Goal: Task Accomplishment & Management: Use online tool/utility

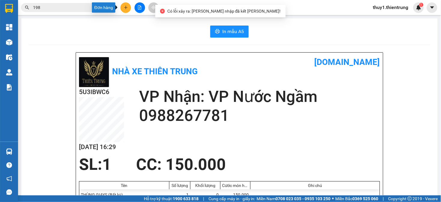
click at [125, 6] on icon "plus" at bounding box center [126, 7] width 4 height 4
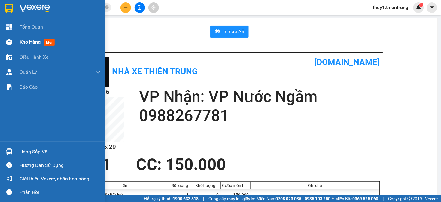
click at [10, 43] on img at bounding box center [9, 42] width 6 height 6
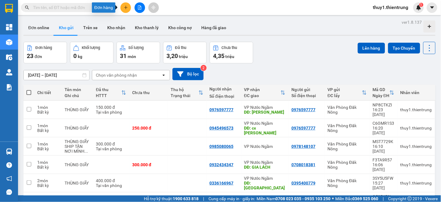
drag, startPoint x: 125, startPoint y: 7, endPoint x: 139, endPoint y: 11, distance: 15.2
click at [125, 7] on icon "plus" at bounding box center [126, 7] width 4 height 4
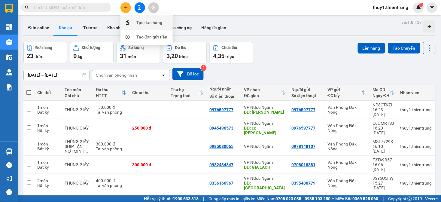
click at [137, 21] on div "Tạo đơn hàng" at bounding box center [150, 22] width 26 height 7
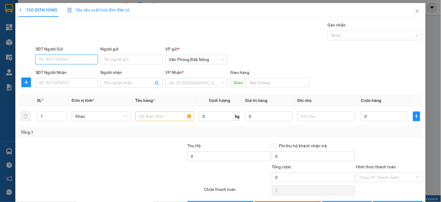
click at [84, 57] on input "SĐT Người Gửi" at bounding box center [66, 60] width 63 height 10
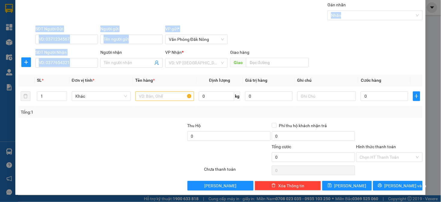
drag, startPoint x: 441, startPoint y: 204, endPoint x: 441, endPoint y: 0, distance: 204.5
click at [441, 0] on div "TẠO ĐƠN HÀNG Yêu cầu xuất hóa đơn điện tử Transit Pickup Surcharge Ids Transit …" at bounding box center [220, 101] width 441 height 202
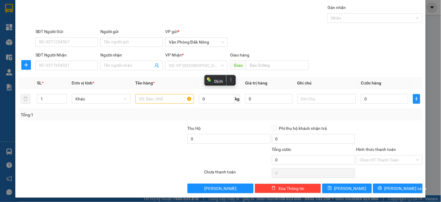
click at [148, 144] on div at bounding box center [144, 135] width 84 height 21
click at [56, 37] on input "SĐT Người Gửi" at bounding box center [66, 42] width 63 height 10
click at [71, 40] on input "SĐT Người Gửi" at bounding box center [66, 42] width 63 height 10
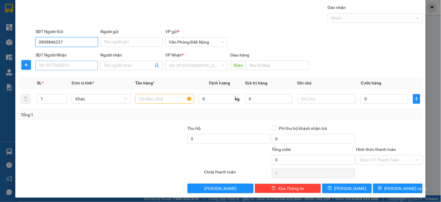
type input "0909846237"
click at [79, 66] on input "SĐT Người Nhận" at bounding box center [66, 66] width 63 height 10
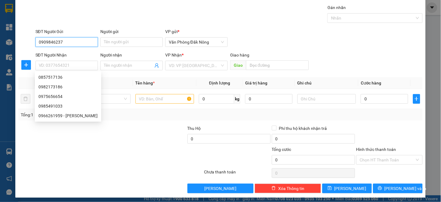
click at [61, 45] on input "0909846237" at bounding box center [66, 42] width 63 height 10
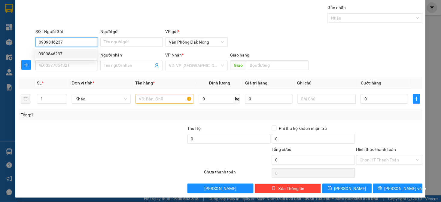
click at [59, 54] on div "0909846237" at bounding box center [65, 54] width 55 height 7
type input "0857517136"
type input "cầu bùng"
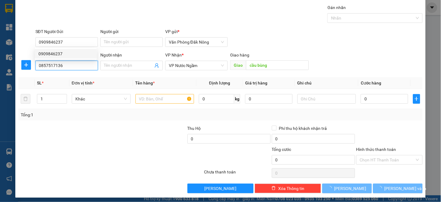
click at [66, 67] on input "0857517136" at bounding box center [66, 66] width 63 height 10
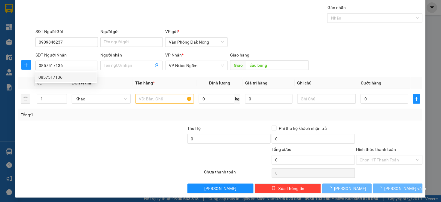
drag, startPoint x: 97, startPoint y: 139, endPoint x: 101, endPoint y: 134, distance: 6.3
click at [98, 140] on div at bounding box center [60, 135] width 84 height 21
click at [164, 103] on input "text" at bounding box center [165, 99] width 59 height 10
type input "T"
type input "250.000"
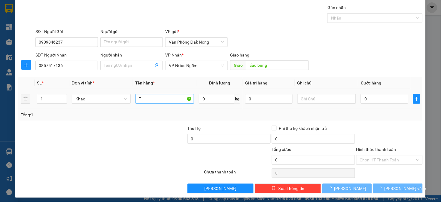
type input "250.000"
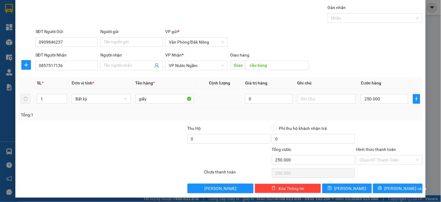
scroll to position [20, 0]
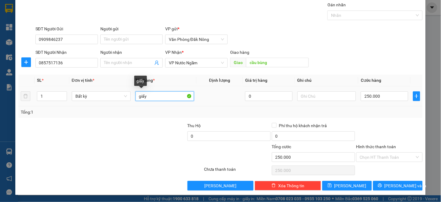
click at [173, 94] on input "giấy" at bounding box center [165, 96] width 59 height 10
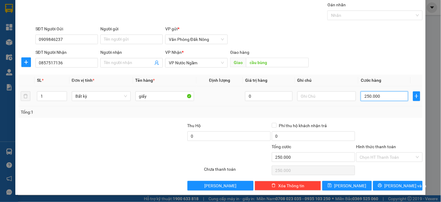
click at [390, 96] on input "250.000" at bounding box center [384, 96] width 47 height 10
type input "3"
type input "30"
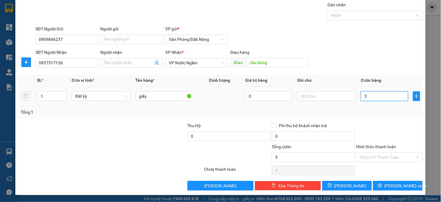
type input "30"
type input "300"
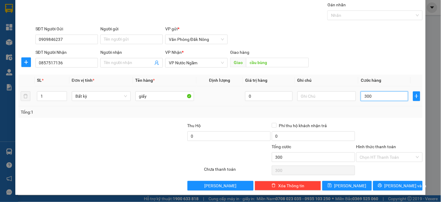
type input "3.000"
type input "30.000"
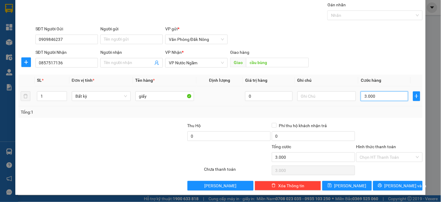
type input "30.000"
type input "300.000"
drag, startPoint x: 363, startPoint y: 113, endPoint x: 384, endPoint y: 152, distance: 44.3
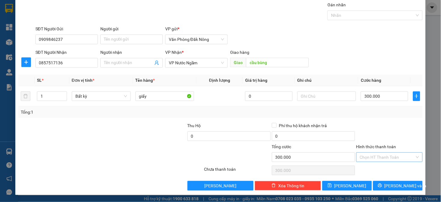
click at [364, 114] on div "Tổng: 1" at bounding box center [221, 112] width 400 height 7
click at [392, 185] on span "Lưu và In" at bounding box center [406, 186] width 42 height 7
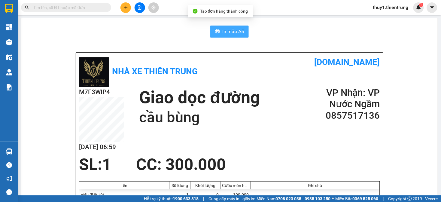
click at [213, 36] on button "In mẫu A5" at bounding box center [229, 32] width 38 height 12
drag, startPoint x: 227, startPoint y: 44, endPoint x: 181, endPoint y: 44, distance: 46.0
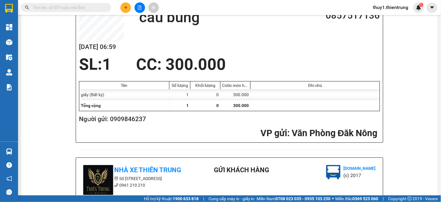
click at [395, 95] on div "Nhà xe Thiên Trung vexere.com M7F3WIP4 13/08 06:59 Giao dọc đường cầu bùng VP N…" at bounding box center [230, 191] width 402 height 479
click at [323, 63] on div "SL: 1 CC : 300.000" at bounding box center [225, 64] width 301 height 18
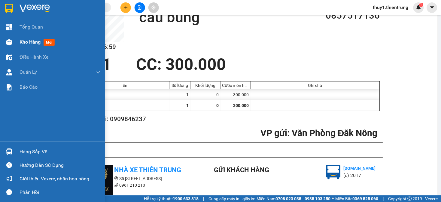
click at [11, 41] on img at bounding box center [9, 42] width 6 height 6
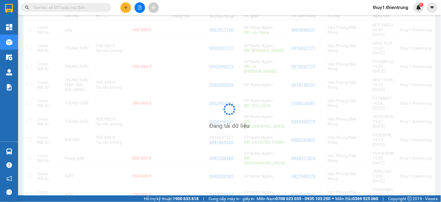
scroll to position [80, 0]
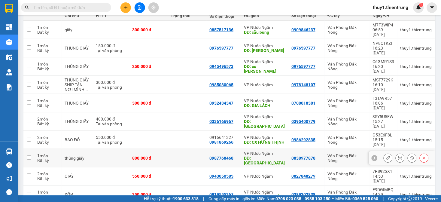
click at [386, 156] on icon at bounding box center [388, 158] width 4 height 4
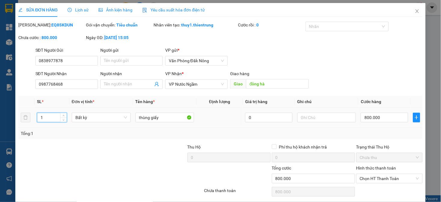
type input "0838977878"
type input "0987768468"
type input "đông hà"
type input "800.000"
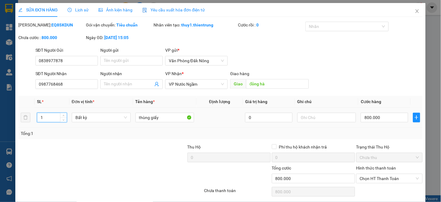
click at [56, 118] on input "1" at bounding box center [51, 117] width 29 height 9
drag, startPoint x: 48, startPoint y: 119, endPoint x: 56, endPoint y: 118, distance: 7.9
click at [56, 118] on input "1" at bounding box center [51, 117] width 29 height 9
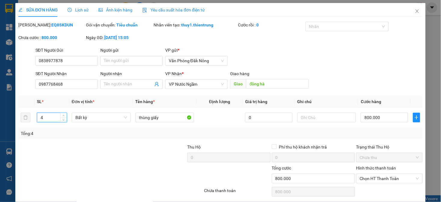
scroll to position [22, 0]
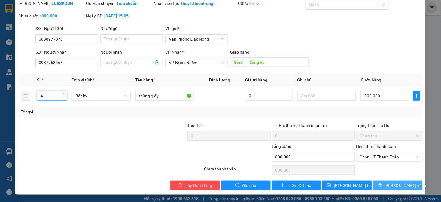
type input "4"
drag, startPoint x: 385, startPoint y: 189, endPoint x: 382, endPoint y: 186, distance: 3.9
click at [385, 189] on button "[PERSON_NAME] và In" at bounding box center [398, 186] width 50 height 10
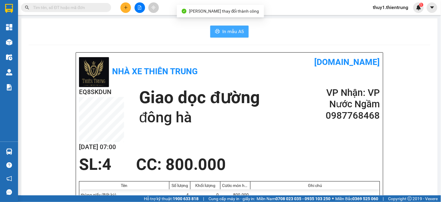
click at [235, 29] on span "In mẫu A5" at bounding box center [234, 32] width 22 height 8
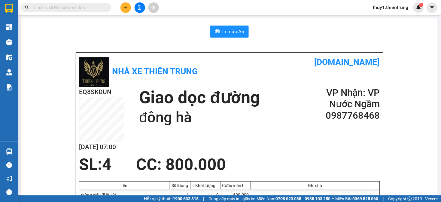
drag, startPoint x: 270, startPoint y: 215, endPoint x: 61, endPoint y: 28, distance: 280.4
click at [75, 26] on div "In mẫu A5" at bounding box center [230, 32] width 402 height 12
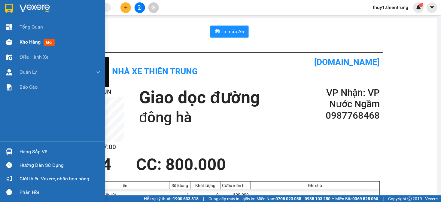
click at [10, 40] on img at bounding box center [9, 42] width 6 height 6
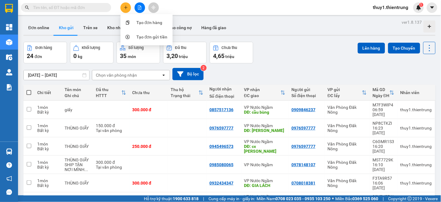
click at [226, 72] on div "[DATE] – [DATE] Press the down arrow key to interact with the calendar and sele…" at bounding box center [229, 74] width 413 height 12
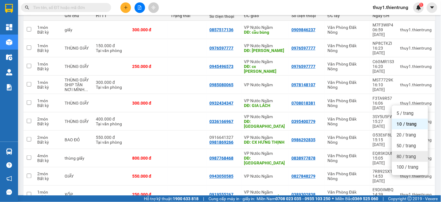
click at [403, 158] on span "80 / trang" at bounding box center [406, 157] width 19 height 6
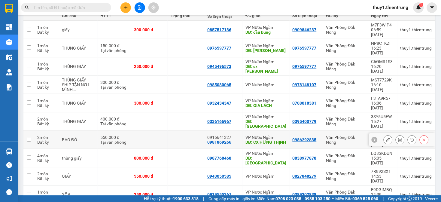
scroll to position [0, 0]
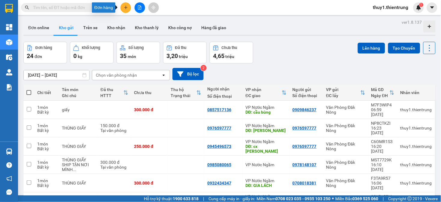
click at [127, 7] on icon "plus" at bounding box center [125, 7] width 3 height 0
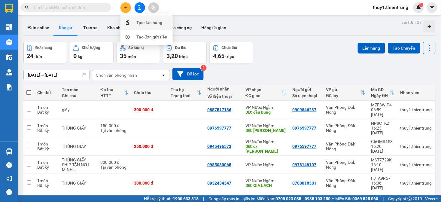
click at [140, 20] on div "Tạo đơn hàng" at bounding box center [150, 22] width 26 height 7
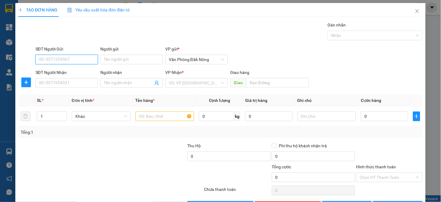
click at [66, 63] on input "SĐT Người Gửi" at bounding box center [66, 60] width 63 height 10
type input "0982504689"
click at [72, 73] on div "0982504689 - HẢI" at bounding box center [65, 71] width 55 height 7
type input "HẢI"
type input "0975133799"
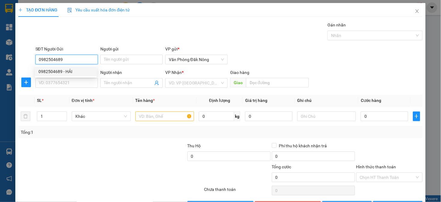
type input "TUYẾT"
type input "HƯNG THỊNH"
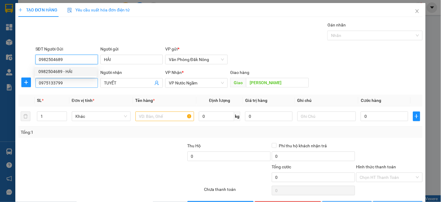
type input "200.000"
type input "0982504689"
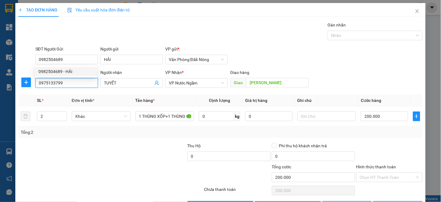
click at [77, 86] on input "0975133799" at bounding box center [66, 83] width 63 height 10
type input "0974866794"
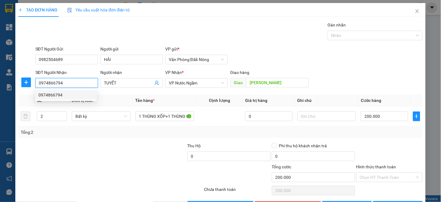
click at [49, 92] on div "0974866794" at bounding box center [65, 95] width 55 height 7
type input "CX HƯNG THỊNH"
type input "0974866794"
click at [85, 145] on div at bounding box center [60, 153] width 84 height 21
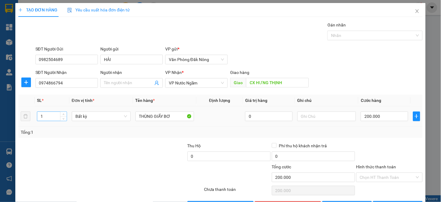
click at [59, 116] on input "1" at bounding box center [51, 116] width 29 height 9
type input "2"
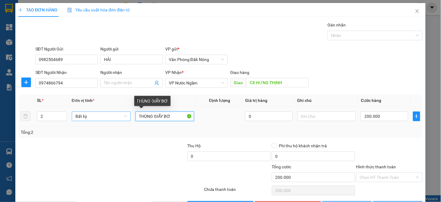
drag, startPoint x: 172, startPoint y: 116, endPoint x: 124, endPoint y: 119, distance: 47.9
click at [124, 119] on tr "2 Bất kỳ THÙNG GIẤY BƠ 0 200.000" at bounding box center [220, 116] width 404 height 20
type input "0"
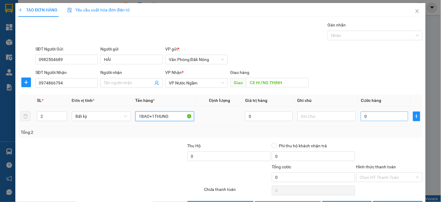
type input "1BAO+1THUNG"
click at [383, 114] on input "0" at bounding box center [384, 117] width 47 height 10
type input "5"
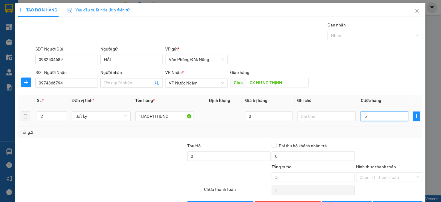
type input "50"
type input "500"
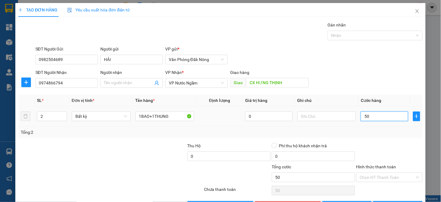
type input "500"
type input "5.000"
type input "50.000"
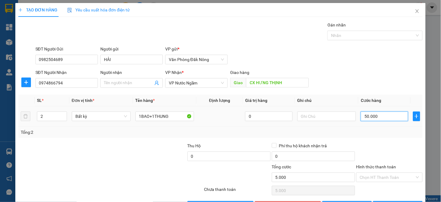
type input "50.000"
type input "500.000"
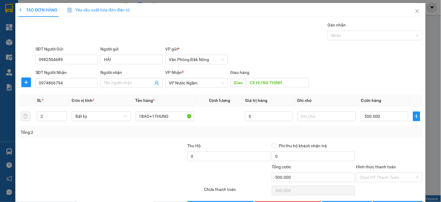
click at [369, 138] on div "Tổng: 2" at bounding box center [220, 132] width 404 height 11
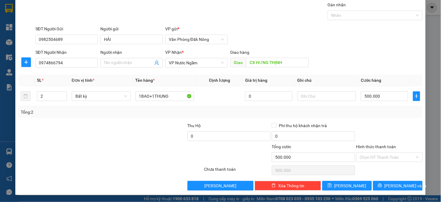
click at [380, 180] on div "Transit Pickup Surcharge Ids Transit Deliver Surcharge Ids Transit Deliver Surc…" at bounding box center [220, 96] width 404 height 189
click at [399, 186] on span "Lưu và In" at bounding box center [406, 186] width 42 height 7
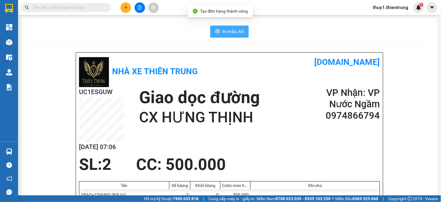
click at [232, 29] on span "In mẫu A5" at bounding box center [234, 32] width 22 height 8
click at [332, 156] on div "SL: 2 CC : 500.000" at bounding box center [225, 164] width 301 height 18
drag, startPoint x: 124, startPoint y: 7, endPoint x: 139, endPoint y: 13, distance: 16.6
click at [124, 8] on icon "plus" at bounding box center [126, 7] width 4 height 4
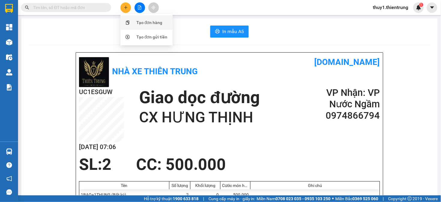
click at [139, 19] on div "Tạo đơn hàng" at bounding box center [150, 22] width 26 height 7
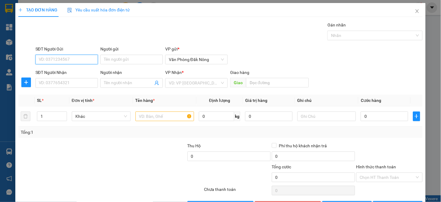
click at [80, 60] on input "SĐT Người Gửi" at bounding box center [66, 60] width 63 height 10
type input "0919479172"
click at [86, 84] on input "SĐT Người Nhận" at bounding box center [66, 83] width 63 height 10
click at [41, 84] on input "SĐT Người Nhận" at bounding box center [66, 83] width 63 height 10
type input "0326822612"
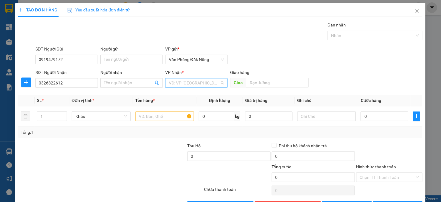
click at [175, 88] on input "search" at bounding box center [194, 82] width 51 height 9
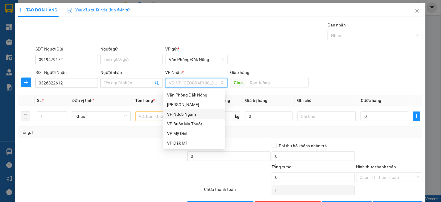
click at [181, 114] on div "VP Nước Ngầm" at bounding box center [194, 114] width 55 height 7
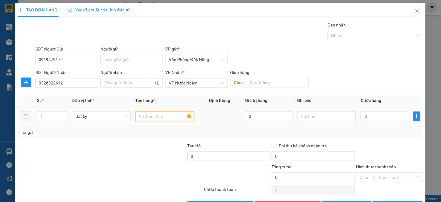
click at [136, 118] on input "text" at bounding box center [165, 117] width 59 height 10
type input "THÙNG GIẤY"
click at [368, 118] on input "0" at bounding box center [384, 117] width 47 height 10
type input "1"
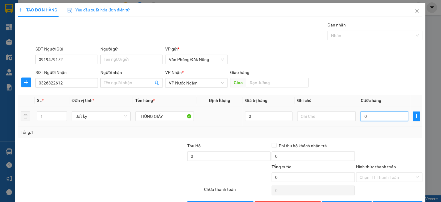
type input "1"
type input "15"
type input "150"
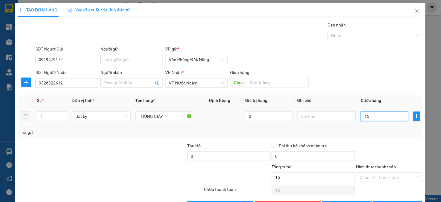
type input "150"
type input "1.500"
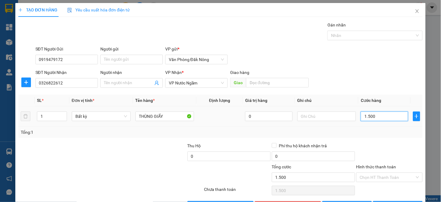
type input "15.000"
type input "150.000"
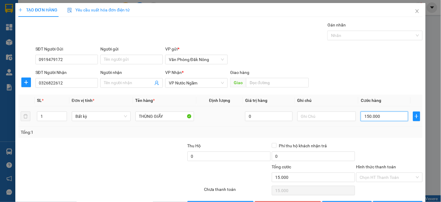
type input "150.000"
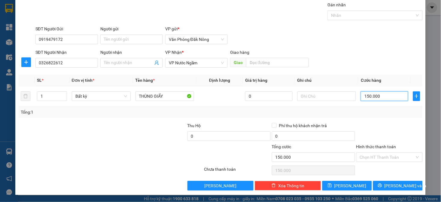
type input "150.000"
click at [379, 151] on div "Hình thức thanh toán" at bounding box center [390, 147] width 66 height 9
click at [275, 66] on input "text" at bounding box center [277, 63] width 63 height 10
click at [277, 64] on input "text" at bounding box center [277, 63] width 63 height 10
type input "N"
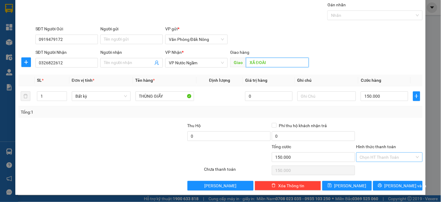
type input "XÃ ĐOÀI"
click at [389, 154] on input "Hình thức thanh toán" at bounding box center [387, 157] width 55 height 9
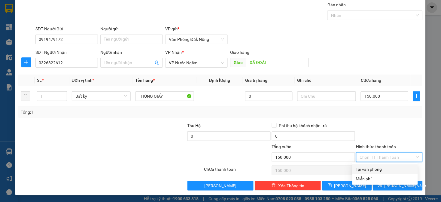
click at [374, 170] on div "Tại văn phòng" at bounding box center [385, 169] width 58 height 7
type input "0"
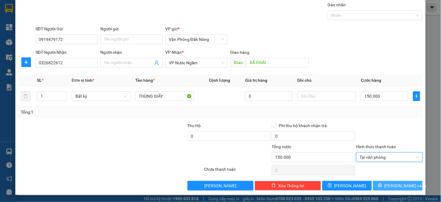
click at [392, 183] on span "Lưu và In" at bounding box center [406, 186] width 42 height 7
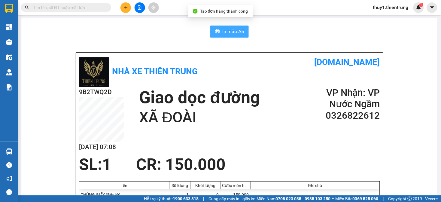
click at [239, 33] on span "In mẫu A5" at bounding box center [234, 32] width 22 height 8
click at [230, 63] on h1 "vexere.com" at bounding box center [305, 62] width 151 height 13
click at [126, 7] on icon "plus" at bounding box center [125, 7] width 3 height 0
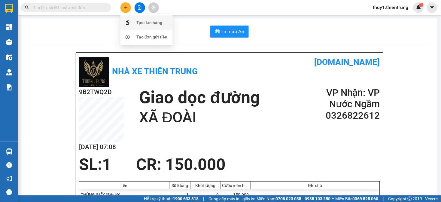
click at [132, 22] on div "Tạo đơn hàng" at bounding box center [146, 22] width 45 height 11
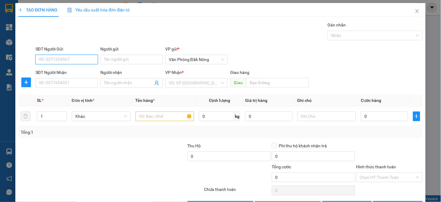
click at [67, 56] on input "SĐT Người Gửi" at bounding box center [66, 60] width 63 height 10
type input "0964718184"
click at [61, 71] on div "0964718184" at bounding box center [65, 71] width 55 height 7
type input "0944244723"
type input "N3 THẠCH LONG"
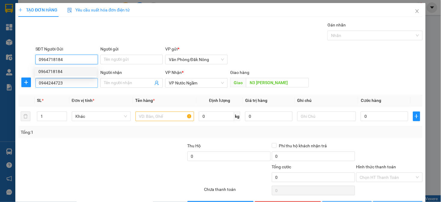
type input "0964718184"
type input "200.000"
click at [81, 86] on input "0944244723" at bounding box center [66, 83] width 63 height 10
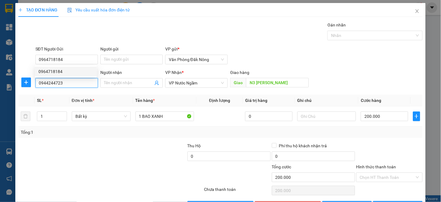
click at [81, 86] on input "0944244723" at bounding box center [66, 83] width 63 height 10
type input "0944244723"
click at [56, 97] on div "0944244723" at bounding box center [65, 95] width 55 height 7
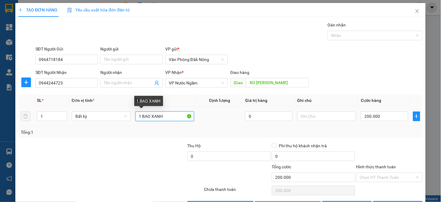
click at [168, 118] on input "1 BAO XANH" at bounding box center [165, 117] width 59 height 10
type input "THÙNG GIẤY"
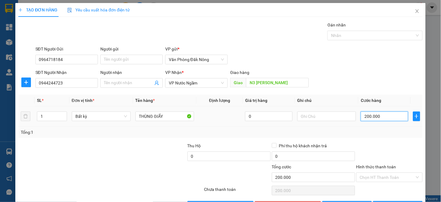
click at [384, 115] on input "200.000" at bounding box center [384, 117] width 47 height 10
type input "1"
type input "15"
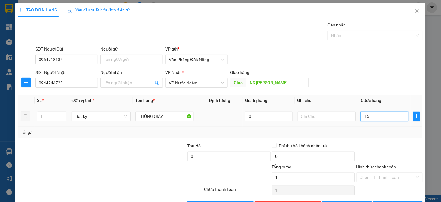
type input "15"
type input "150"
type input "1.500"
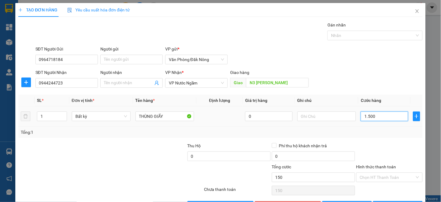
type input "1.500"
type input "15.000"
type input "150.000"
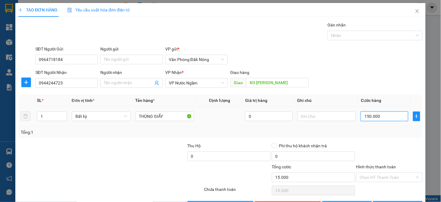
type input "150.000"
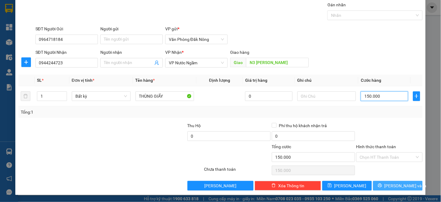
type input "150.000"
click at [392, 188] on span "Lưu và In" at bounding box center [406, 186] width 42 height 7
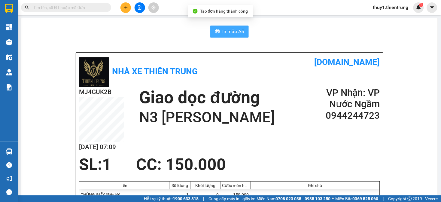
drag, startPoint x: 223, startPoint y: 32, endPoint x: 340, endPoint y: 134, distance: 154.9
click at [226, 32] on span "In mẫu A5" at bounding box center [234, 32] width 22 height 8
click at [305, 151] on div "MJ4GUK2B 13/08 07:09 Giao dọc đường N3 THẠCH LONG VP Nhận: VP Nước Ngầm 09442…" at bounding box center [229, 121] width 301 height 68
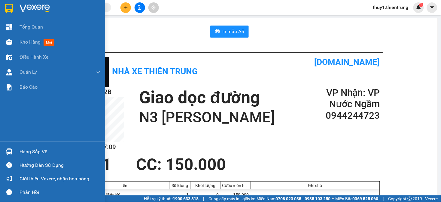
drag, startPoint x: 5, startPoint y: 39, endPoint x: 23, endPoint y: 118, distance: 80.9
click at [5, 40] on div at bounding box center [9, 42] width 11 height 11
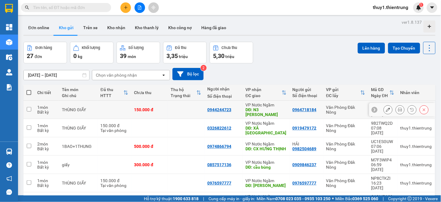
click at [378, 109] on div at bounding box center [403, 110] width 66 height 14
click at [384, 109] on button at bounding box center [388, 110] width 8 height 11
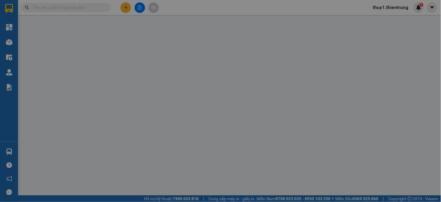
type input "0964718184"
type input "0944244723"
type input "N3 THẠCH LONG"
type input "150.000"
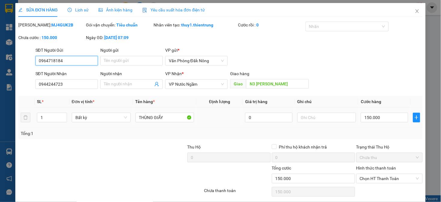
scroll to position [22, 0]
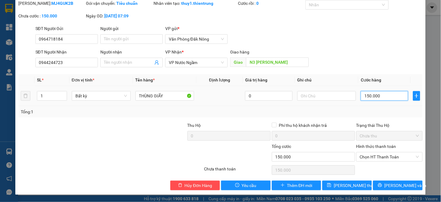
click at [377, 98] on input "150.000" at bounding box center [384, 96] width 47 height 10
type input "2"
type input "20"
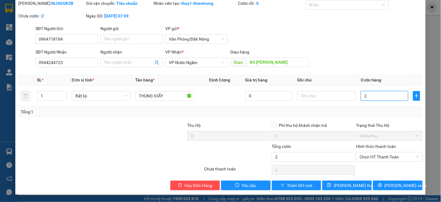
type input "20"
type input "200"
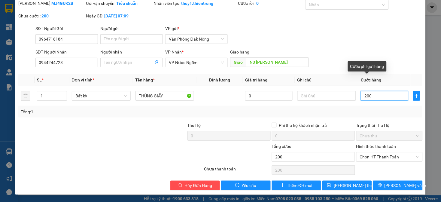
type input "2.000"
type input "20.000"
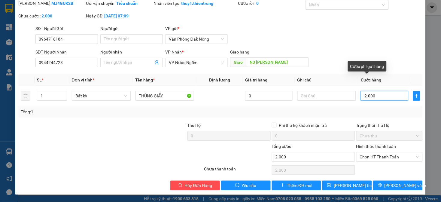
type input "20.000"
type input "200.000"
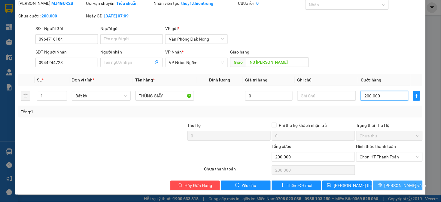
type input "200.000"
click at [390, 183] on span "Lưu và In" at bounding box center [406, 185] width 42 height 7
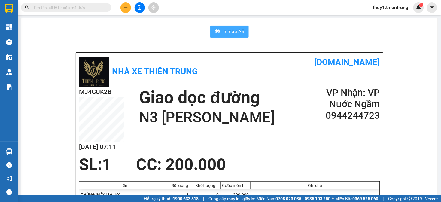
click at [215, 32] on icon "printer" at bounding box center [217, 31] width 5 height 5
click at [192, 26] on div "In mẫu A5" at bounding box center [230, 32] width 402 height 12
click at [126, 8] on icon "plus" at bounding box center [125, 7] width 3 height 0
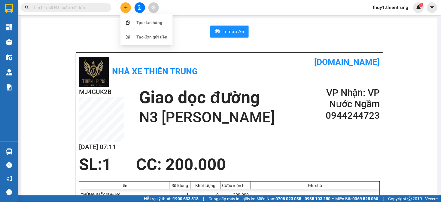
click at [137, 23] on div "Tạo đơn hàng" at bounding box center [150, 22] width 26 height 7
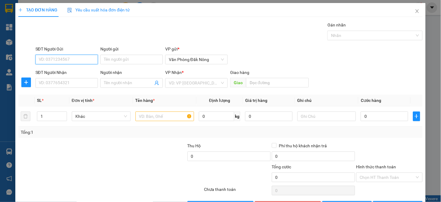
click at [65, 58] on input "SĐT Người Gửi" at bounding box center [66, 60] width 63 height 10
type input "0983804748"
click at [57, 71] on div "0983804748" at bounding box center [65, 71] width 55 height 7
type input "0866443940"
type input "tam điệp"
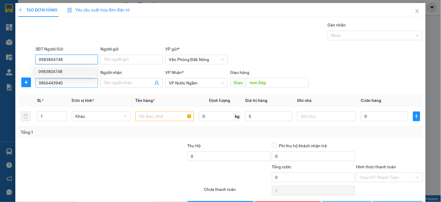
type input "0983804748"
click at [77, 85] on input "0866443940" at bounding box center [66, 83] width 63 height 10
type input "200.000"
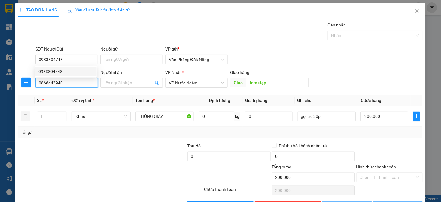
click at [77, 85] on input "0866443940" at bounding box center [66, 83] width 63 height 10
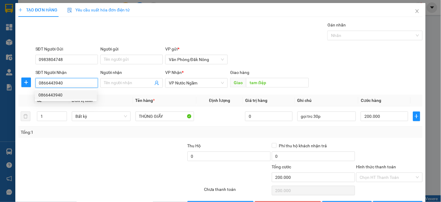
click at [49, 93] on div "0866443940" at bounding box center [65, 95] width 55 height 7
click at [83, 144] on div at bounding box center [60, 153] width 84 height 21
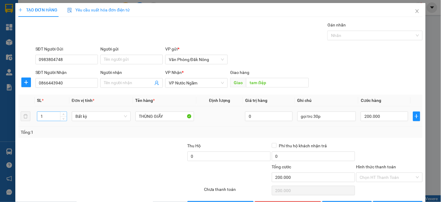
click at [42, 118] on input "1" at bounding box center [51, 116] width 29 height 9
type input "2"
drag, startPoint x: 167, startPoint y: 117, endPoint x: 170, endPoint y: 116, distance: 3.5
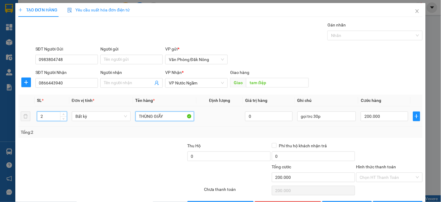
click at [170, 116] on input "THÙNG GIẤY" at bounding box center [165, 117] width 59 height 10
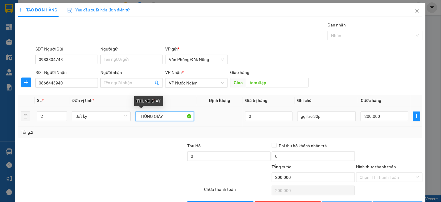
type input "0"
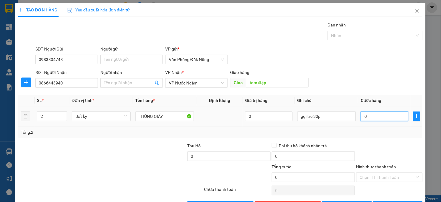
click at [377, 119] on input "0" at bounding box center [384, 117] width 47 height 10
type input "2"
type input "25"
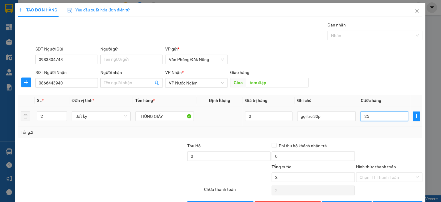
type input "25"
type input "250"
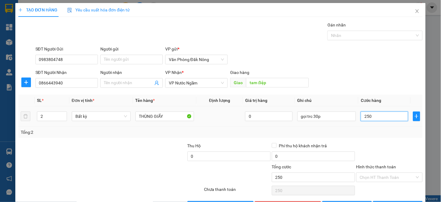
type input "2.500"
type input "25.000"
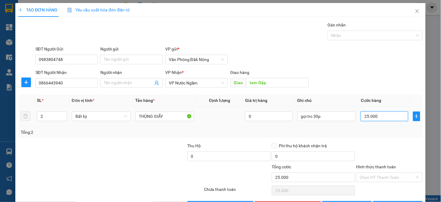
type input "250.000"
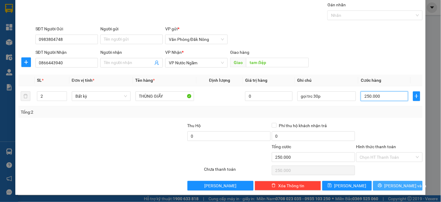
type input "250.000"
drag, startPoint x: 386, startPoint y: 187, endPoint x: 376, endPoint y: 176, distance: 14.7
click at [386, 187] on button "Lưu và In" at bounding box center [398, 186] width 50 height 10
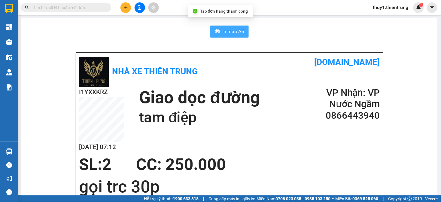
click at [223, 32] on span "In mẫu A5" at bounding box center [234, 32] width 22 height 8
click at [309, 152] on div "I1YXXKRZ 13/08 07:12 Giao dọc đường tam điệp VP Nhận: VP Nước Ngầm 0866443940" at bounding box center [229, 121] width 301 height 68
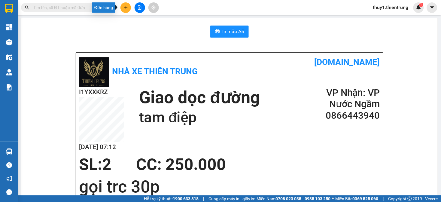
drag, startPoint x: 124, startPoint y: 7, endPoint x: 136, endPoint y: 24, distance: 20.4
click at [128, 10] on button at bounding box center [126, 7] width 11 height 11
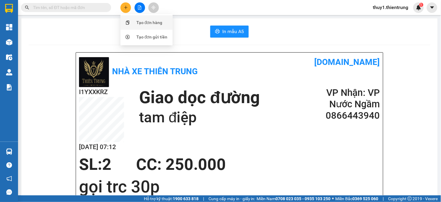
click at [142, 23] on div "Tạo đơn hàng" at bounding box center [150, 22] width 26 height 7
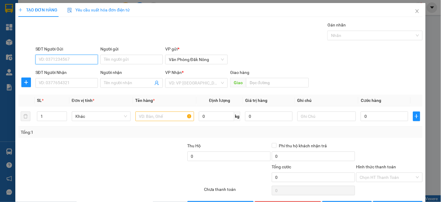
click at [70, 57] on input "SĐT Người Gửi" at bounding box center [66, 60] width 63 height 10
type input "0868179480"
drag, startPoint x: 51, startPoint y: 82, endPoint x: 55, endPoint y: 81, distance: 4.0
click at [51, 82] on input "SĐT Người Nhận" at bounding box center [66, 83] width 63 height 10
type input "0387573272"
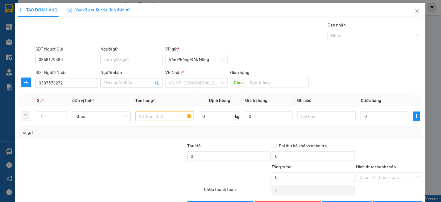
click at [48, 91] on div "Transit Pickup Surcharge Ids Transit Deliver Surcharge Ids Transit Deliver Surc…" at bounding box center [220, 116] width 404 height 189
click at [190, 80] on input "search" at bounding box center [194, 82] width 51 height 9
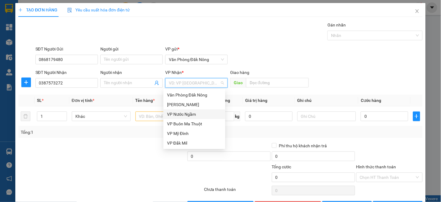
click at [186, 111] on div "VP Nước Ngầm" at bounding box center [194, 114] width 55 height 7
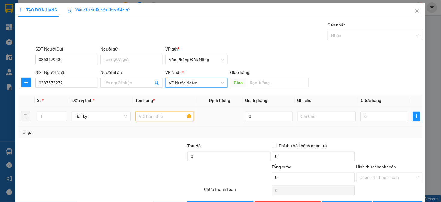
click at [145, 117] on input "text" at bounding box center [165, 117] width 59 height 10
type input "O"
type input "Ô"
type input "Ố"
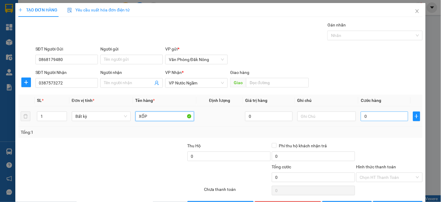
type input "XỐP"
click at [375, 117] on input "0" at bounding box center [384, 117] width 47 height 10
type input "2"
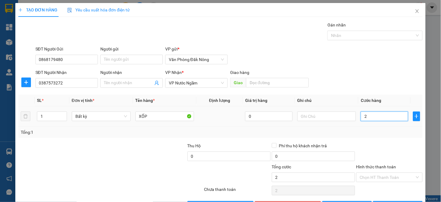
type input "20"
type input "200"
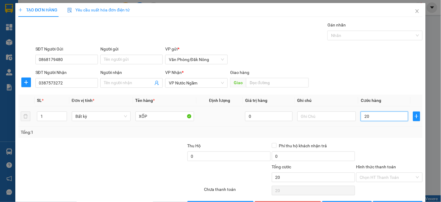
type input "200"
type input "2.000"
type input "20.000"
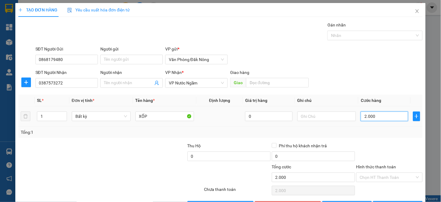
type input "20.000"
type input "200.000"
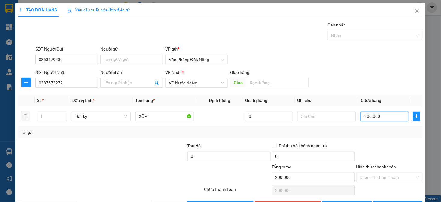
type input "200.000"
drag, startPoint x: 358, startPoint y: 131, endPoint x: 372, endPoint y: 129, distance: 14.1
click at [359, 131] on div "Tổng: 1" at bounding box center [221, 132] width 400 height 7
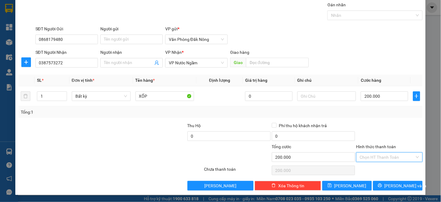
click at [388, 156] on input "Hình thức thanh toán" at bounding box center [387, 157] width 55 height 9
drag, startPoint x: 374, startPoint y: 169, endPoint x: 393, endPoint y: 180, distance: 21.8
click at [374, 169] on div "Tại văn phòng" at bounding box center [385, 169] width 58 height 7
type input "0"
click at [394, 185] on span "Lưu và In" at bounding box center [406, 186] width 42 height 7
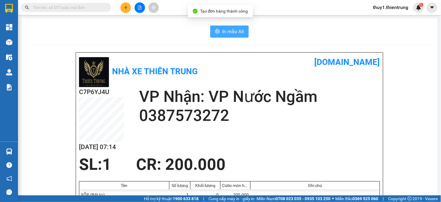
drag, startPoint x: 241, startPoint y: 35, endPoint x: 292, endPoint y: 118, distance: 96.6
click at [242, 37] on button "In mẫu A5" at bounding box center [229, 32] width 38 height 12
drag, startPoint x: 314, startPoint y: 146, endPoint x: 164, endPoint y: 94, distance: 158.8
click at [309, 145] on div "C7P6YJ4U 13/08 07:14 VP Nhận: VP Nước Ngầm 0387573272" at bounding box center [229, 121] width 301 height 68
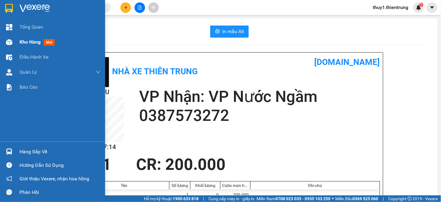
click at [12, 41] on div at bounding box center [9, 42] width 11 height 11
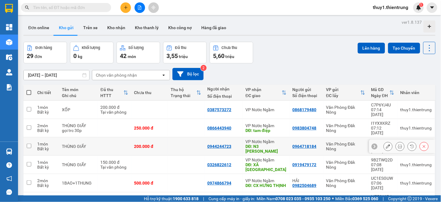
click at [268, 144] on div "DĐ: N3 THẠCH LONG" at bounding box center [266, 149] width 41 height 10
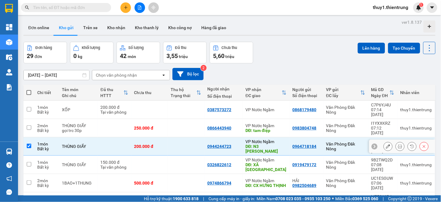
checkbox input "true"
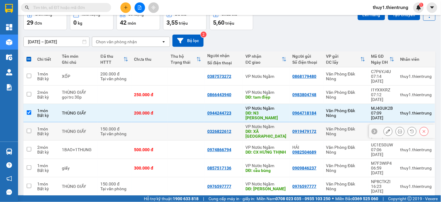
click at [269, 124] on td "VP Nước Ngầm DĐ: XÃ ĐOÀI" at bounding box center [266, 131] width 47 height 18
checkbox input "true"
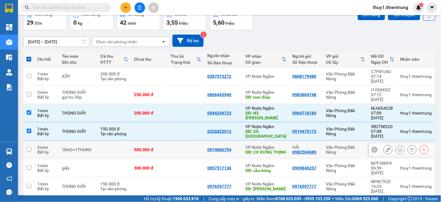
drag, startPoint x: 267, startPoint y: 136, endPoint x: 267, endPoint y: 143, distance: 7.5
click at [267, 150] on div "DĐ: CX HƯNG THỊNH" at bounding box center [266, 152] width 41 height 5
checkbox input "true"
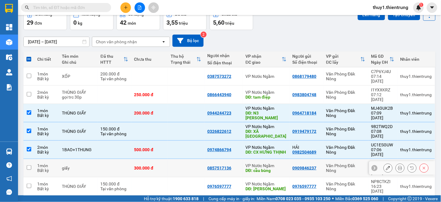
drag, startPoint x: 267, startPoint y: 151, endPoint x: 278, endPoint y: 166, distance: 18.5
click at [268, 168] on div "DĐ: cầu bùng" at bounding box center [266, 170] width 41 height 5
checkbox input "true"
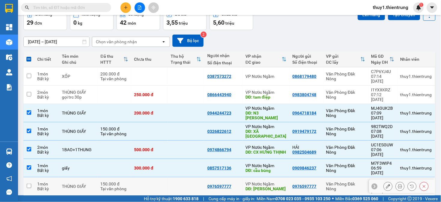
click at [278, 186] on div "DĐ: QUỲNH LƯU" at bounding box center [266, 188] width 41 height 5
checkbox input "true"
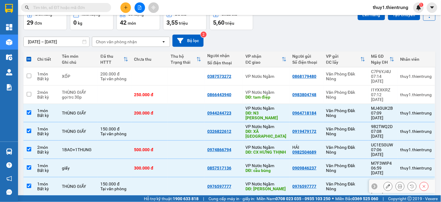
scroll to position [100, 0]
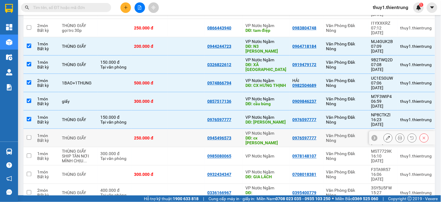
click at [266, 136] on div "DĐ: cx hưng thịnh" at bounding box center [266, 141] width 41 height 10
checkbox input "true"
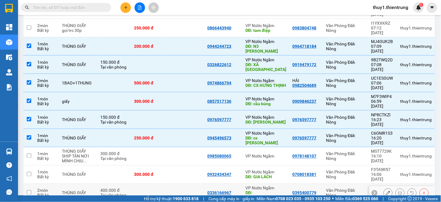
click at [277, 184] on td "VP Nước Ngầm DĐ: HÀ TRUNG" at bounding box center [266, 193] width 47 height 18
checkbox input "true"
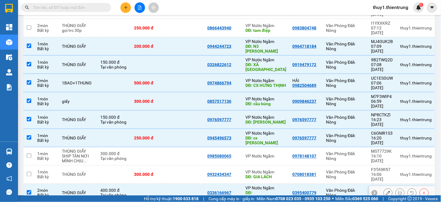
scroll to position [134, 0]
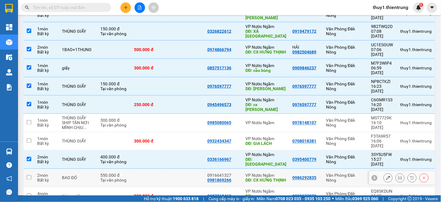
click at [266, 178] on div "DĐ: CX HƯNG THỊNH" at bounding box center [266, 180] width 41 height 5
checkbox input "true"
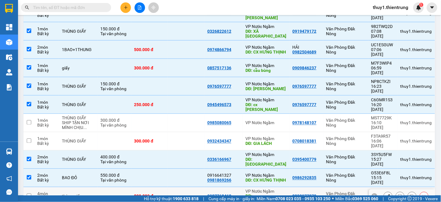
click at [268, 194] on div "DĐ: đông hà" at bounding box center [266, 199] width 41 height 10
checkbox input "true"
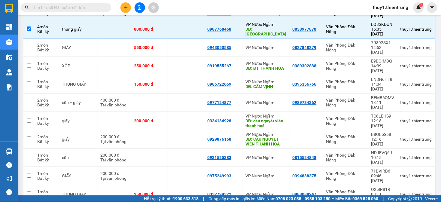
scroll to position [357, 0]
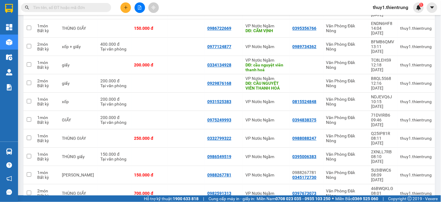
checkbox input "true"
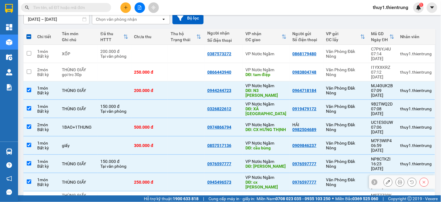
scroll to position [0, 0]
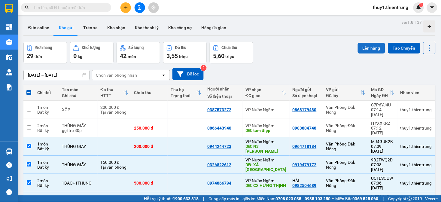
click at [364, 50] on button "Lên hàng" at bounding box center [371, 48] width 27 height 11
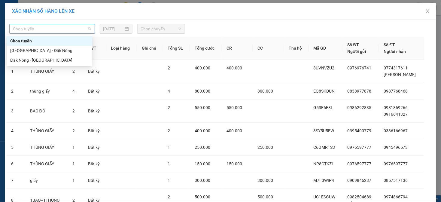
click at [55, 32] on span "Chọn tuyến" at bounding box center [52, 28] width 78 height 9
drag, startPoint x: 42, startPoint y: 59, endPoint x: 50, endPoint y: 58, distance: 7.2
click at [43, 59] on div "Đăk Nông - [GEOGRAPHIC_DATA]" at bounding box center [49, 60] width 78 height 7
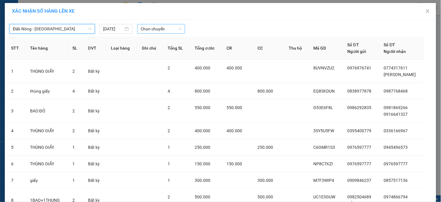
click at [146, 29] on span "Chọn chuyến" at bounding box center [161, 28] width 41 height 9
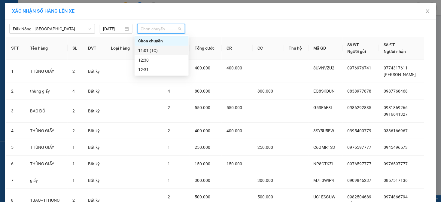
click at [155, 49] on div "11:01 (TC)" at bounding box center [161, 50] width 47 height 7
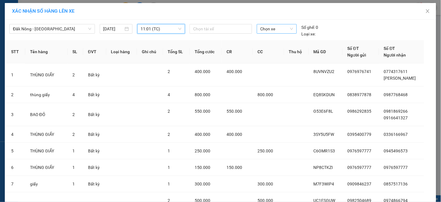
click at [273, 32] on span "Chọn xe" at bounding box center [277, 28] width 33 height 9
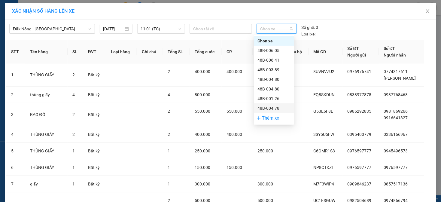
click at [273, 108] on div "48B-004.78" at bounding box center [274, 108] width 33 height 7
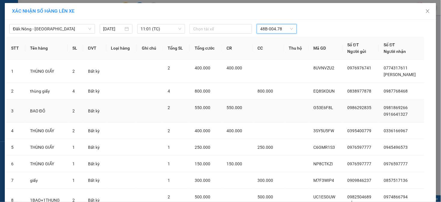
scroll to position [87, 0]
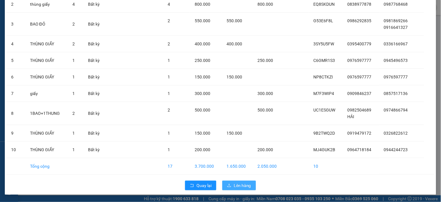
click at [234, 185] on span "Lên hàng" at bounding box center [242, 185] width 17 height 7
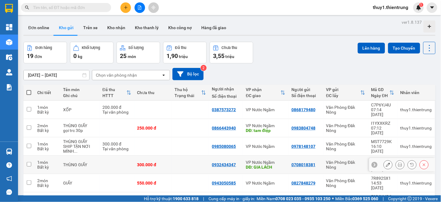
click at [29, 162] on input "checkbox" at bounding box center [29, 164] width 5 height 5
checkbox input "true"
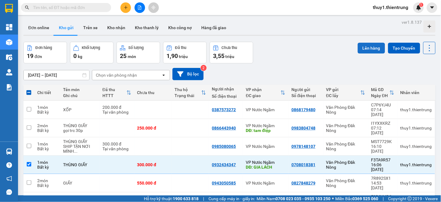
click at [359, 50] on button "Lên hàng" at bounding box center [371, 48] width 27 height 11
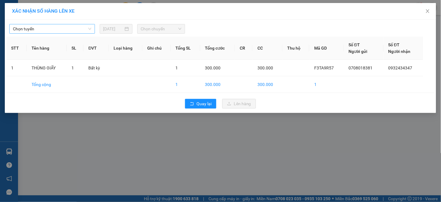
click at [62, 25] on span "Chọn tuyến" at bounding box center [52, 28] width 78 height 9
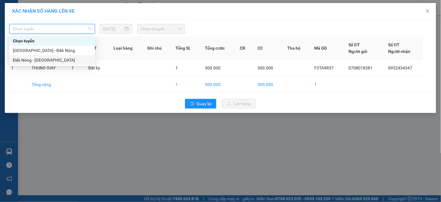
click at [37, 60] on div "Đăk Nông - [GEOGRAPHIC_DATA]" at bounding box center [52, 60] width 78 height 7
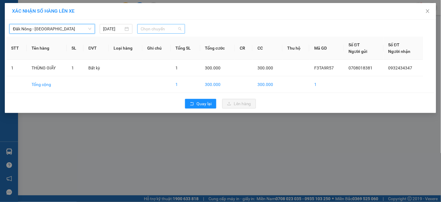
click at [146, 29] on span "Chọn chuyến" at bounding box center [161, 28] width 41 height 9
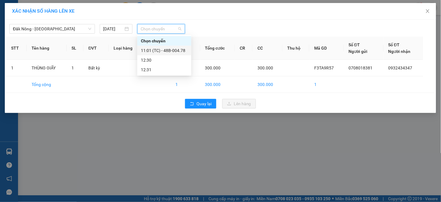
click at [176, 48] on div "11:01 (TC) - 48B-004.78" at bounding box center [164, 50] width 47 height 7
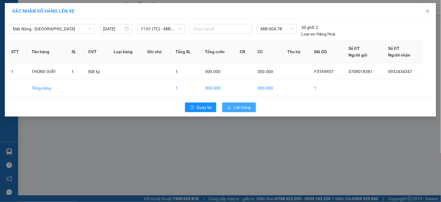
click at [244, 106] on span "Lên hàng" at bounding box center [242, 107] width 17 height 7
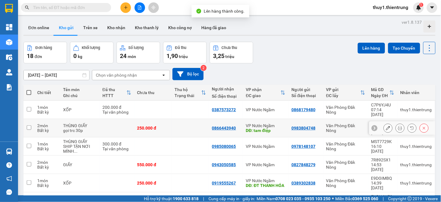
scroll to position [67, 0]
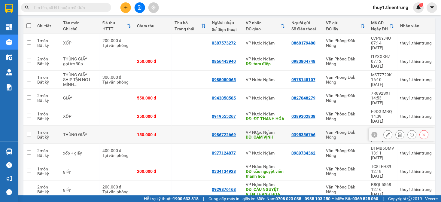
click at [32, 126] on td at bounding box center [28, 135] width 11 height 18
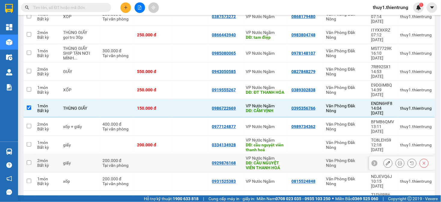
scroll to position [0, 0]
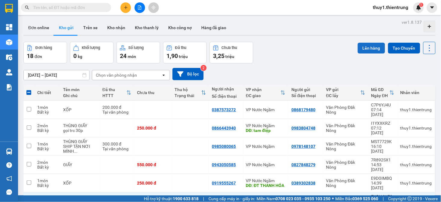
click at [365, 47] on button "Lên hàng" at bounding box center [371, 48] width 27 height 11
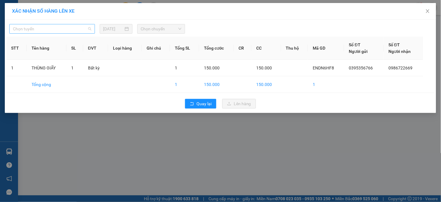
click at [68, 31] on span "Chọn tuyến" at bounding box center [52, 28] width 78 height 9
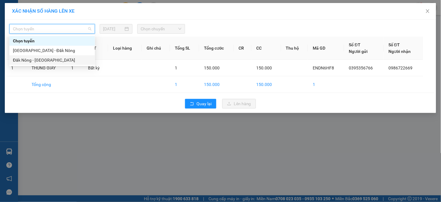
click at [45, 60] on div "Đăk Nông - [GEOGRAPHIC_DATA]" at bounding box center [52, 60] width 78 height 7
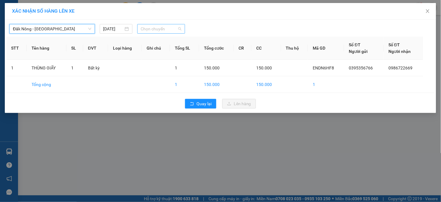
click at [161, 29] on span "Chọn chuyến" at bounding box center [161, 28] width 41 height 9
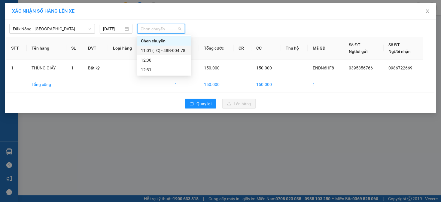
click at [178, 50] on div "11:01 (TC) - 48B-004.78" at bounding box center [164, 50] width 47 height 7
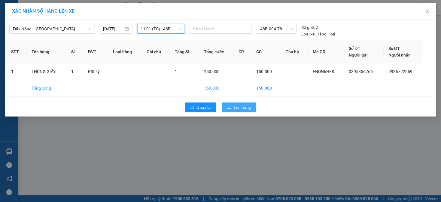
click at [230, 107] on icon "upload" at bounding box center [229, 107] width 4 height 4
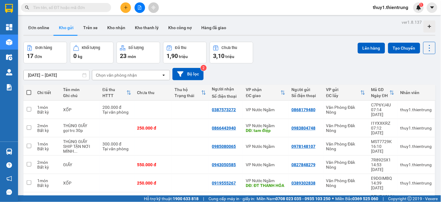
click at [287, 55] on div "Đơn hàng 17 đơn Khối lượng 0 kg Số lượng 23 món Đã thu 1,90 triệu Chưa thu 3,10…" at bounding box center [229, 53] width 413 height 22
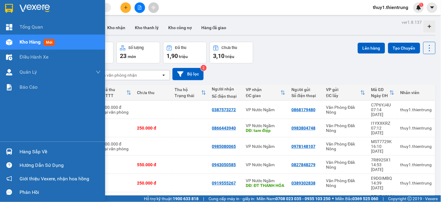
click at [9, 39] on img at bounding box center [9, 42] width 6 height 6
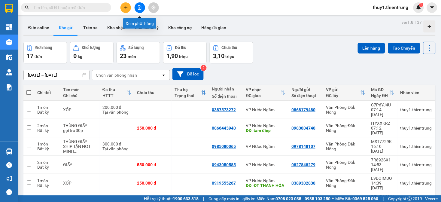
click at [139, 8] on icon "file-add" at bounding box center [140, 7] width 4 height 4
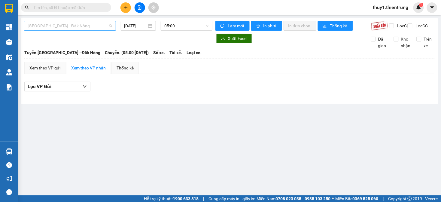
click at [75, 24] on span "[GEOGRAPHIC_DATA] - Đăk Nông" at bounding box center [70, 25] width 85 height 9
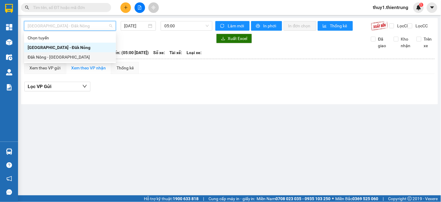
click at [54, 57] on div "Đăk Nông - [GEOGRAPHIC_DATA]" at bounding box center [70, 57] width 85 height 7
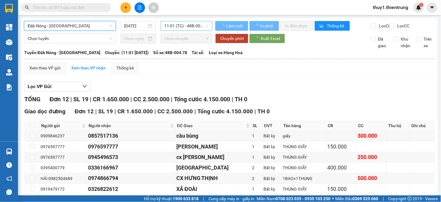
click at [200, 24] on span "11:01 (TC) - 48B-004.78" at bounding box center [186, 25] width 45 height 9
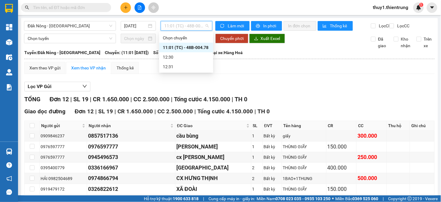
click at [193, 45] on div "11:01 (TC) - 48B-004.78" at bounding box center [186, 47] width 47 height 7
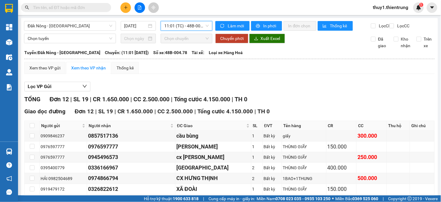
scroll to position [99, 0]
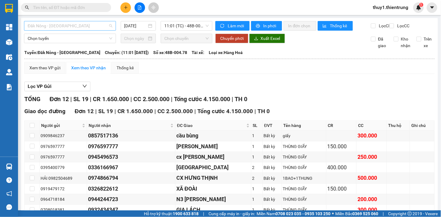
click at [69, 24] on span "Đăk Nông - [GEOGRAPHIC_DATA]" at bounding box center [70, 25] width 85 height 9
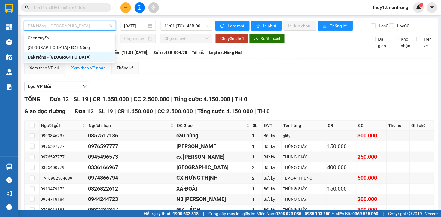
click at [47, 55] on div "Đăk Nông - [GEOGRAPHIC_DATA]" at bounding box center [70, 57] width 84 height 7
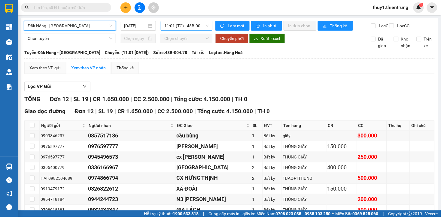
click at [183, 26] on span "11:01 (TC) - 48B-004.78" at bounding box center [186, 25] width 45 height 9
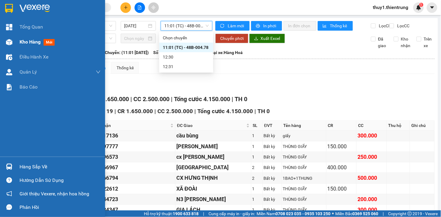
click at [10, 41] on img at bounding box center [9, 42] width 6 height 6
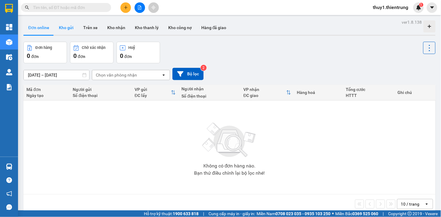
click at [65, 29] on button "Kho gửi" at bounding box center [66, 27] width 24 height 14
type input "[DATE] – [DATE]"
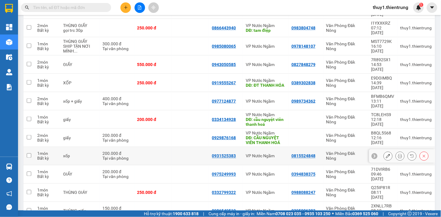
scroll to position [164, 0]
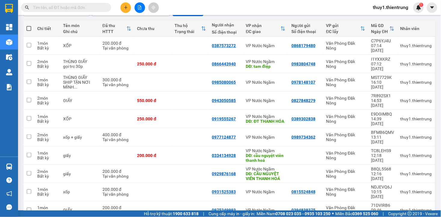
scroll to position [0, 0]
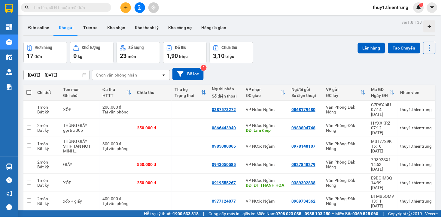
click at [125, 7] on icon "plus" at bounding box center [126, 7] width 4 height 4
click at [141, 30] on li "Tạo đơn gửi tiền" at bounding box center [147, 37] width 52 height 14
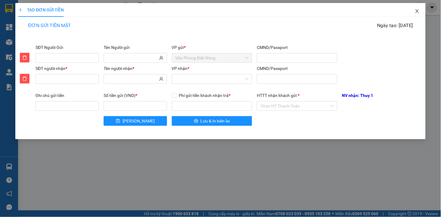
click at [416, 13] on icon "close" at bounding box center [417, 11] width 5 height 5
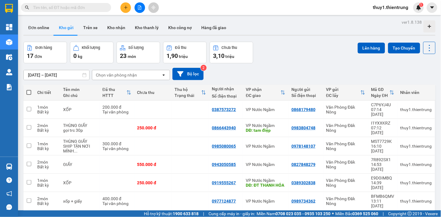
click at [275, 63] on div "11/08/2025 – 13/08/2025 Press the down arrow key to interact with the calendar …" at bounding box center [229, 73] width 413 height 21
click at [128, 2] on span at bounding box center [126, 7] width 11 height 11
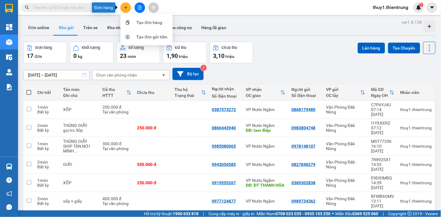
click at [126, 5] on icon "plus" at bounding box center [126, 7] width 4 height 4
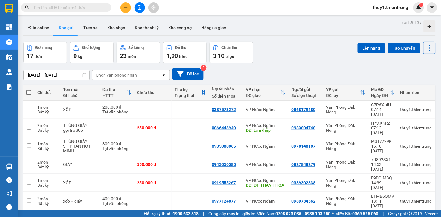
click at [130, 10] on button at bounding box center [126, 7] width 11 height 11
click at [130, 19] on div at bounding box center [128, 22] width 8 height 7
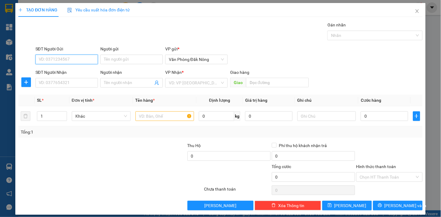
click at [60, 58] on input "SĐT Người Gửi" at bounding box center [66, 60] width 63 height 10
type input "0979639594"
click at [60, 70] on div "0979639594" at bounding box center [65, 71] width 55 height 7
type input "0942202948"
type input "VIỆT"
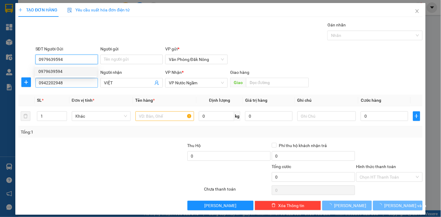
type input "100.000"
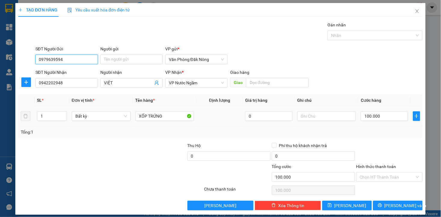
type input "0979639594"
click at [80, 133] on div "Tổng: 1" at bounding box center [96, 132] width 150 height 7
drag, startPoint x: 161, startPoint y: 118, endPoint x: 127, endPoint y: 120, distance: 33.7
click at [127, 120] on tr "1 Bất kỳ XỐP TRỨNG 0 100.000" at bounding box center [220, 116] width 404 height 20
type input "THÙNG GIẤY"
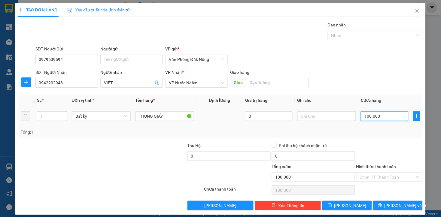
click at [395, 120] on input "100.000" at bounding box center [384, 117] width 47 height 10
type input "3"
type input "30"
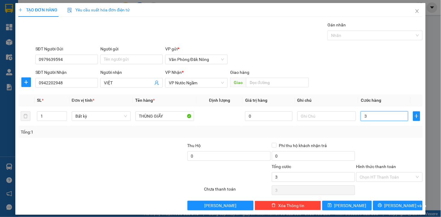
type input "30"
type input "300"
type input "3.000"
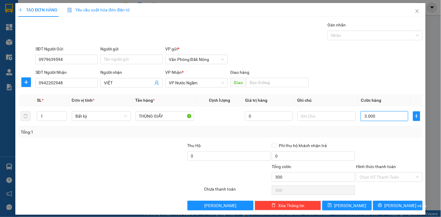
type input "3.000"
type input "30.000"
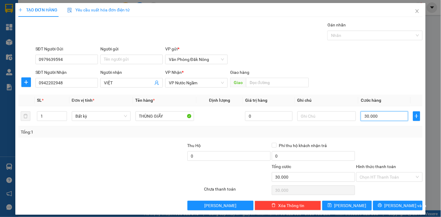
type input "300.000"
click at [318, 120] on input "text" at bounding box center [327, 117] width 59 height 10
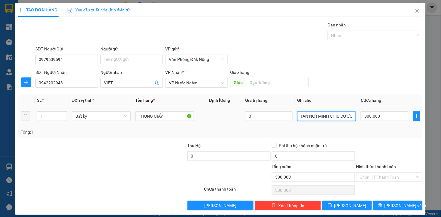
scroll to position [0, 11]
type input "SHIP TẬN NƠI MÌNH CHỊU CƯỚC"
drag, startPoint x: 343, startPoint y: 130, endPoint x: 369, endPoint y: 138, distance: 27.2
click at [344, 129] on div "Tổng: 1" at bounding box center [221, 132] width 400 height 7
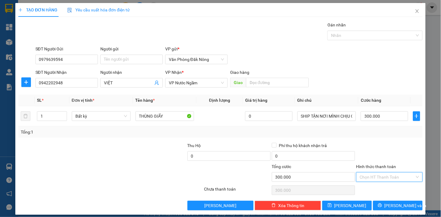
drag, startPoint x: 387, startPoint y: 174, endPoint x: 396, endPoint y: 173, distance: 8.8
click at [388, 174] on input "Hình thức thanh toán" at bounding box center [387, 177] width 55 height 9
drag, startPoint x: 379, startPoint y: 190, endPoint x: 392, endPoint y: 193, distance: 13.3
click at [379, 190] on div "Tại văn phòng" at bounding box center [385, 189] width 58 height 7
type input "0"
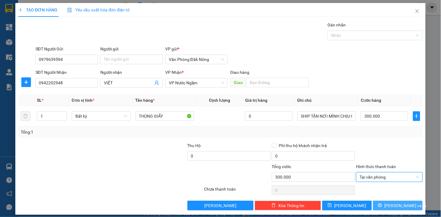
click at [395, 206] on span "Lưu và In" at bounding box center [406, 206] width 42 height 7
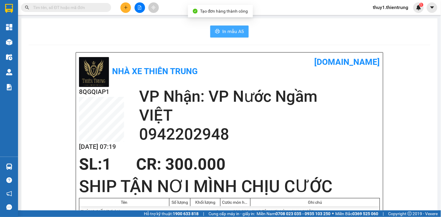
click at [241, 36] on button "In mẫu A5" at bounding box center [229, 32] width 38 height 12
drag, startPoint x: 292, startPoint y: 80, endPoint x: 281, endPoint y: 81, distance: 10.6
click at [288, 80] on div "Nhà xe Thiên Trung vexere.com" at bounding box center [229, 72] width 301 height 32
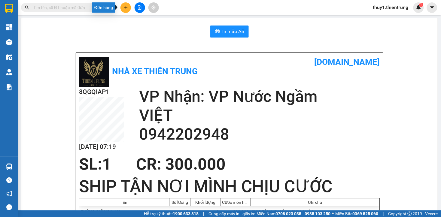
click at [127, 8] on icon "plus" at bounding box center [126, 7] width 4 height 4
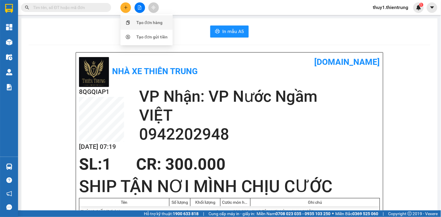
click at [135, 20] on div "Tạo đơn hàng" at bounding box center [146, 22] width 45 height 11
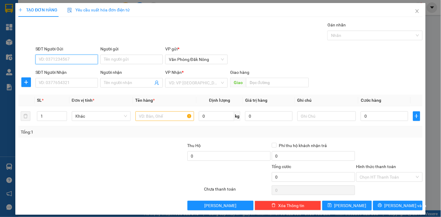
click at [76, 58] on input "SĐT Người Gửi" at bounding box center [66, 60] width 63 height 10
type input "0963963566"
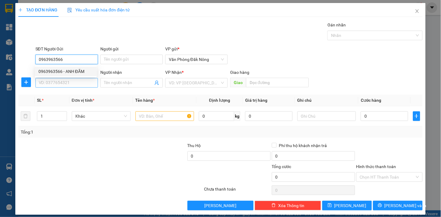
drag, startPoint x: 60, startPoint y: 70, endPoint x: 72, endPoint y: 81, distance: 16.4
click at [62, 71] on div "0963963566 - ANH ĐÃM" at bounding box center [65, 71] width 55 height 7
type input "ANH ĐÃM"
type input "0865377319"
type input "chúc sơn"
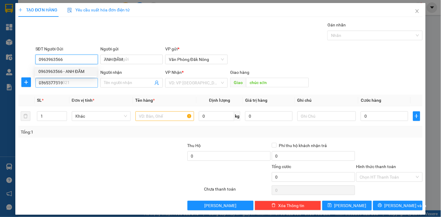
type input "0963963566"
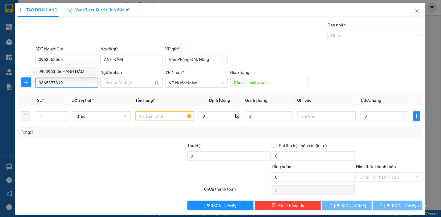
click at [73, 82] on input "0865377319" at bounding box center [66, 83] width 63 height 10
type input "200.000"
click at [73, 82] on input "0865377319" at bounding box center [66, 83] width 63 height 10
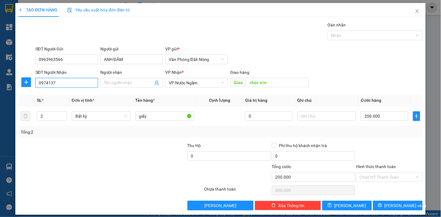
click at [76, 80] on input "0974137" at bounding box center [66, 83] width 63 height 10
click at [53, 107] on div "0974137334" at bounding box center [65, 104] width 55 height 7
type input "0974137334"
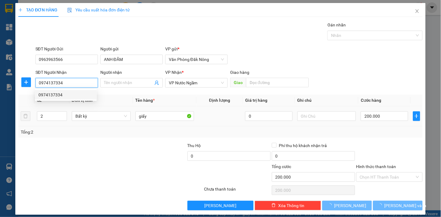
type input "350.000"
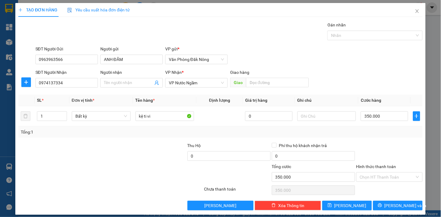
click at [75, 135] on div "Tổng: 1" at bounding box center [96, 132] width 150 height 7
click at [157, 121] on input "kệ ti vi" at bounding box center [165, 117] width 59 height 10
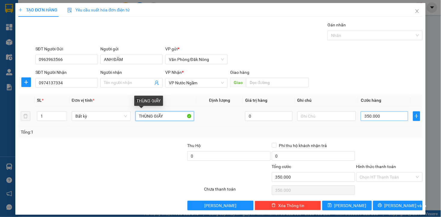
type input "THÙNG GIẤY"
click at [381, 114] on input "350.000" at bounding box center [384, 117] width 47 height 10
type input "1"
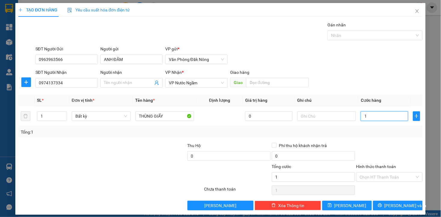
type input "15"
type input "150"
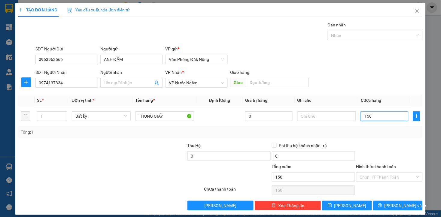
type input "1.500"
type input "15.000"
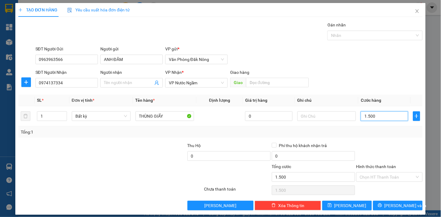
type input "15.000"
type input "150.000"
click at [393, 140] on div "Transit Pickup Surcharge Ids Transit Deliver Surcharge Ids Transit Deliver Surc…" at bounding box center [220, 116] width 404 height 189
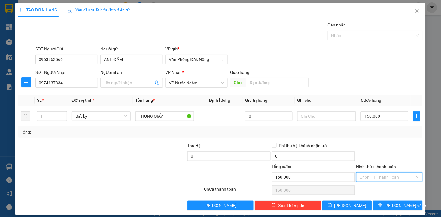
click at [399, 176] on input "Hình thức thanh toán" at bounding box center [387, 177] width 55 height 9
click at [385, 189] on div "Tại văn phòng" at bounding box center [385, 189] width 58 height 7
type input "0"
click at [379, 146] on div at bounding box center [390, 153] width 68 height 21
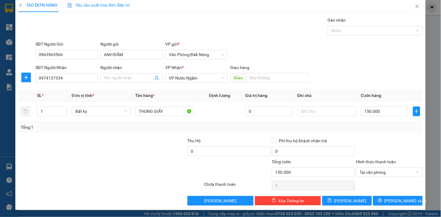
click at [382, 137] on div "Transit Pickup Surcharge Ids Transit Deliver Surcharge Ids Transit Deliver Surc…" at bounding box center [220, 111] width 404 height 189
drag, startPoint x: 155, startPoint y: 139, endPoint x: 287, endPoint y: 76, distance: 146.2
click at [166, 137] on div "Transit Pickup Surcharge Ids Transit Deliver Surcharge Ids Transit Deliver Surc…" at bounding box center [220, 111] width 404 height 189
click at [305, 57] on div "SĐT Người Gửi 0963963566 Người gửi ANH ĐÃM VP gửi * Văn Phòng Đăk Nông" at bounding box center [229, 51] width 390 height 21
click at [331, 71] on div "SĐT Người Nhận 0974137334 Người nhận Tên người nhận VP Nhận * VP Nước Ngầm Gi…" at bounding box center [229, 74] width 390 height 21
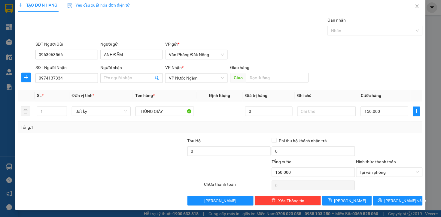
click at [382, 145] on div at bounding box center [390, 148] width 68 height 21
click at [392, 188] on div at bounding box center [390, 186] width 68 height 12
drag, startPoint x: 392, startPoint y: 205, endPoint x: 352, endPoint y: 200, distance: 40.1
click at [391, 206] on button "[PERSON_NAME] và In" at bounding box center [398, 201] width 50 height 10
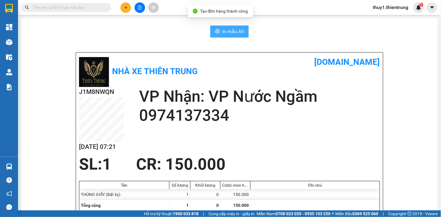
drag, startPoint x: 228, startPoint y: 31, endPoint x: 320, endPoint y: 79, distance: 103.7
click at [229, 31] on span "In mẫu A5" at bounding box center [234, 32] width 22 height 8
drag, startPoint x: 300, startPoint y: 152, endPoint x: 254, endPoint y: 135, distance: 48.9
click at [301, 152] on div "J1M8NWQN 13/08 07:22 VP Nhận: VP Nước Ngầm 0974137334" at bounding box center [229, 121] width 301 height 68
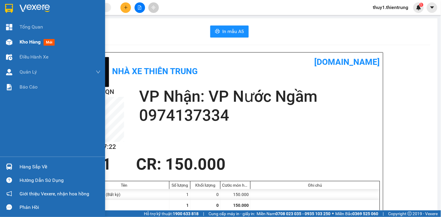
click at [13, 43] on div at bounding box center [9, 42] width 11 height 11
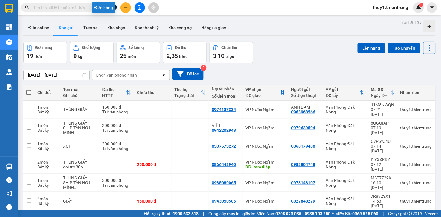
drag, startPoint x: 125, startPoint y: 3, endPoint x: 137, endPoint y: 11, distance: 14.0
click at [125, 5] on button at bounding box center [126, 7] width 11 height 11
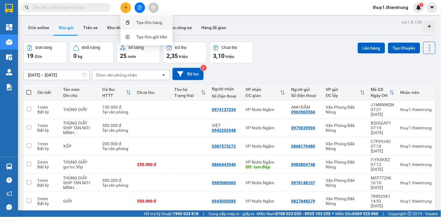
click at [154, 25] on div "Tạo đơn hàng" at bounding box center [150, 22] width 26 height 7
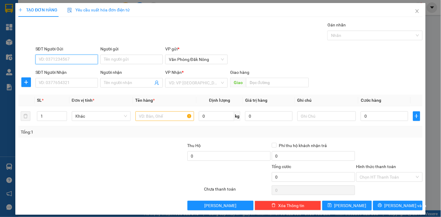
drag, startPoint x: 75, startPoint y: 61, endPoint x: 98, endPoint y: 61, distance: 22.3
click at [88, 61] on input "SĐT Người Gửi" at bounding box center [66, 60] width 63 height 10
click at [60, 70] on div "0905348602" at bounding box center [65, 71] width 55 height 7
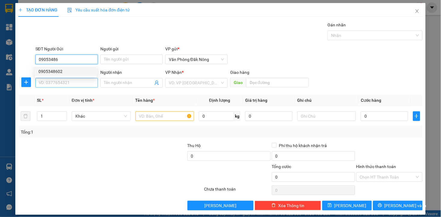
type input "0905348602"
type input "0986528182"
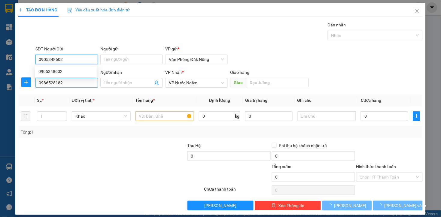
type input "150.000"
type input "0905348602"
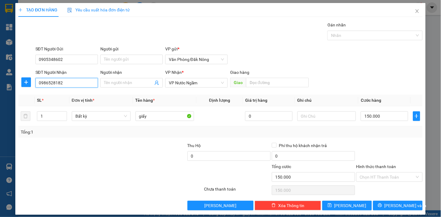
click at [70, 82] on input "0986528182" at bounding box center [66, 83] width 63 height 10
type input "0"
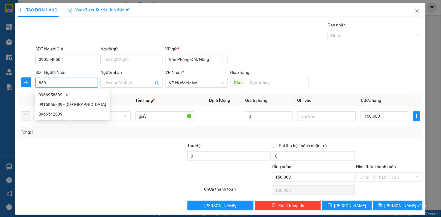
click at [70, 82] on input "839" at bounding box center [66, 83] width 63 height 10
click at [71, 83] on input "839" at bounding box center [66, 83] width 63 height 10
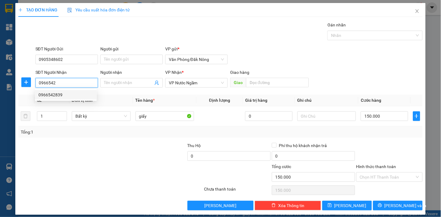
click at [51, 95] on div "0966542839" at bounding box center [65, 95] width 55 height 7
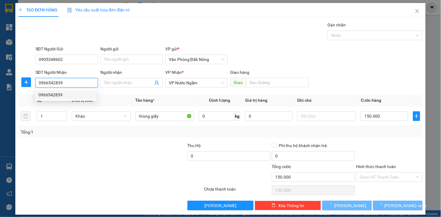
type input "0966542839"
click at [110, 155] on div at bounding box center [144, 153] width 84 height 21
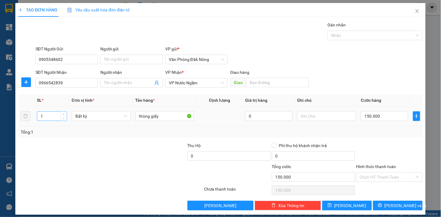
click at [48, 115] on input "1" at bounding box center [51, 116] width 29 height 9
type input "2"
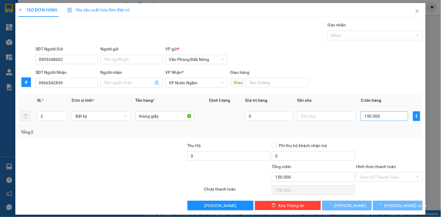
drag, startPoint x: 58, startPoint y: 152, endPoint x: 363, endPoint y: 115, distance: 307.2
click at [70, 152] on div at bounding box center [60, 153] width 84 height 21
type input "0"
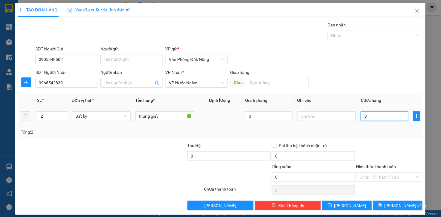
click at [389, 116] on input "0" at bounding box center [384, 117] width 47 height 10
type input "6"
type input "60"
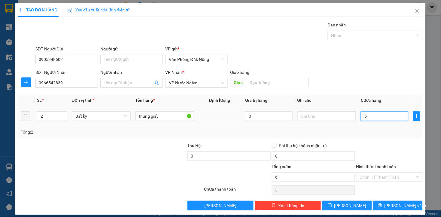
type input "60"
type input "600"
type input "6.000"
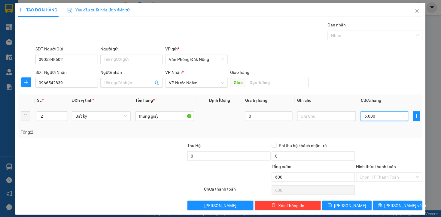
type input "6.000"
type input "60.000"
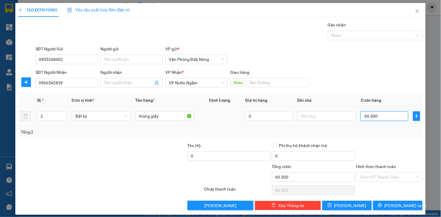
type input "600.000"
click at [146, 185] on div at bounding box center [111, 191] width 186 height 12
click at [227, 143] on div "Thu Hộ" at bounding box center [229, 146] width 83 height 7
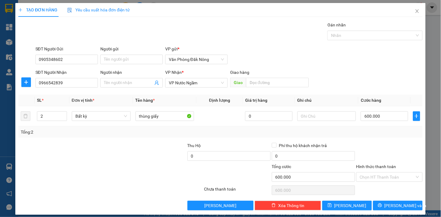
scroll to position [5, 0]
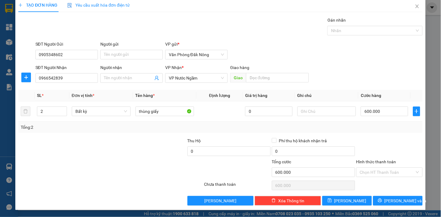
click at [383, 131] on div "Tổng: 2" at bounding box center [220, 127] width 404 height 11
click at [403, 201] on span "Lưu và In" at bounding box center [406, 201] width 42 height 7
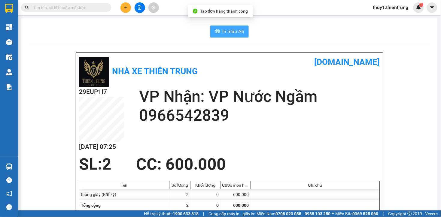
drag, startPoint x: 233, startPoint y: 32, endPoint x: 314, endPoint y: 80, distance: 94.3
click at [233, 32] on span "In mẫu A5" at bounding box center [234, 32] width 22 height 8
click at [355, 162] on div "SL: 2 CC : 600.000" at bounding box center [225, 164] width 301 height 18
drag, startPoint x: 362, startPoint y: 166, endPoint x: 361, endPoint y: 224, distance: 57.4
click at [361, 217] on html "Kết quả tìm kiếm ( 0 ) Bộ lọc No Data thuy1.thientrung 1 Tổng Quan Kho hàng mới…" at bounding box center [220, 108] width 441 height 217
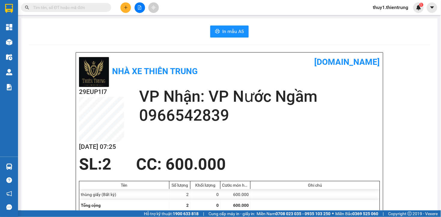
click at [257, 140] on div "29EUP1I7 13/08 07:25 VP Nhận: VP Nước Ngầm 0966542839" at bounding box center [229, 121] width 301 height 68
click at [140, 34] on div "In mẫu A5" at bounding box center [230, 32] width 402 height 12
click at [127, 7] on icon "plus" at bounding box center [126, 7] width 4 height 4
click at [156, 22] on div "Tạo đơn hàng" at bounding box center [150, 22] width 26 height 7
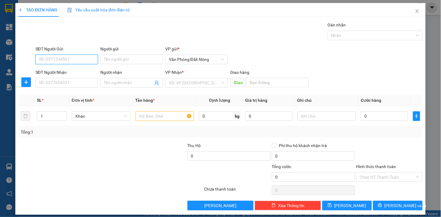
drag, startPoint x: 81, startPoint y: 60, endPoint x: 85, endPoint y: 60, distance: 4.2
click at [85, 60] on input "SĐT Người Gửi" at bounding box center [66, 60] width 63 height 10
click at [56, 72] on div "0912970991" at bounding box center [65, 71] width 55 height 7
type input "0912970991"
type input "0979841953"
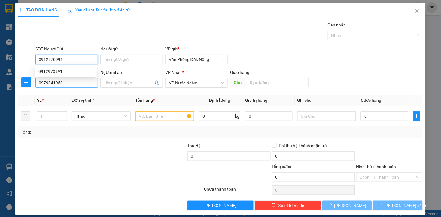
type input "0912970991"
type input "250.000"
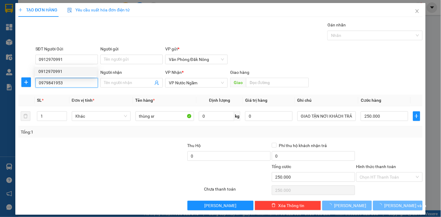
click at [70, 82] on input "0979841953" at bounding box center [66, 83] width 63 height 10
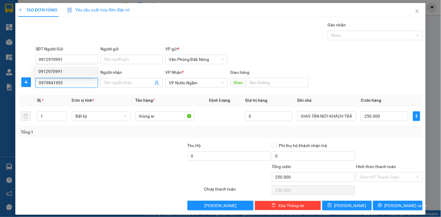
click at [70, 82] on input "0979841953" at bounding box center [66, 83] width 63 height 10
type input "0965540083"
click at [57, 97] on div "0965540083" at bounding box center [65, 95] width 55 height 7
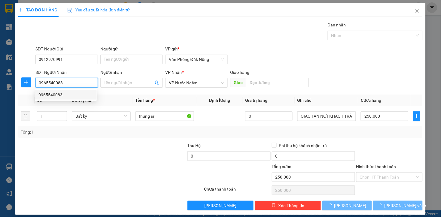
type input "150.000"
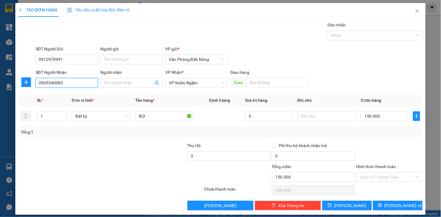
type input "0965540083"
click at [134, 187] on div at bounding box center [111, 191] width 186 height 12
click at [158, 123] on td "BƠ" at bounding box center [165, 116] width 64 height 20
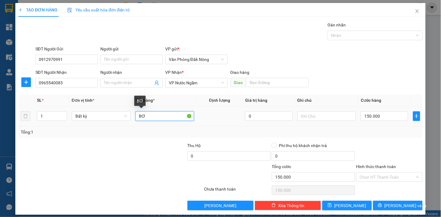
click at [155, 115] on input "BƠ" at bounding box center [165, 117] width 59 height 10
drag, startPoint x: 155, startPoint y: 115, endPoint x: 168, endPoint y: 110, distance: 13.6
click at [155, 114] on input "BƠ" at bounding box center [165, 117] width 59 height 10
type input "THÙNG GIẤY"
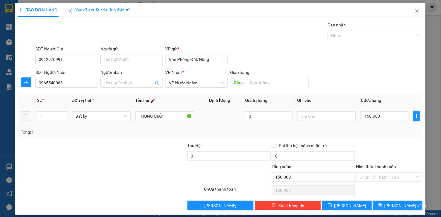
click at [141, 145] on div at bounding box center [144, 153] width 84 height 21
click at [384, 114] on input "150.000" at bounding box center [384, 117] width 47 height 10
type input "2"
type input "20"
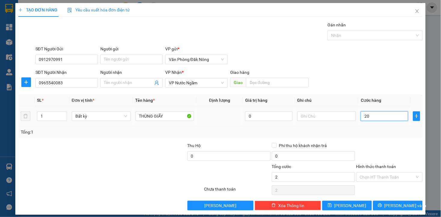
type input "20"
type input "200"
type input "2.000"
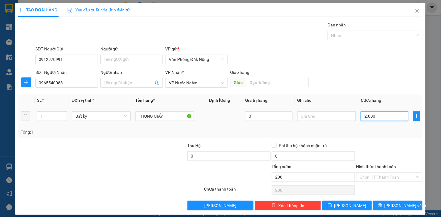
type input "2.000"
type input "20.000"
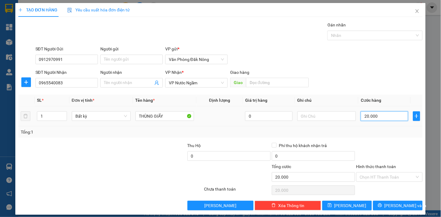
type input "200.000"
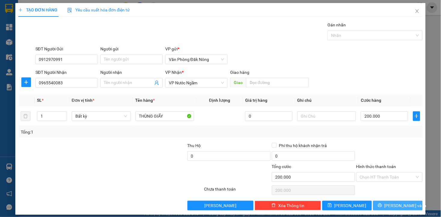
drag, startPoint x: 382, startPoint y: 145, endPoint x: 406, endPoint y: 210, distance: 69.2
click at [383, 145] on div at bounding box center [390, 153] width 68 height 21
drag, startPoint x: 403, startPoint y: 207, endPoint x: 351, endPoint y: 176, distance: 60.2
click at [402, 206] on span "Lưu và In" at bounding box center [406, 206] width 42 height 7
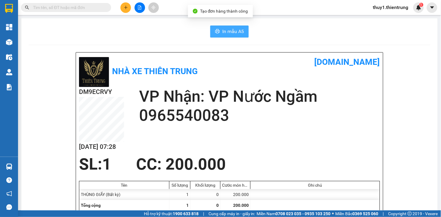
click at [226, 30] on span "In mẫu A5" at bounding box center [234, 32] width 22 height 8
click at [290, 163] on div "SL: 1 CC : 200.000" at bounding box center [225, 164] width 301 height 18
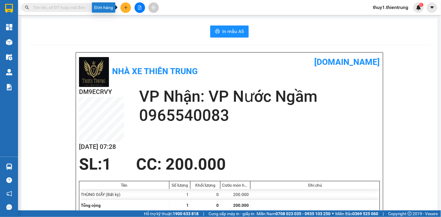
click at [131, 8] on button at bounding box center [126, 7] width 11 height 11
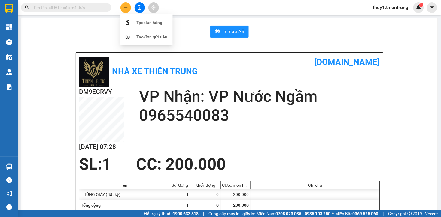
click at [230, 58] on div "Nhà xe Thiên Trung vexere.com" at bounding box center [229, 72] width 301 height 32
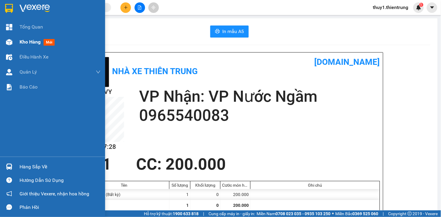
click at [5, 39] on div at bounding box center [9, 42] width 11 height 11
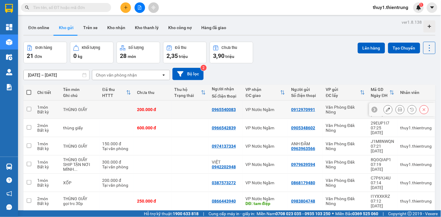
click at [386, 108] on icon at bounding box center [388, 110] width 4 height 4
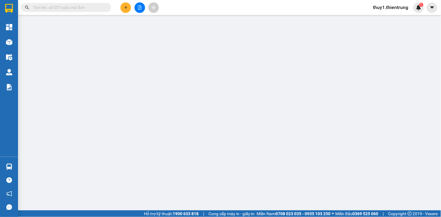
type input "0912970991"
type input "0965540083"
type input "200.000"
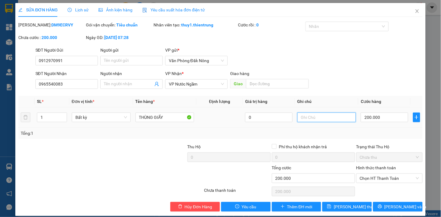
click at [317, 116] on input "text" at bounding box center [327, 118] width 59 height 10
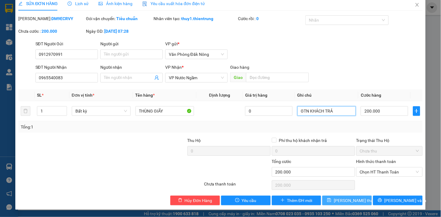
type input "GTN KHÁCH TRẢ"
click at [342, 203] on span "Lưu thay đổi" at bounding box center [358, 201] width 48 height 7
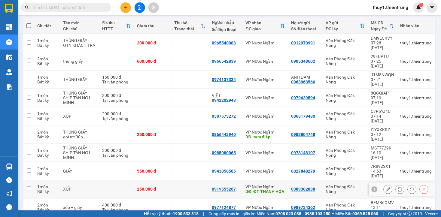
scroll to position [100, 0]
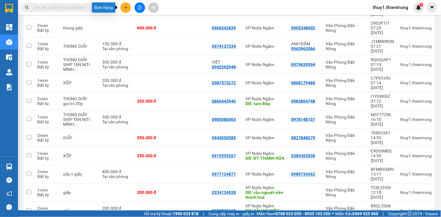
click at [126, 8] on icon "plus" at bounding box center [125, 7] width 3 height 0
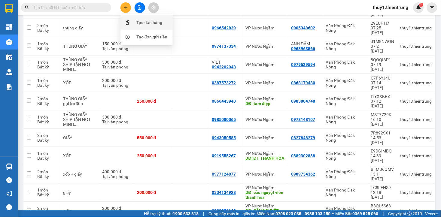
click at [137, 22] on div "Tạo đơn hàng" at bounding box center [150, 22] width 26 height 7
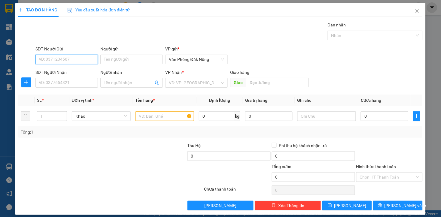
click at [74, 58] on input "SĐT Người Gửi" at bounding box center [66, 60] width 63 height 10
type input "0973321069"
click at [103, 146] on div at bounding box center [144, 153] width 84 height 21
click at [89, 57] on input "0973321069" at bounding box center [66, 60] width 63 height 10
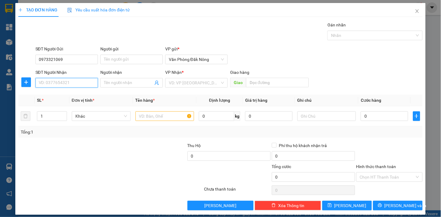
click at [74, 80] on input "SĐT Người Nhận" at bounding box center [66, 83] width 63 height 10
paste input "0973321069"
type input "0973321069"
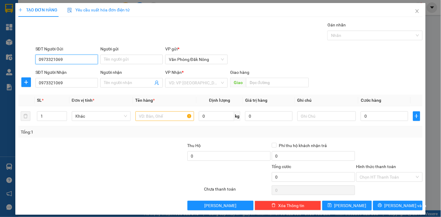
click at [74, 60] on input "0973321069" at bounding box center [66, 60] width 63 height 10
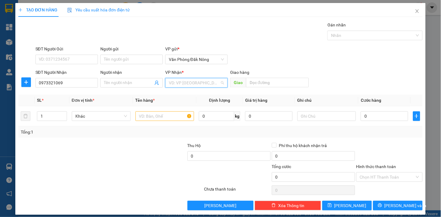
click at [197, 82] on input "search" at bounding box center [194, 82] width 51 height 9
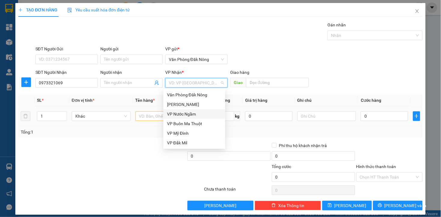
drag, startPoint x: 187, startPoint y: 114, endPoint x: 152, endPoint y: 116, distance: 34.6
click at [186, 115] on div "VP Nước Ngầm" at bounding box center [194, 114] width 55 height 7
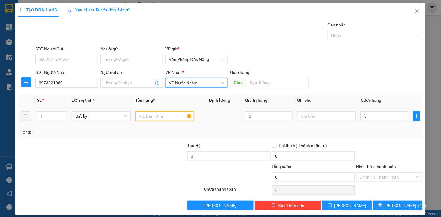
click at [148, 117] on input "text" at bounding box center [165, 117] width 59 height 10
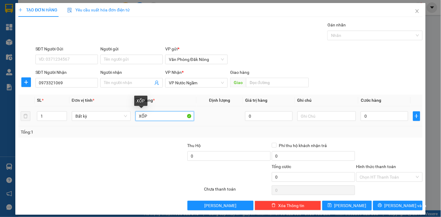
click at [136, 115] on input "XỐP" at bounding box center [165, 117] width 59 height 10
type input "1XỐP"
click at [49, 118] on input "1" at bounding box center [51, 116] width 29 height 9
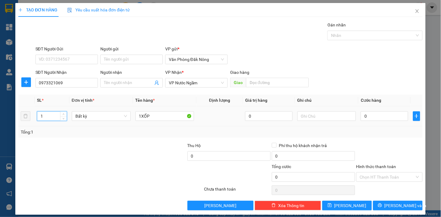
click at [49, 118] on input "1" at bounding box center [51, 116] width 29 height 9
type input "3"
click at [175, 116] on input "1XỐP" at bounding box center [165, 117] width 59 height 10
type input "1XỐP+2 GIAY"
click at [281, 80] on input "text" at bounding box center [277, 83] width 63 height 10
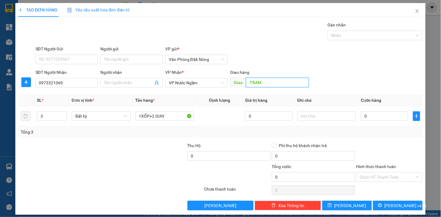
click at [261, 82] on input "TRAM" at bounding box center [277, 83] width 63 height 10
click at [262, 85] on input "TRAM" at bounding box center [277, 83] width 63 height 10
type input "TRẠM THU PHÍ CAO BỒ"
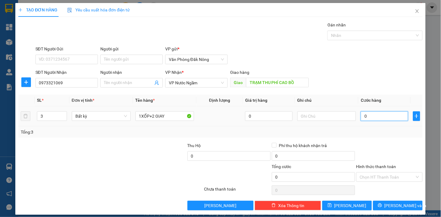
click at [384, 120] on input "0" at bounding box center [384, 117] width 47 height 10
type input "7"
type input "75"
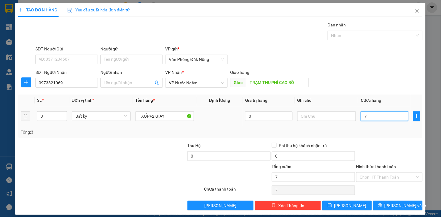
type input "75"
type input "750"
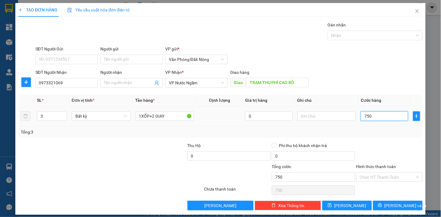
type input "7.500"
type input "75.000"
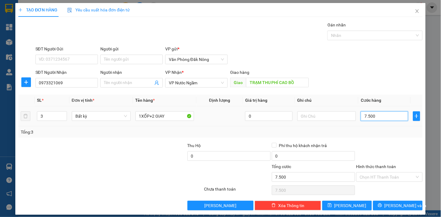
type input "75.000"
type input "750.000"
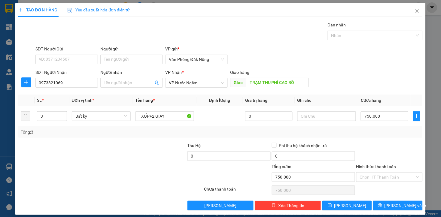
click at [402, 155] on div at bounding box center [390, 153] width 68 height 21
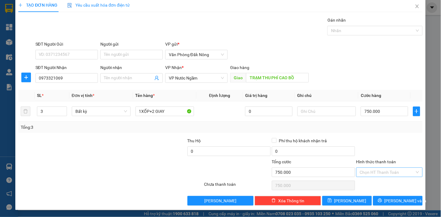
drag, startPoint x: 388, startPoint y: 172, endPoint x: 384, endPoint y: 176, distance: 5.8
click at [388, 172] on input "Hình thức thanh toán" at bounding box center [387, 172] width 55 height 9
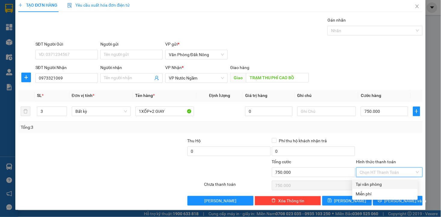
click at [377, 184] on div "Tại văn phòng" at bounding box center [385, 184] width 58 height 7
type input "0"
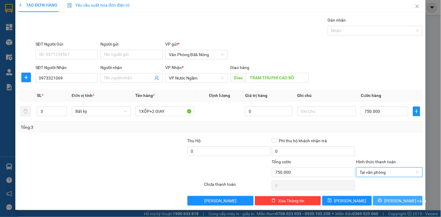
click at [388, 202] on span "Lưu và In" at bounding box center [406, 201] width 42 height 7
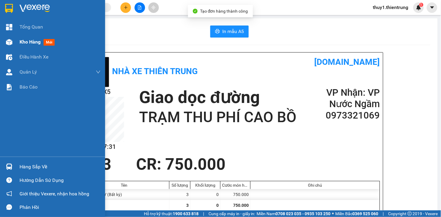
click at [10, 40] on img at bounding box center [9, 42] width 6 height 6
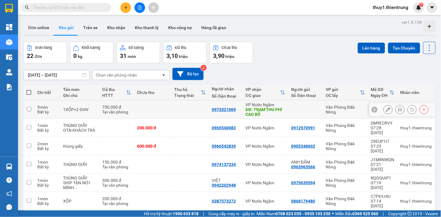
click at [384, 106] on button at bounding box center [388, 110] width 8 height 11
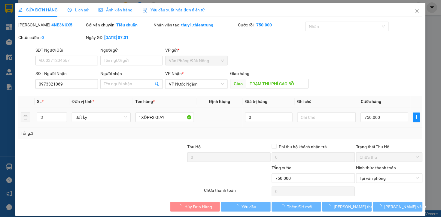
type input "0973321069"
type input "TRẠM THU PHÍ CAO BỒ"
type input "750.000"
click at [332, 118] on input "text" at bounding box center [327, 118] width 59 height 10
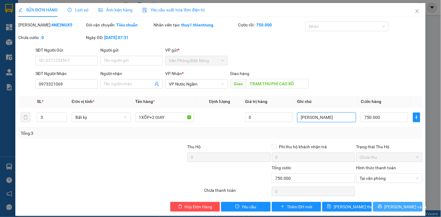
type input "HUỲNH CẦM"
click at [373, 204] on button "Lưu và In" at bounding box center [398, 207] width 50 height 10
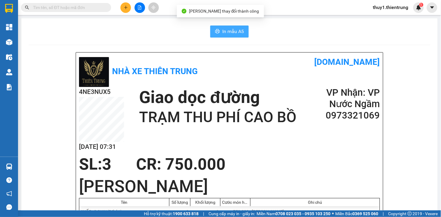
drag, startPoint x: 227, startPoint y: 33, endPoint x: 277, endPoint y: 82, distance: 69.5
click at [229, 35] on span "In mẫu A5" at bounding box center [234, 32] width 22 height 8
drag, startPoint x: 298, startPoint y: 161, endPoint x: 290, endPoint y: 162, distance: 7.3
click at [298, 162] on div "SL: 3 CR : 750.000" at bounding box center [225, 164] width 301 height 18
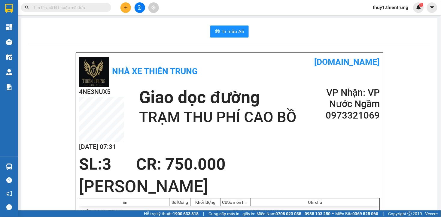
click at [125, 6] on icon "plus" at bounding box center [126, 7] width 4 height 4
click at [152, 21] on div "Tạo đơn hàng" at bounding box center [150, 22] width 26 height 7
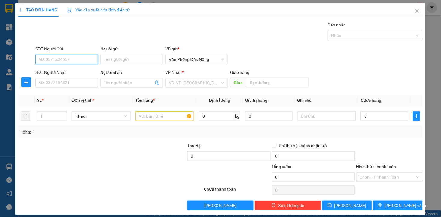
click at [89, 58] on input "SĐT Người Gửi" at bounding box center [66, 60] width 63 height 10
click at [68, 85] on input "SĐT Người Nhận" at bounding box center [66, 83] width 63 height 10
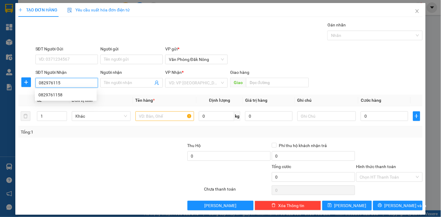
type input "0829761158"
click at [50, 92] on div "0829761158" at bounding box center [65, 95] width 55 height 7
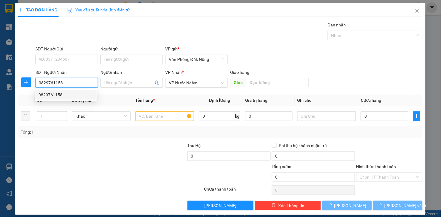
type input "450.000"
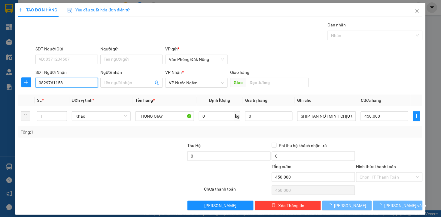
type input "0829761158"
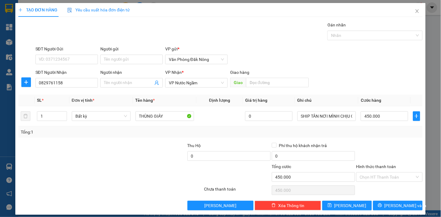
click at [140, 155] on div at bounding box center [144, 153] width 84 height 21
click at [379, 117] on input "450.000" at bounding box center [384, 117] width 47 height 10
type input "3"
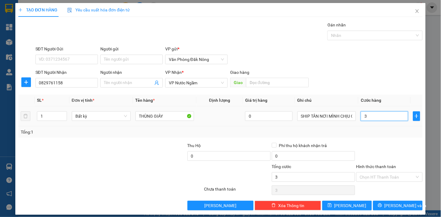
type input "35"
type input "350"
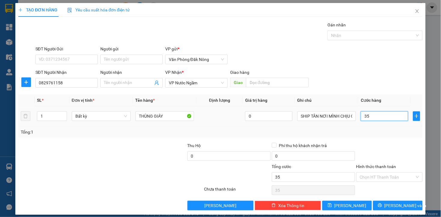
type input "350"
type input "3.500"
type input "35.000"
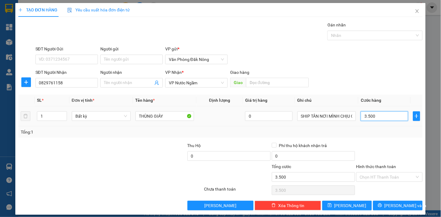
type input "35.000"
type input "350.000"
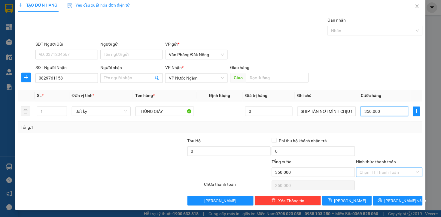
type input "350.000"
click at [381, 169] on input "Hình thức thanh toán" at bounding box center [387, 172] width 55 height 9
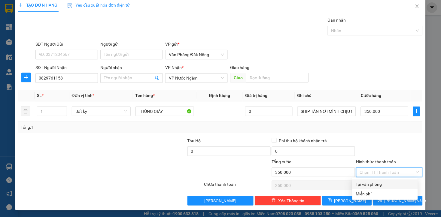
click at [372, 183] on div "Tại văn phòng" at bounding box center [385, 184] width 58 height 7
type input "0"
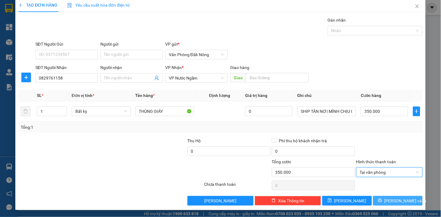
click at [396, 200] on span "Lưu và In" at bounding box center [406, 201] width 42 height 7
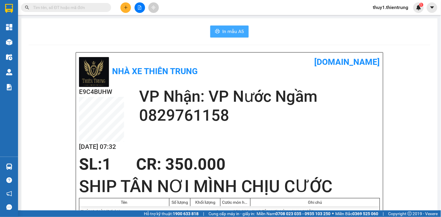
click at [229, 32] on span "In mẫu A5" at bounding box center [234, 32] width 22 height 8
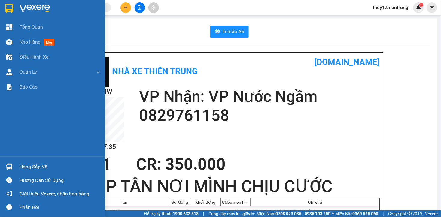
drag, startPoint x: 12, startPoint y: 38, endPoint x: 164, endPoint y: 1, distance: 156.3
click at [11, 38] on div at bounding box center [9, 42] width 11 height 11
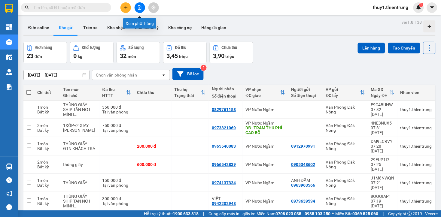
click at [140, 9] on icon "file-add" at bounding box center [140, 7] width 4 height 4
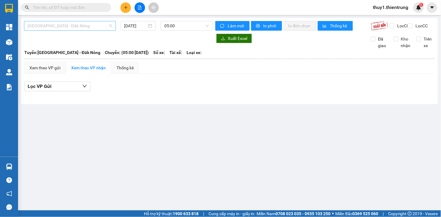
click at [89, 26] on span "[GEOGRAPHIC_DATA] - Đăk Nông" at bounding box center [70, 25] width 85 height 9
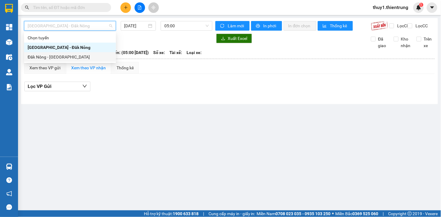
click at [72, 61] on div "Đăk Nông - [GEOGRAPHIC_DATA]" at bounding box center [70, 57] width 92 height 10
type input "[DATE]"
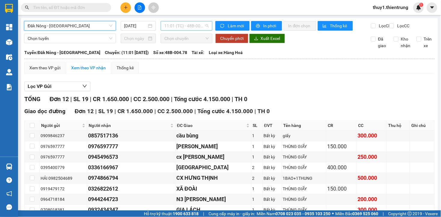
click at [169, 23] on span "11:01 (TC) - 48B-004.78" at bounding box center [186, 25] width 45 height 9
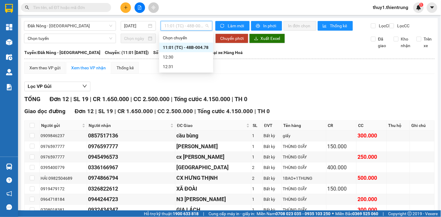
click at [189, 47] on div "11:01 (TC) - 48B-004.78" at bounding box center [186, 47] width 47 height 7
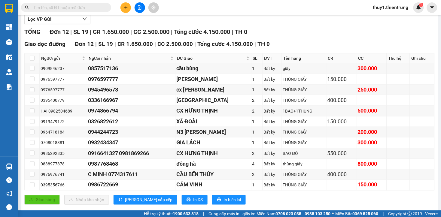
scroll to position [70, 0]
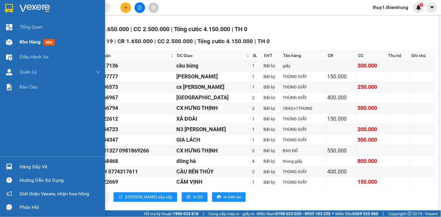
click at [11, 44] on img at bounding box center [9, 42] width 6 height 6
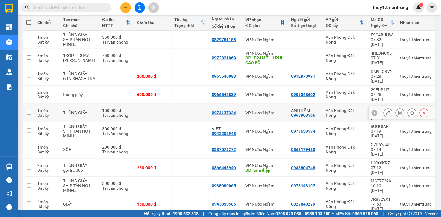
scroll to position [3, 0]
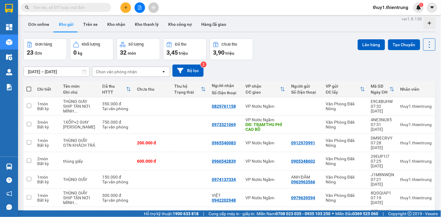
click at [231, 64] on div "11/08/2025 – 13/08/2025 Press the down arrow key to interact with the calendar …" at bounding box center [229, 70] width 413 height 21
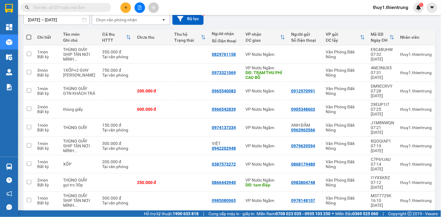
scroll to position [50, 0]
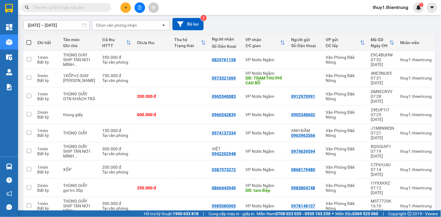
click at [247, 26] on div "11/08/2025 – 13/08/2025 Press the down arrow key to interact with the calendar …" at bounding box center [229, 24] width 413 height 12
click at [228, 28] on div "11/08/2025 – 13/08/2025 Press the down arrow key to interact with the calendar …" at bounding box center [229, 24] width 413 height 12
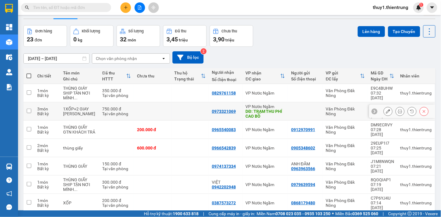
scroll to position [0, 0]
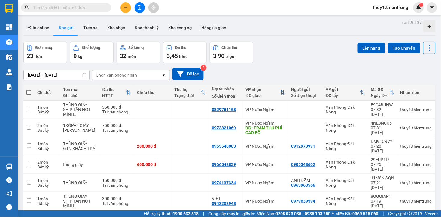
click at [140, 6] on icon "file-add" at bounding box center [140, 7] width 4 height 4
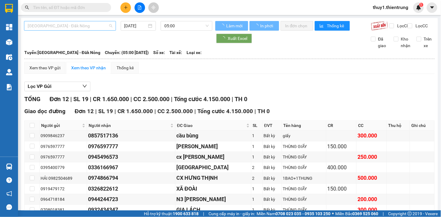
click at [75, 26] on span "[GEOGRAPHIC_DATA] - Đăk Nông" at bounding box center [70, 25] width 85 height 9
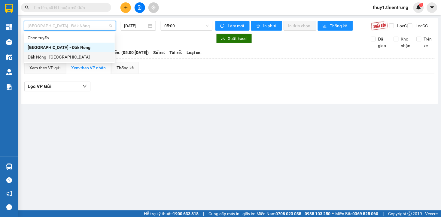
drag, startPoint x: 56, startPoint y: 57, endPoint x: 155, endPoint y: 32, distance: 102.0
click at [56, 57] on div "Đăk Nông - [GEOGRAPHIC_DATA]" at bounding box center [70, 57] width 84 height 7
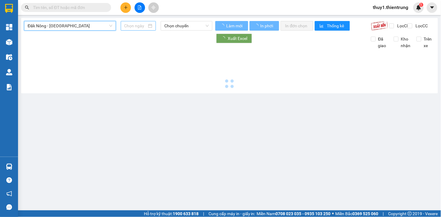
type input "[DATE]"
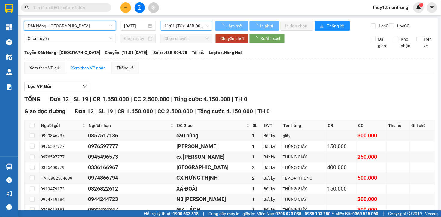
click at [184, 24] on span "11:01 (TC) - 48B-004.78" at bounding box center [186, 25] width 45 height 9
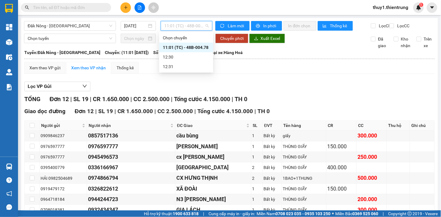
click at [200, 48] on div "11:01 (TC) - 48B-004.78" at bounding box center [186, 47] width 47 height 7
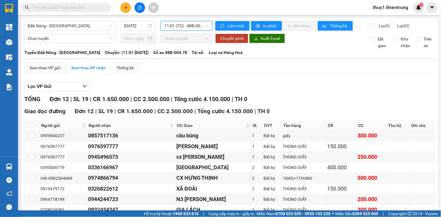
scroll to position [84, 0]
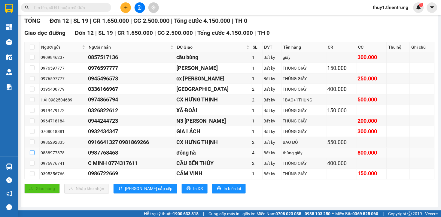
click at [31, 155] on input "checkbox" at bounding box center [32, 153] width 5 height 5
checkbox input "true"
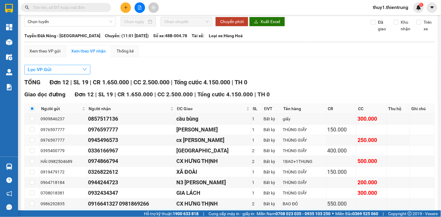
scroll to position [0, 0]
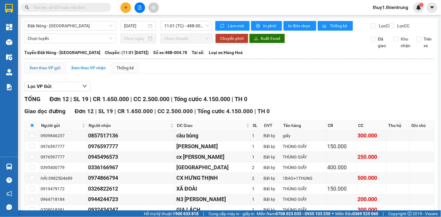
click at [55, 71] on div "Xem theo VP gửi" at bounding box center [44, 68] width 31 height 7
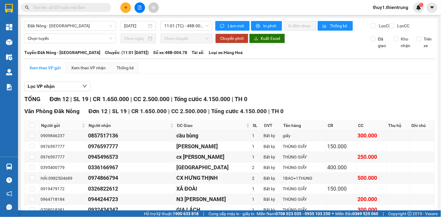
scroll to position [84, 0]
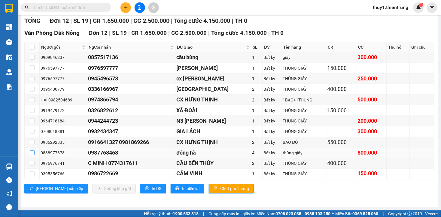
drag, startPoint x: 31, startPoint y: 154, endPoint x: 38, endPoint y: 154, distance: 6.9
click at [31, 154] on input "checkbox" at bounding box center [32, 153] width 5 height 5
checkbox input "true"
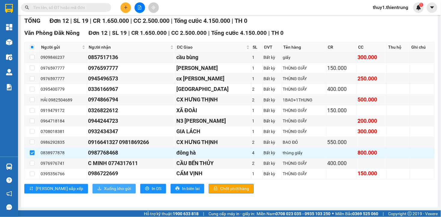
click at [104, 188] on span "Xuống kho gửi" at bounding box center [117, 189] width 27 height 7
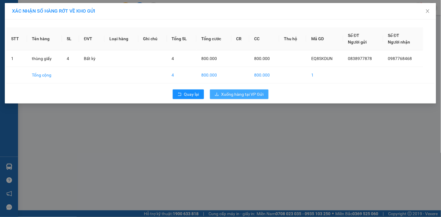
click at [256, 95] on span "Xuống hàng tại VP Gửi" at bounding box center [243, 94] width 42 height 7
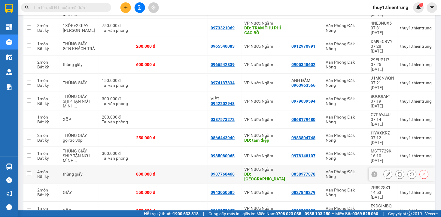
scroll to position [167, 0]
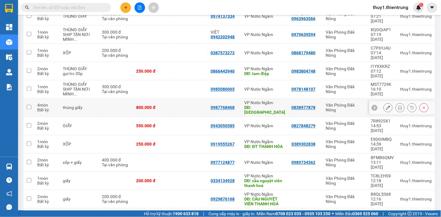
click at [386, 106] on icon at bounding box center [388, 108] width 4 height 4
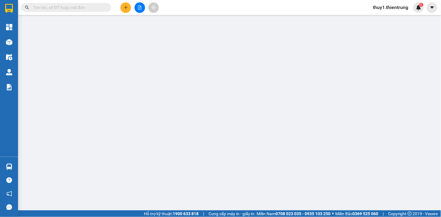
type input "0838977878"
type input "0987768468"
type input "đông hà"
type input "800.000"
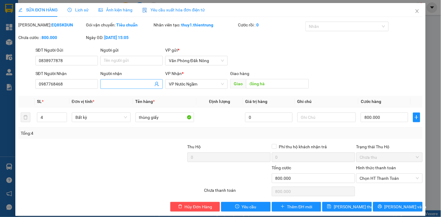
click at [123, 83] on input "Người nhận" at bounding box center [128, 84] width 49 height 7
click at [78, 86] on input "0987768468" at bounding box center [66, 84] width 63 height 10
type input "0869555886"
click at [113, 84] on input "Người nhận" at bounding box center [128, 84] width 49 height 7
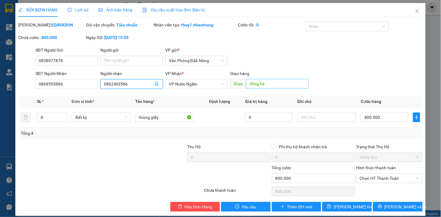
type input "0862463586"
click at [270, 85] on input "đông hà" at bounding box center [277, 84] width 63 height 10
type input "KS T&T ĐÔNG HÀ"
drag, startPoint x: 70, startPoint y: 156, endPoint x: 359, endPoint y: 154, distance: 289.0
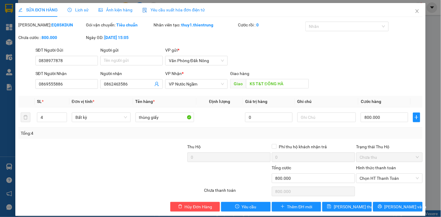
click at [81, 156] on div at bounding box center [60, 154] width 84 height 21
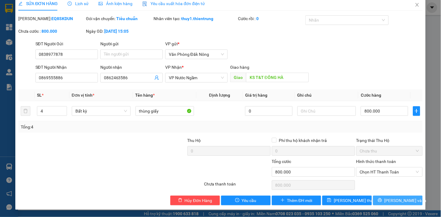
drag, startPoint x: 380, startPoint y: 202, endPoint x: 365, endPoint y: 193, distance: 18.1
click at [380, 202] on button "Lưu và In" at bounding box center [398, 201] width 50 height 10
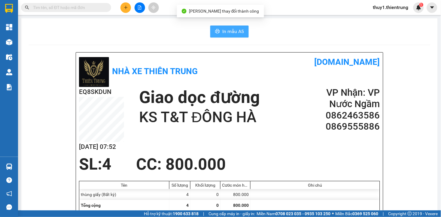
drag, startPoint x: 221, startPoint y: 31, endPoint x: 351, endPoint y: 92, distance: 143.5
click at [223, 31] on span "In mẫu A5" at bounding box center [234, 32] width 22 height 8
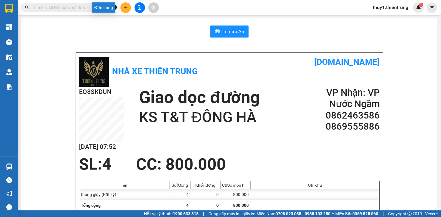
drag, startPoint x: 125, startPoint y: 5, endPoint x: 139, endPoint y: 18, distance: 18.9
click at [125, 7] on icon "plus" at bounding box center [126, 7] width 4 height 4
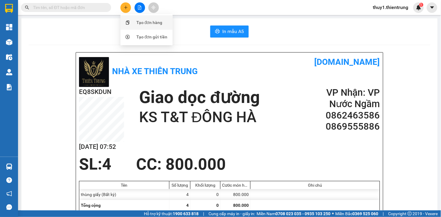
click at [139, 20] on div "Tạo đơn hàng" at bounding box center [150, 22] width 26 height 7
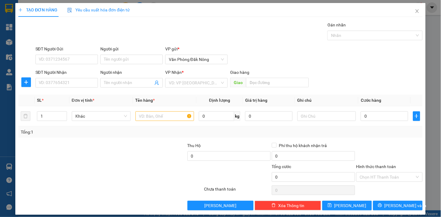
click at [85, 64] on div "SĐT Người Gửi VD: 0371234567" at bounding box center [66, 56] width 63 height 21
drag, startPoint x: 85, startPoint y: 60, endPoint x: 395, endPoint y: 8, distance: 314.1
click at [85, 59] on input "SĐT Người Gửi" at bounding box center [66, 60] width 63 height 10
click at [415, 11] on icon "close" at bounding box center [417, 11] width 5 height 5
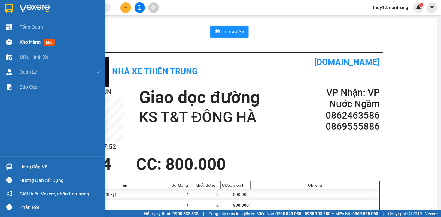
click at [6, 38] on div at bounding box center [9, 42] width 11 height 11
click at [22, 41] on span "Kho hàng" at bounding box center [30, 42] width 21 height 6
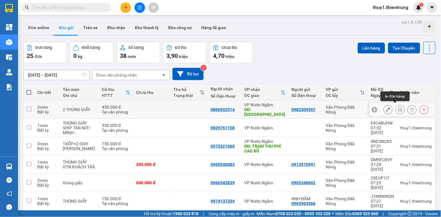
click at [398, 108] on icon at bounding box center [400, 110] width 4 height 4
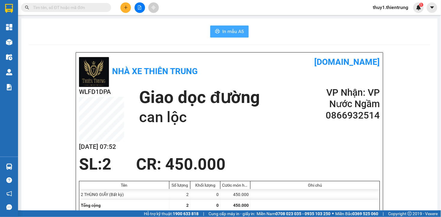
click at [233, 28] on span "In mẫu A5" at bounding box center [234, 32] width 22 height 8
drag, startPoint x: 234, startPoint y: 30, endPoint x: 357, endPoint y: 97, distance: 139.5
click at [234, 31] on span "In mẫu A5" at bounding box center [234, 32] width 22 height 8
click at [263, 139] on div "WLFD1DPA 13/08 07:53 Giao dọc đường can lộc VP Nhận: VP Nước Ngầm 0866932514" at bounding box center [229, 121] width 301 height 68
click at [180, 132] on div "WLFD1DPA 13/08 07:53 Giao dọc đường can lộc VP Nhận: VP Nước Ngầm 0866932514" at bounding box center [229, 121] width 301 height 68
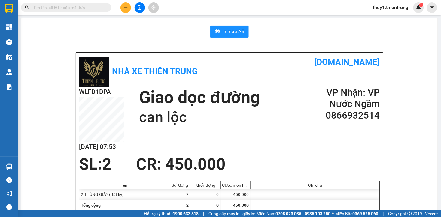
click at [176, 35] on div "In mẫu A5" at bounding box center [230, 32] width 402 height 12
click at [133, 28] on div "In mẫu A5" at bounding box center [230, 32] width 402 height 12
drag, startPoint x: 125, startPoint y: 8, endPoint x: 134, endPoint y: 14, distance: 10.4
click at [126, 8] on icon "plus" at bounding box center [126, 7] width 4 height 4
click at [138, 22] on div "Tạo đơn hàng" at bounding box center [150, 22] width 26 height 7
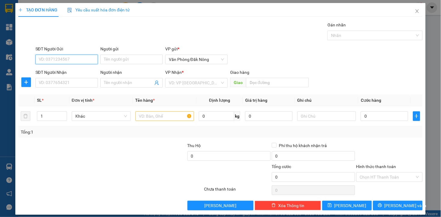
click at [53, 59] on input "SĐT Người Gửi" at bounding box center [66, 60] width 63 height 10
click at [48, 82] on input "SĐT Người Nhận" at bounding box center [66, 83] width 63 height 10
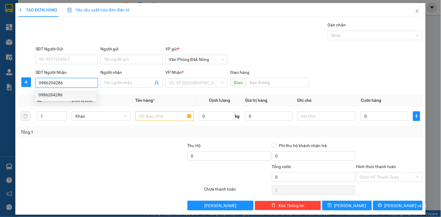
click at [58, 97] on div "0986204286" at bounding box center [65, 95] width 55 height 7
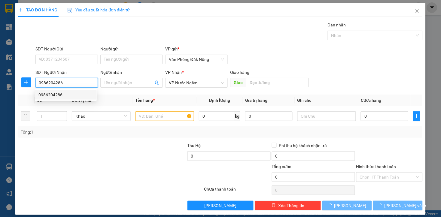
type input "0986204286"
click at [92, 137] on div "Tổng: 1" at bounding box center [220, 132] width 404 height 11
type input "150.000"
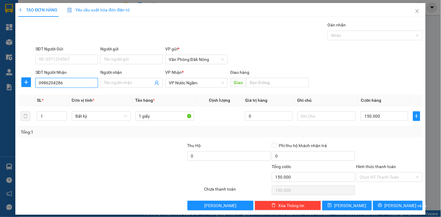
click at [75, 86] on input "0986204286" at bounding box center [66, 83] width 63 height 10
click at [62, 95] on div "0986204286" at bounding box center [65, 95] width 55 height 7
click at [76, 130] on div "Tổng: 1" at bounding box center [96, 132] width 150 height 7
click at [136, 160] on div at bounding box center [144, 153] width 84 height 21
click at [125, 158] on div at bounding box center [144, 153] width 84 height 21
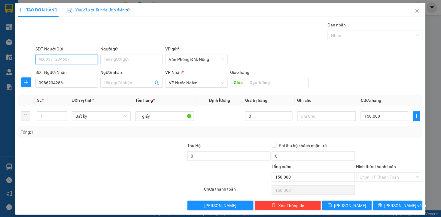
click at [75, 59] on input "SĐT Người Gửi" at bounding box center [66, 60] width 63 height 10
click at [54, 70] on div "0374776792" at bounding box center [65, 71] width 55 height 7
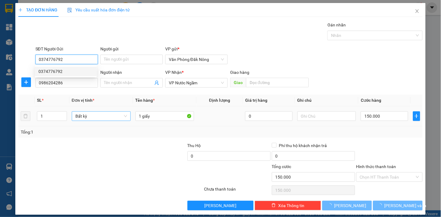
type input "0374776792"
type input "300.000"
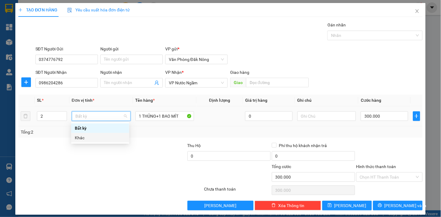
drag, startPoint x: 116, startPoint y: 169, endPoint x: 118, endPoint y: 119, distance: 50.0
click at [120, 164] on div at bounding box center [77, 174] width 118 height 21
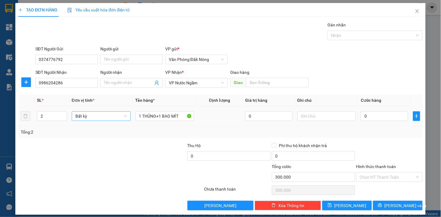
type input "0"
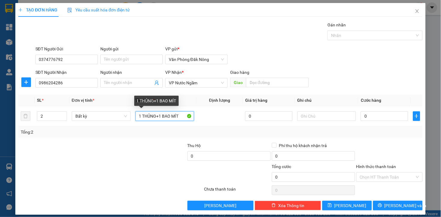
drag, startPoint x: 136, startPoint y: 117, endPoint x: 301, endPoint y: 129, distance: 166.1
click at [305, 131] on div "SL * Đơn vị tính * Tên hàng * Định lượng Giá trị hàng Ghi chú Cước hàng 2 Bất k…" at bounding box center [220, 116] width 404 height 43
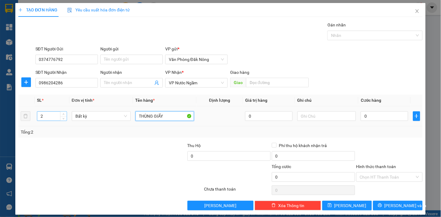
type input "THÙNG GIẤY"
click at [51, 116] on input "2" at bounding box center [51, 116] width 29 height 9
type input "1"
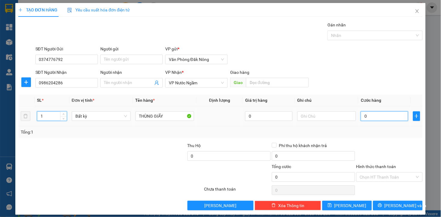
click at [374, 117] on input "0" at bounding box center [384, 117] width 47 height 10
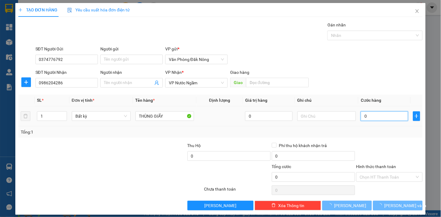
type input "3"
type input "30"
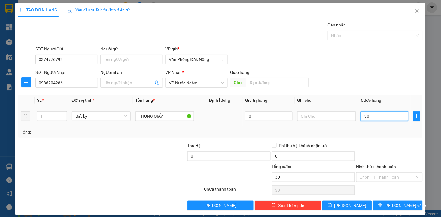
type input "300"
drag, startPoint x: 121, startPoint y: 175, endPoint x: 226, endPoint y: 178, distance: 105.0
click at [125, 176] on div at bounding box center [77, 174] width 118 height 21
click at [395, 146] on div at bounding box center [390, 153] width 68 height 21
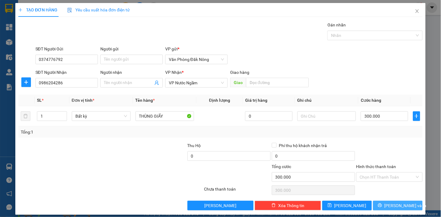
click at [398, 203] on span "Lưu và In" at bounding box center [406, 206] width 42 height 7
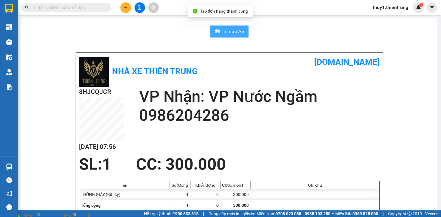
click at [216, 31] on icon "printer" at bounding box center [217, 31] width 5 height 5
click at [269, 137] on div "8HJCQJCR 13/08 07:56 VP Nhận: VP Nước Ngầm 0986204286" at bounding box center [229, 121] width 301 height 68
drag, startPoint x: 136, startPoint y: 30, endPoint x: 26, endPoint y: 56, distance: 113.6
click at [134, 29] on div "In mẫu A5" at bounding box center [230, 32] width 402 height 12
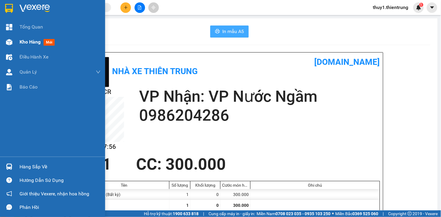
click at [9, 39] on img at bounding box center [9, 42] width 6 height 6
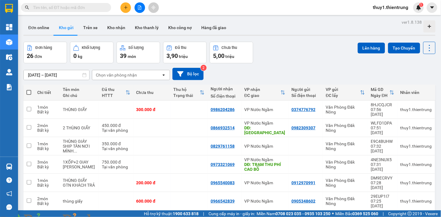
click at [266, 64] on div "11/08/2025 – 13/08/2025 Press the down arrow key to interact with the calendar …" at bounding box center [229, 73] width 413 height 21
drag, startPoint x: 124, startPoint y: 8, endPoint x: 158, endPoint y: 28, distance: 39.2
click at [124, 8] on icon "plus" at bounding box center [126, 7] width 4 height 4
click at [149, 23] on div "Tạo đơn hàng" at bounding box center [150, 22] width 26 height 7
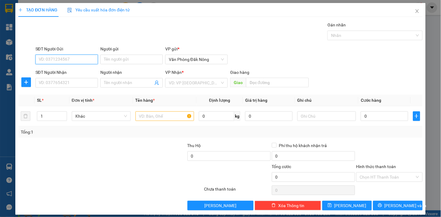
click at [72, 58] on input "SĐT Người Gửi" at bounding box center [66, 60] width 63 height 10
drag, startPoint x: 50, startPoint y: 70, endPoint x: 61, endPoint y: 71, distance: 11.5
click at [51, 70] on div "0399350779" at bounding box center [65, 71] width 55 height 7
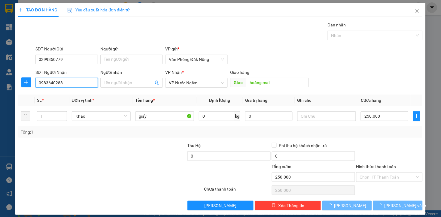
click at [65, 82] on input "0983640288" at bounding box center [66, 83] width 63 height 10
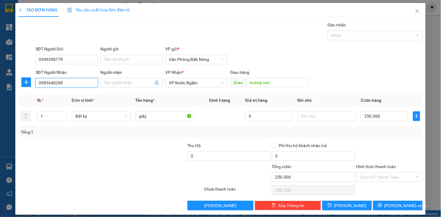
click at [65, 82] on input "0983640288" at bounding box center [66, 83] width 63 height 10
click at [115, 157] on div at bounding box center [144, 153] width 84 height 21
click at [47, 113] on input "1" at bounding box center [51, 116] width 29 height 9
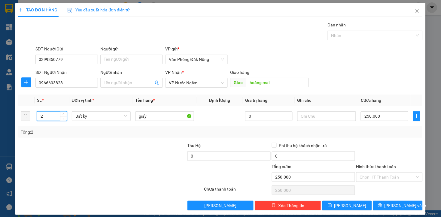
drag, startPoint x: 286, startPoint y: 40, endPoint x: 401, endPoint y: 183, distance: 183.1
click at [287, 42] on div "Gói vận chuyển * Tiêu chuẩn Gán nhãn Nhãn" at bounding box center [229, 32] width 390 height 21
click at [374, 112] on input "0" at bounding box center [384, 117] width 47 height 10
click at [376, 134] on div "Transit Pickup Surcharge Ids Transit Deliver Surcharge Ids Transit Deliver Surc…" at bounding box center [220, 116] width 404 height 189
click at [399, 203] on span "Lưu và In" at bounding box center [406, 206] width 42 height 7
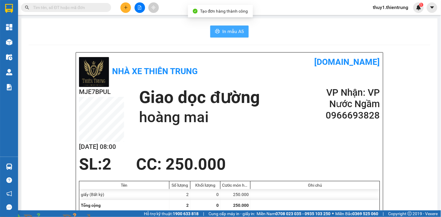
drag, startPoint x: 239, startPoint y: 29, endPoint x: 331, endPoint y: 96, distance: 113.9
click at [239, 30] on span "In mẫu A5" at bounding box center [234, 32] width 22 height 8
click at [310, 152] on div "MJE7BPUL 13/08 08:00 Giao dọc đường hoàng mai VP Nhận: VP Nước Ngầm 0966693828" at bounding box center [229, 121] width 301 height 68
click at [127, 10] on button at bounding box center [126, 7] width 11 height 11
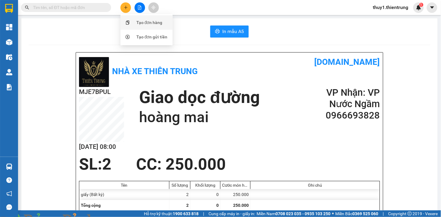
click at [160, 24] on div "Tạo đơn hàng" at bounding box center [150, 22] width 26 height 7
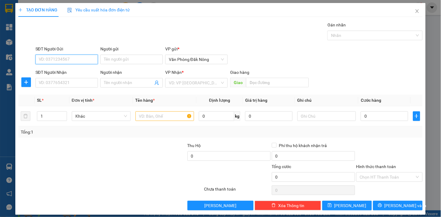
drag, startPoint x: 67, startPoint y: 59, endPoint x: 441, endPoint y: 17, distance: 376.7
click at [212, 59] on div "SĐT Người Gửi VD: 0371234567 Người gửi Tên người gửi VP gửi * Văn Phòng Đăk Nông" at bounding box center [229, 56] width 390 height 21
drag, startPoint x: 47, startPoint y: 71, endPoint x: 67, endPoint y: 89, distance: 27.1
click at [47, 72] on div "0965396679" at bounding box center [65, 71] width 55 height 7
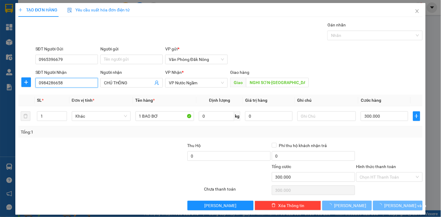
click at [69, 85] on input "0984286658" at bounding box center [66, 83] width 63 height 10
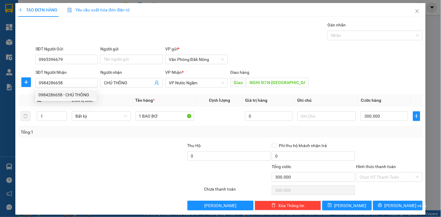
click at [81, 148] on div at bounding box center [60, 153] width 84 height 21
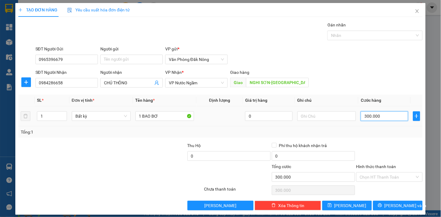
click at [384, 117] on input "300.000" at bounding box center [384, 117] width 47 height 10
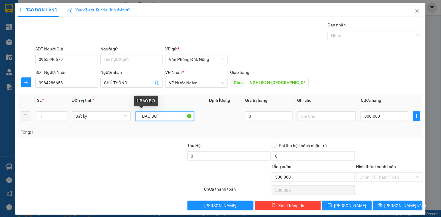
click at [169, 116] on input "1 BAO BƠ" at bounding box center [165, 117] width 59 height 10
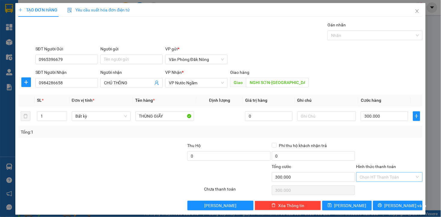
drag, startPoint x: 382, startPoint y: 152, endPoint x: 394, endPoint y: 173, distance: 24.2
click at [382, 152] on div at bounding box center [390, 153] width 68 height 21
click at [387, 179] on input "Hình thức thanh toán" at bounding box center [387, 177] width 55 height 9
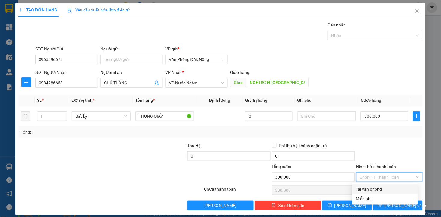
drag, startPoint x: 378, startPoint y: 187, endPoint x: 389, endPoint y: 200, distance: 17.5
click at [379, 188] on div "Tại văn phòng" at bounding box center [385, 189] width 58 height 7
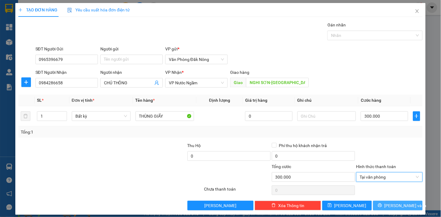
click at [389, 204] on span "Lưu và In" at bounding box center [406, 206] width 42 height 7
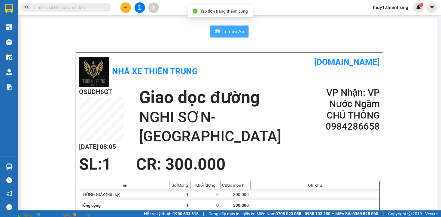
drag, startPoint x: 221, startPoint y: 28, endPoint x: 322, endPoint y: 97, distance: 122.1
click at [224, 29] on span "In mẫu A5" at bounding box center [234, 32] width 22 height 8
click at [216, 59] on div "Nhà xe Thiên Trung" at bounding box center [154, 72] width 151 height 32
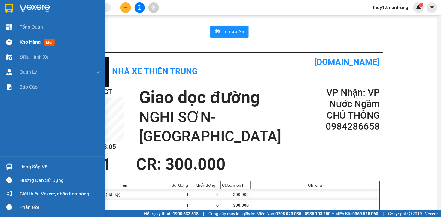
click at [11, 35] on div "Kho hàng mới" at bounding box center [52, 42] width 105 height 15
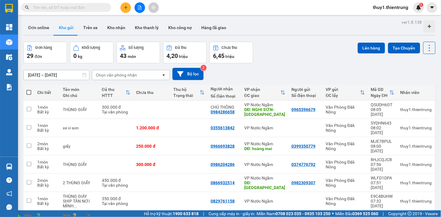
click at [28, 91] on span at bounding box center [28, 92] width 5 height 5
click at [29, 90] on input "checkbox" at bounding box center [29, 90] width 0 height 0
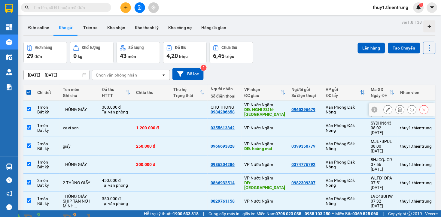
click at [31, 110] on input "checkbox" at bounding box center [29, 109] width 5 height 5
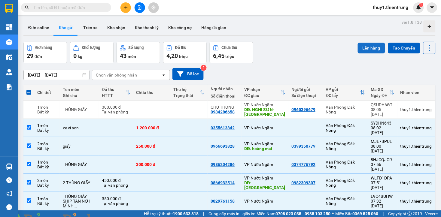
click at [369, 47] on button "Lên hàng" at bounding box center [371, 48] width 27 height 11
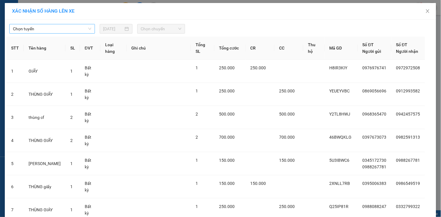
click at [62, 26] on span "Chọn tuyến" at bounding box center [52, 28] width 78 height 9
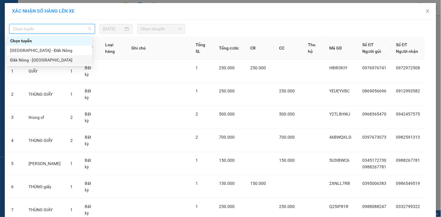
drag, startPoint x: 32, startPoint y: 60, endPoint x: 51, endPoint y: 59, distance: 18.7
click at [32, 60] on div "Đăk Nông - [GEOGRAPHIC_DATA]" at bounding box center [49, 60] width 78 height 7
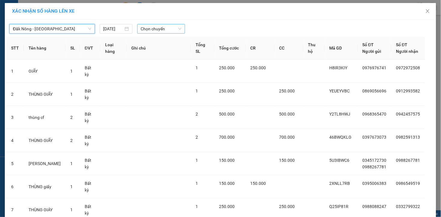
click at [149, 31] on span "Chọn chuyến" at bounding box center [161, 28] width 41 height 9
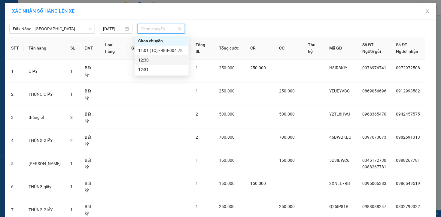
click at [155, 59] on div "12:30" at bounding box center [161, 60] width 47 height 7
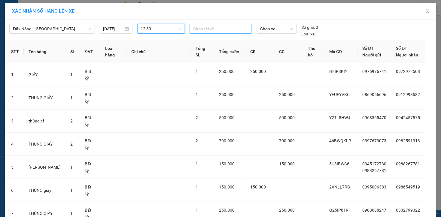
click at [216, 29] on div at bounding box center [221, 28] width 60 height 7
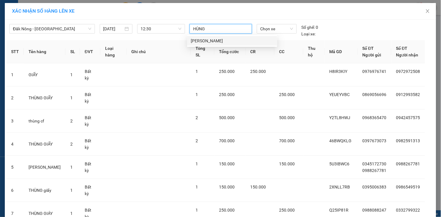
click at [215, 39] on div "ĐẶNG QUANG HÙNG" at bounding box center [232, 41] width 83 height 7
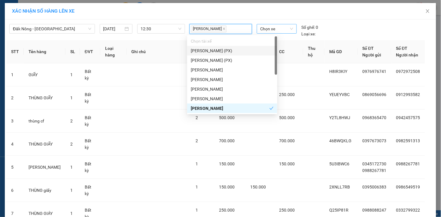
click at [272, 29] on span "Chọn xe" at bounding box center [277, 28] width 33 height 9
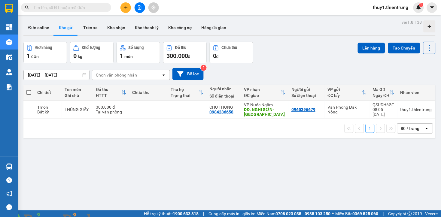
click at [233, 165] on div "ver 1.8.138 Đơn online Kho gửi Trên xe Kho nhận Kho thanh lý Kho công nợ Hàng đ…" at bounding box center [229, 126] width 417 height 217
click at [124, 7] on icon "plus" at bounding box center [126, 7] width 4 height 4
click at [129, 15] on li "Tạo đơn hàng" at bounding box center [147, 22] width 52 height 14
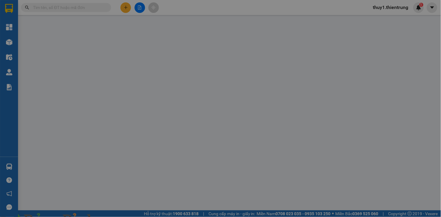
click at [131, 25] on div "Gói vận chuyển * Tiêu chuẩn Gán nhãn Nhãn" at bounding box center [229, 32] width 390 height 21
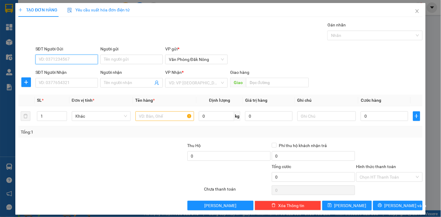
click at [84, 60] on input "SĐT Người Gửi" at bounding box center [66, 60] width 63 height 10
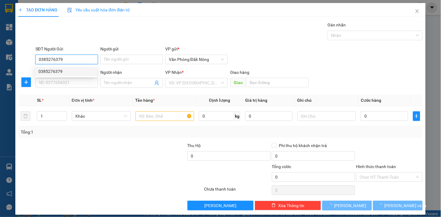
click at [57, 69] on div "0385276379" at bounding box center [65, 71] width 55 height 7
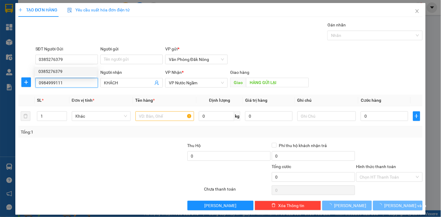
click at [78, 84] on input "0984999111" at bounding box center [66, 83] width 63 height 10
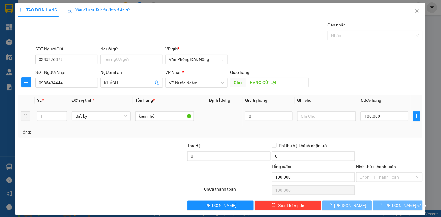
click at [89, 178] on div at bounding box center [77, 174] width 118 height 21
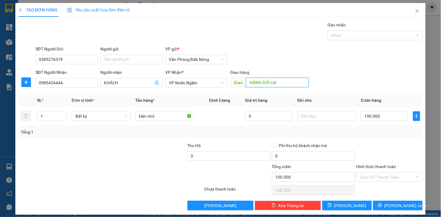
click at [282, 80] on input "HÀNG GỬI LẠI" at bounding box center [277, 83] width 63 height 10
click at [281, 80] on input "HÀNG GỬI LẠI" at bounding box center [277, 83] width 63 height 10
click at [283, 80] on input "HÀNG GỬI LẠI" at bounding box center [277, 83] width 63 height 10
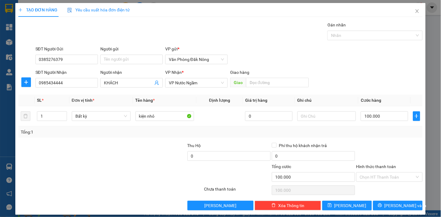
drag, startPoint x: 118, startPoint y: 176, endPoint x: 183, endPoint y: 134, distance: 76.8
click at [120, 176] on div at bounding box center [77, 174] width 118 height 21
click at [167, 116] on input "kiện nhỏ" at bounding box center [165, 117] width 59 height 10
click at [174, 113] on input "kiện nhỏ" at bounding box center [165, 117] width 59 height 10
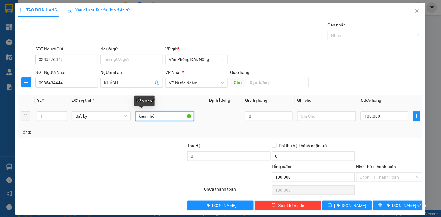
click at [175, 114] on input "kiện nhỏ" at bounding box center [165, 117] width 59 height 10
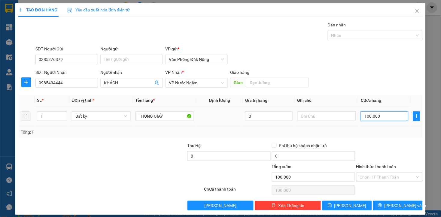
click at [392, 119] on input "100.000" at bounding box center [384, 117] width 47 height 10
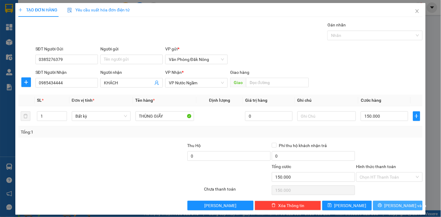
click at [386, 202] on button "Lưu và In" at bounding box center [398, 206] width 50 height 10
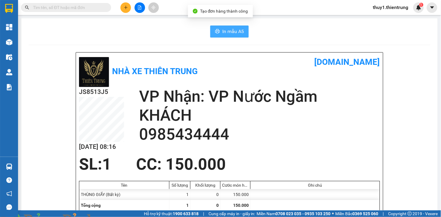
click at [214, 35] on button "In mẫu A5" at bounding box center [229, 32] width 38 height 12
drag, startPoint x: 250, startPoint y: 230, endPoint x: 122, endPoint y: 34, distance: 233.9
click at [62, 34] on div "In mẫu A5" at bounding box center [230, 32] width 402 height 12
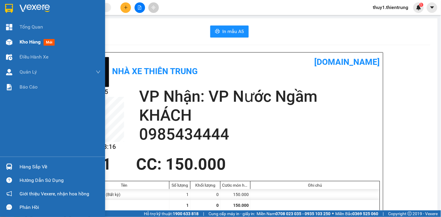
click at [16, 42] on div "Kho hàng mới" at bounding box center [52, 42] width 105 height 15
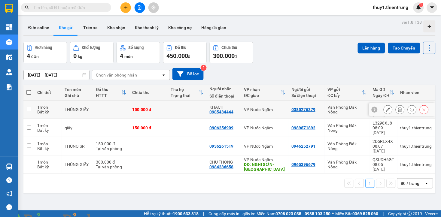
drag, startPoint x: 31, startPoint y: 107, endPoint x: 194, endPoint y: 113, distance: 163.4
click at [31, 107] on input "checkbox" at bounding box center [29, 109] width 5 height 5
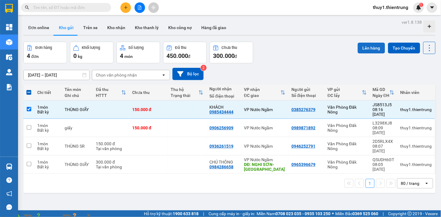
click at [361, 49] on button "Lên hàng" at bounding box center [371, 48] width 27 height 11
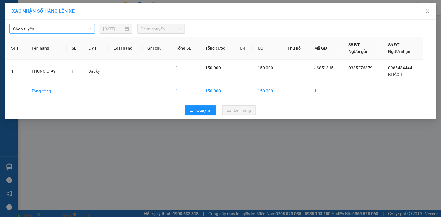
drag, startPoint x: 73, startPoint y: 31, endPoint x: 68, endPoint y: 34, distance: 5.7
click at [72, 31] on span "Chọn tuyến" at bounding box center [52, 28] width 78 height 9
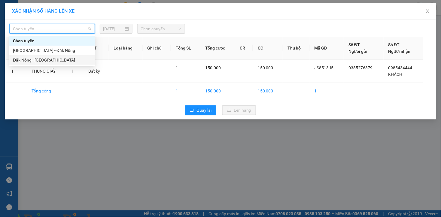
drag, startPoint x: 45, startPoint y: 62, endPoint x: 137, endPoint y: 46, distance: 92.7
click at [45, 63] on div "Đăk Nông - [GEOGRAPHIC_DATA]" at bounding box center [52, 60] width 78 height 7
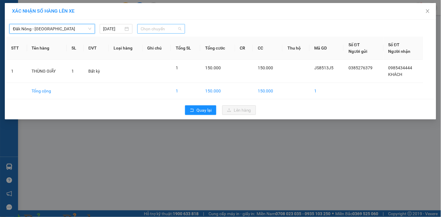
click at [163, 32] on span "Chọn chuyến" at bounding box center [161, 28] width 41 height 9
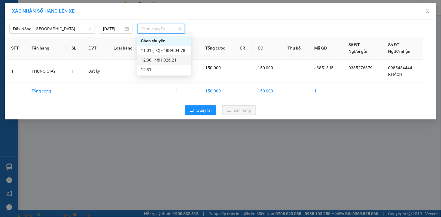
click at [172, 58] on div "12:30 - 48H-026.21" at bounding box center [164, 60] width 47 height 7
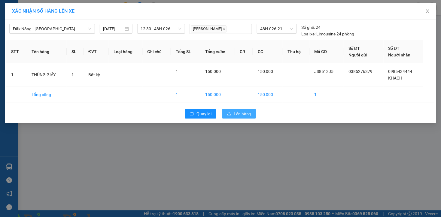
drag, startPoint x: 236, startPoint y: 114, endPoint x: 185, endPoint y: 110, distance: 51.0
click at [235, 114] on span "Lên hàng" at bounding box center [242, 114] width 17 height 7
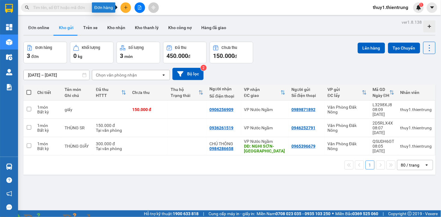
click at [125, 5] on button at bounding box center [126, 7] width 11 height 11
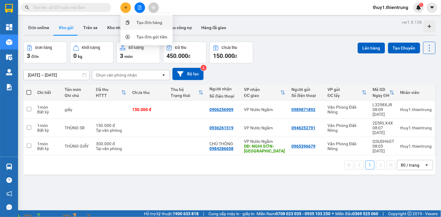
click at [155, 24] on div "Tạo đơn hàng" at bounding box center [150, 22] width 26 height 7
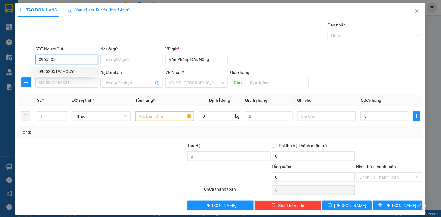
click at [61, 72] on div "0965205195 - QUY" at bounding box center [65, 71] width 55 height 7
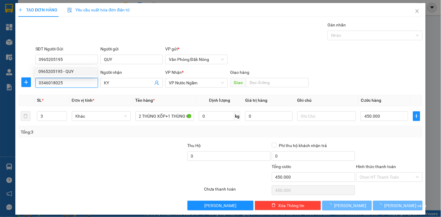
click at [68, 83] on input "0346018025" at bounding box center [66, 83] width 63 height 10
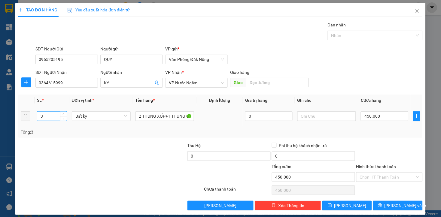
drag, startPoint x: 73, startPoint y: 149, endPoint x: 44, endPoint y: 114, distance: 45.8
click at [71, 145] on div at bounding box center [60, 153] width 84 height 21
click at [51, 115] on input "3" at bounding box center [51, 116] width 29 height 9
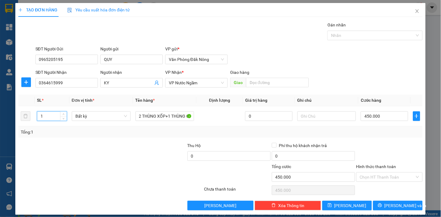
click at [103, 154] on div at bounding box center [144, 153] width 84 height 21
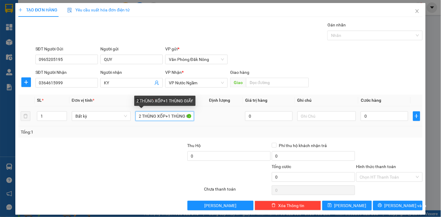
drag, startPoint x: 134, startPoint y: 111, endPoint x: 287, endPoint y: 10, distance: 183.2
click at [280, 86] on div "Transit Pickup Surcharge Ids Transit Deliver Surcharge Ids Transit Deliver Surc…" at bounding box center [220, 116] width 404 height 189
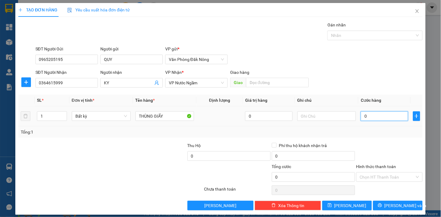
click at [392, 114] on input "0" at bounding box center [384, 117] width 47 height 10
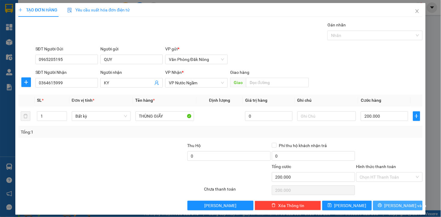
click at [396, 203] on span "Lưu và In" at bounding box center [406, 206] width 42 height 7
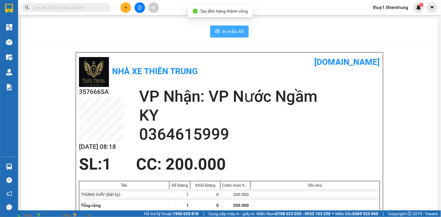
click at [240, 32] on span "In mẫu A5" at bounding box center [234, 32] width 22 height 8
click at [262, 139] on h2 "0364615999" at bounding box center [259, 134] width 241 height 19
click at [236, 77] on div "Nhà xe Thiên Trung vexere.com" at bounding box center [229, 72] width 301 height 32
click at [131, 26] on div "In mẫu A5" at bounding box center [230, 32] width 402 height 12
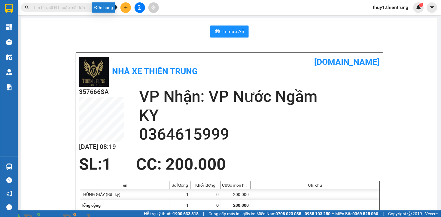
click at [125, 26] on div "In mẫu A5" at bounding box center [230, 32] width 402 height 12
click at [126, 6] on icon "plus" at bounding box center [126, 7] width 4 height 4
drag, startPoint x: 125, startPoint y: 7, endPoint x: 134, endPoint y: 8, distance: 8.9
click at [127, 6] on icon "plus" at bounding box center [126, 7] width 4 height 4
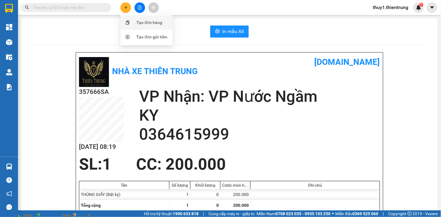
click at [142, 25] on div "Tạo đơn hàng" at bounding box center [150, 22] width 26 height 7
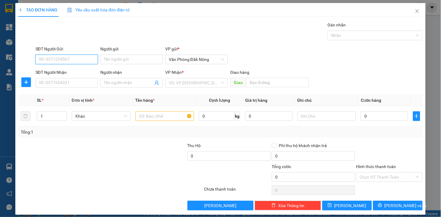
click at [79, 60] on input "SĐT Người Gửi" at bounding box center [66, 60] width 63 height 10
click at [77, 84] on input "SĐT Người Nhận" at bounding box center [66, 83] width 63 height 10
click at [111, 217] on img at bounding box center [109, 221] width 4 height 4
click at [415, 13] on icon "close" at bounding box center [417, 11] width 5 height 5
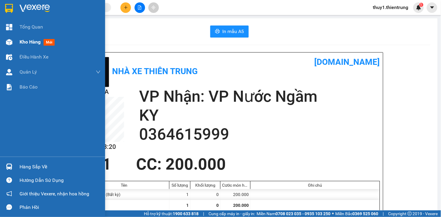
click at [11, 41] on img at bounding box center [9, 42] width 6 height 6
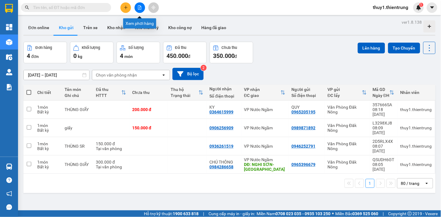
click at [140, 6] on icon "file-add" at bounding box center [140, 7] width 4 height 4
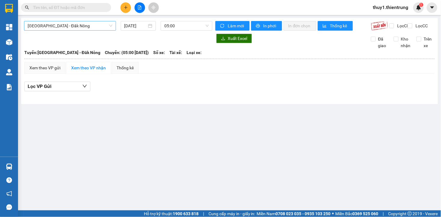
click at [79, 26] on span "[GEOGRAPHIC_DATA] - Đăk Nông" at bounding box center [70, 25] width 85 height 9
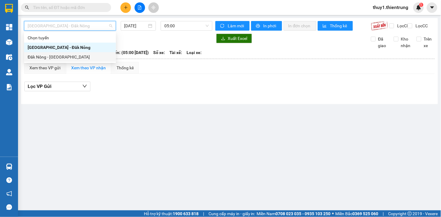
click at [62, 62] on div "Đăk Nông - [GEOGRAPHIC_DATA]" at bounding box center [70, 57] width 92 height 10
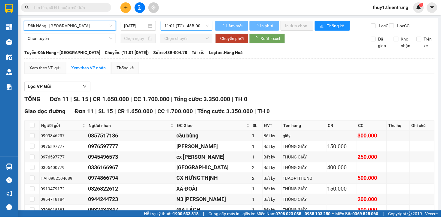
click at [179, 23] on span "11:01 (TC) - 48B-004.78" at bounding box center [186, 25] width 45 height 9
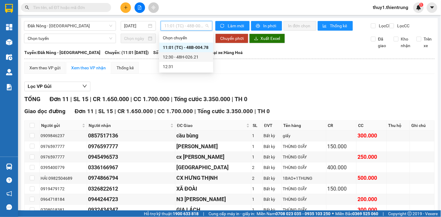
click at [198, 57] on div "12:30 - 48H-026.21" at bounding box center [186, 57] width 47 height 7
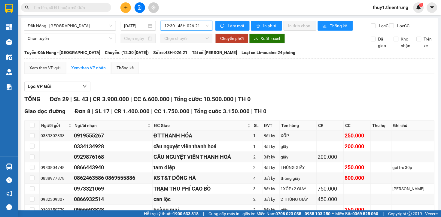
drag, startPoint x: 122, startPoint y: 5, endPoint x: 137, endPoint y: 19, distance: 19.8
click at [124, 5] on button at bounding box center [126, 7] width 11 height 11
click at [140, 22] on div "Tạo đơn hàng" at bounding box center [150, 22] width 26 height 7
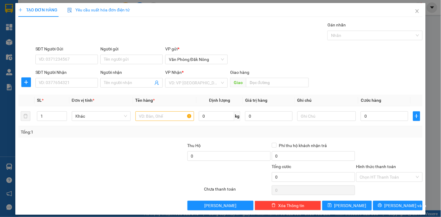
drag, startPoint x: 149, startPoint y: 35, endPoint x: 65, endPoint y: 52, distance: 85.9
click at [139, 32] on div "Gói vận chuyển * Tiêu chuẩn Gán nhãn Nhãn" at bounding box center [229, 32] width 390 height 21
click at [63, 63] on input "SĐT Người Gửi" at bounding box center [66, 60] width 63 height 10
click at [78, 60] on input "SĐT Người Gửi" at bounding box center [66, 60] width 63 height 10
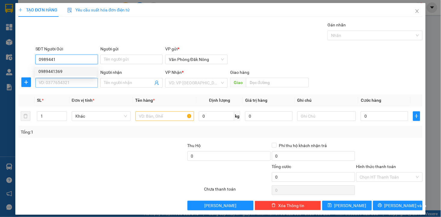
drag, startPoint x: 56, startPoint y: 71, endPoint x: 67, endPoint y: 78, distance: 13.2
click at [56, 71] on div "0989441369" at bounding box center [65, 71] width 55 height 7
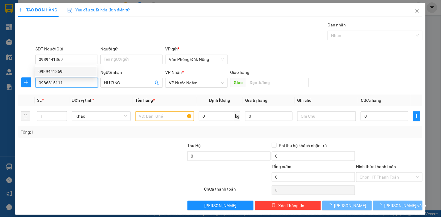
click at [70, 82] on input "0986315111" at bounding box center [66, 83] width 63 height 10
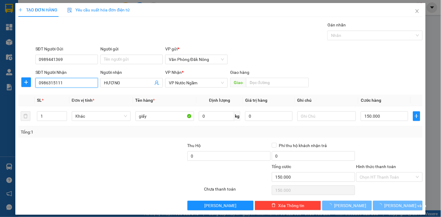
click at [70, 82] on input "0986315111" at bounding box center [66, 83] width 63 height 10
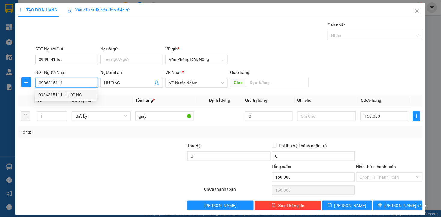
click at [57, 93] on div "0986315111 - HƯƠNG" at bounding box center [65, 95] width 55 height 7
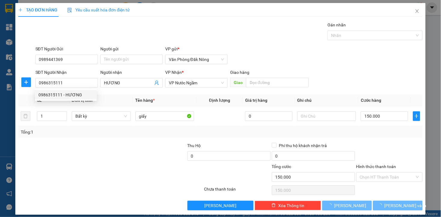
click at [108, 181] on div at bounding box center [77, 174] width 118 height 21
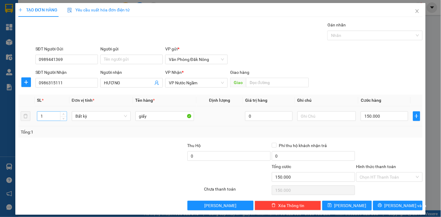
click at [49, 118] on input "1" at bounding box center [51, 116] width 29 height 9
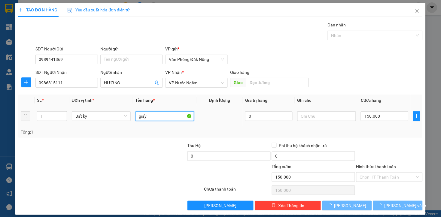
click at [166, 120] on input "giấy" at bounding box center [165, 117] width 59 height 10
click at [166, 119] on input "giấy" at bounding box center [165, 117] width 59 height 10
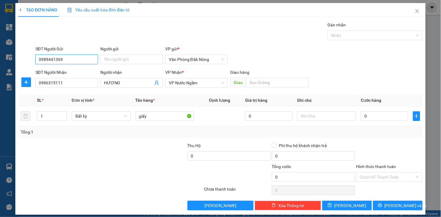
click at [67, 58] on input "0989441369" at bounding box center [66, 60] width 63 height 10
click at [68, 58] on input "0989441369" at bounding box center [66, 60] width 63 height 10
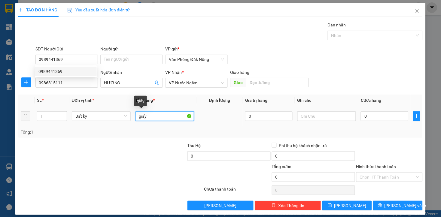
click at [160, 116] on input "giấy" at bounding box center [165, 117] width 59 height 10
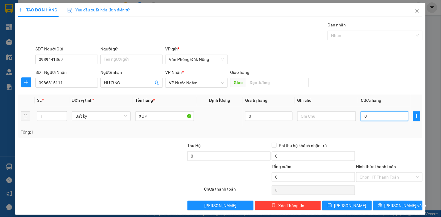
click at [370, 117] on input "0" at bounding box center [384, 117] width 47 height 10
click at [376, 128] on div "Tổng: 1" at bounding box center [220, 132] width 404 height 11
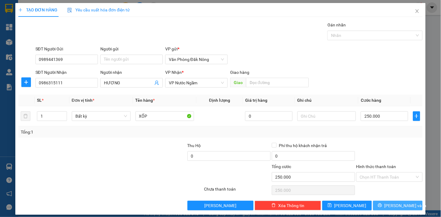
drag, startPoint x: 396, startPoint y: 210, endPoint x: 392, endPoint y: 207, distance: 5.4
click at [396, 209] on button "Lưu và In" at bounding box center [398, 206] width 50 height 10
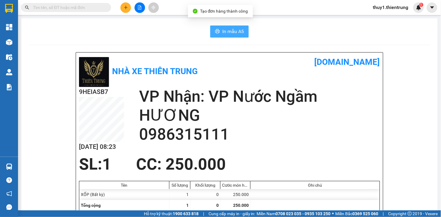
click at [227, 30] on span "In mẫu A5" at bounding box center [234, 32] width 22 height 8
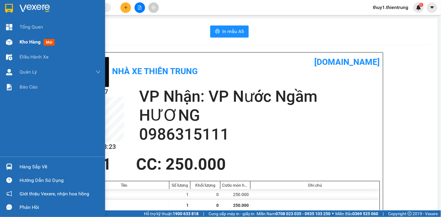
click at [17, 45] on div "Kho hàng mới" at bounding box center [52, 42] width 105 height 15
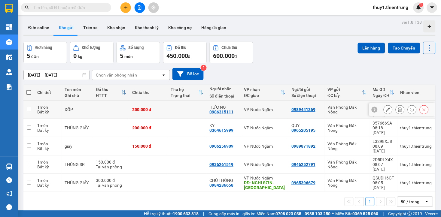
click at [384, 105] on button at bounding box center [388, 110] width 8 height 11
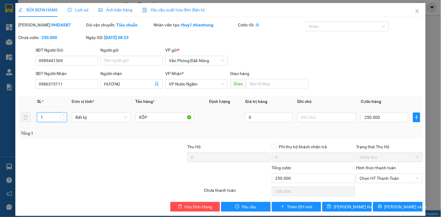
click at [50, 118] on input "1" at bounding box center [51, 117] width 29 height 9
click at [158, 117] on input "XỐP" at bounding box center [165, 118] width 59 height 10
click at [377, 118] on input "250.000" at bounding box center [384, 118] width 47 height 10
click at [354, 132] on div "Tổng: 2" at bounding box center [221, 133] width 400 height 7
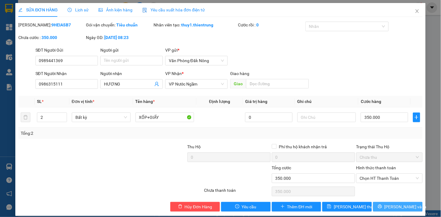
drag, startPoint x: 401, startPoint y: 201, endPoint x: 387, endPoint y: 191, distance: 17.3
click at [401, 204] on span "Lưu và In" at bounding box center [406, 207] width 42 height 7
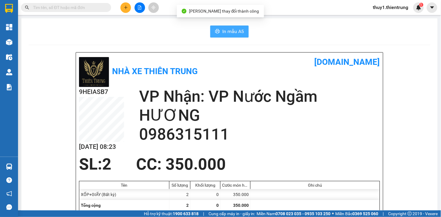
drag, startPoint x: 228, startPoint y: 31, endPoint x: 392, endPoint y: 124, distance: 188.5
click at [230, 32] on span "In mẫu A5" at bounding box center [234, 32] width 22 height 8
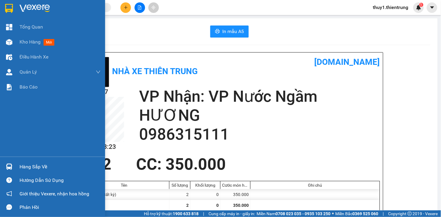
click at [10, 43] on img at bounding box center [9, 42] width 6 height 6
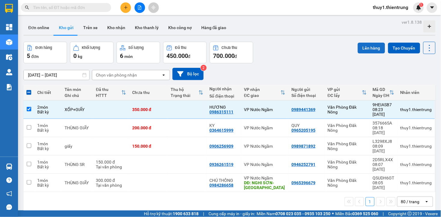
click at [367, 46] on button "Lên hàng" at bounding box center [371, 48] width 27 height 11
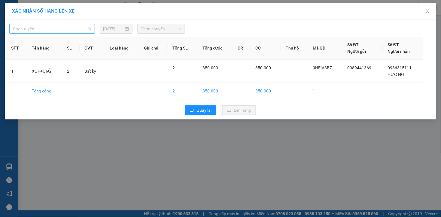
click at [50, 27] on span "Chọn tuyến" at bounding box center [52, 28] width 78 height 9
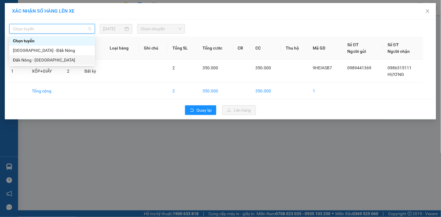
click at [35, 59] on div "Đăk Nông - [GEOGRAPHIC_DATA]" at bounding box center [52, 60] width 78 height 7
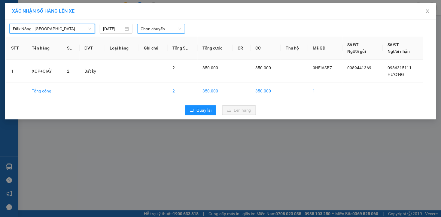
drag, startPoint x: 152, startPoint y: 28, endPoint x: 155, endPoint y: 29, distance: 3.5
click at [152, 28] on span "Chọn chuyến" at bounding box center [161, 28] width 41 height 9
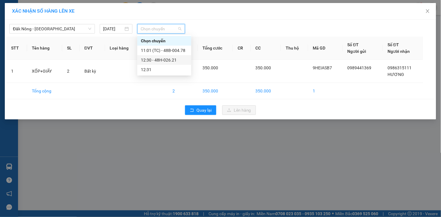
click at [174, 62] on div "12:30 - 48H-026.21" at bounding box center [164, 60] width 47 height 7
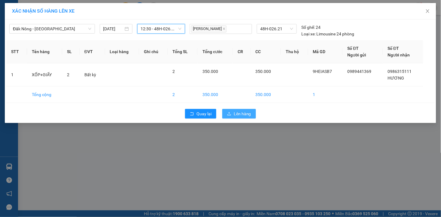
click at [238, 118] on button "Lên hàng" at bounding box center [240, 114] width 34 height 10
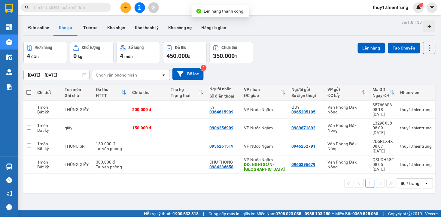
click at [270, 71] on div "11/08/2025 – 13/08/2025 Press the down arrow key to interact with the calendar …" at bounding box center [229, 74] width 413 height 12
drag, startPoint x: 124, startPoint y: 7, endPoint x: 146, endPoint y: 25, distance: 28.0
click at [128, 9] on button at bounding box center [126, 7] width 11 height 11
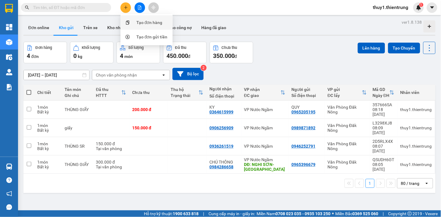
click at [148, 22] on div "Tạo đơn hàng" at bounding box center [150, 22] width 26 height 7
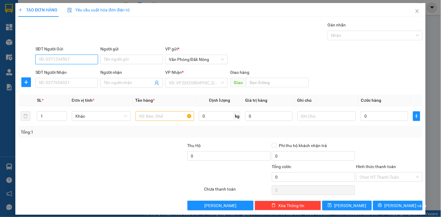
drag, startPoint x: 79, startPoint y: 60, endPoint x: 136, endPoint y: 52, distance: 56.8
click at [93, 55] on input "SĐT Người Gửi" at bounding box center [66, 60] width 63 height 10
type input "0366966780"
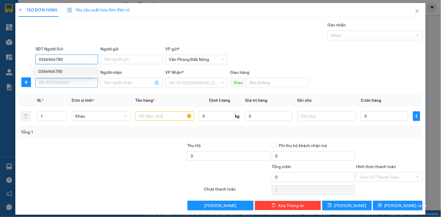
drag, startPoint x: 54, startPoint y: 71, endPoint x: 62, endPoint y: 78, distance: 10.8
click at [55, 71] on div "0366966780" at bounding box center [65, 71] width 55 height 7
type input "0961766298"
type input "đò lèn"
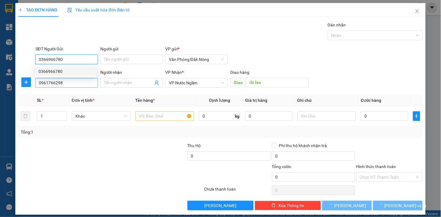
type input "0366966780"
type input "300.000"
click at [67, 81] on input "0961766298" at bounding box center [66, 83] width 63 height 10
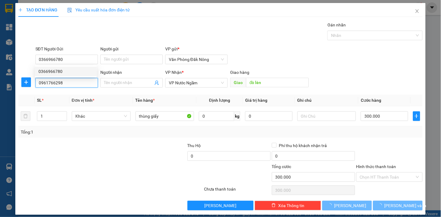
click at [67, 81] on input "0961766298" at bounding box center [66, 83] width 63 height 10
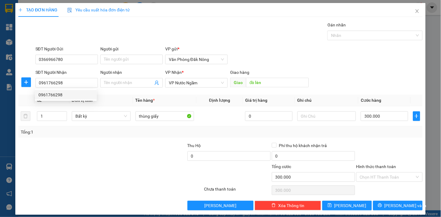
click at [81, 158] on div at bounding box center [60, 153] width 84 height 21
click at [47, 115] on input "1" at bounding box center [51, 116] width 29 height 9
drag, startPoint x: 47, startPoint y: 115, endPoint x: 53, endPoint y: 116, distance: 6.4
click at [46, 115] on input "1" at bounding box center [51, 116] width 29 height 9
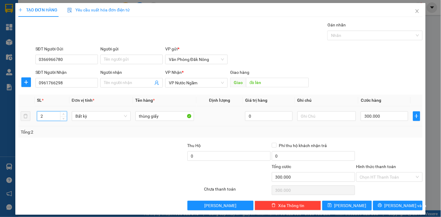
type input "2"
click at [103, 156] on div at bounding box center [144, 153] width 84 height 21
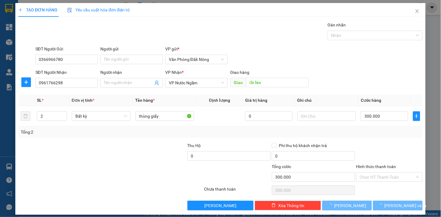
type input "0"
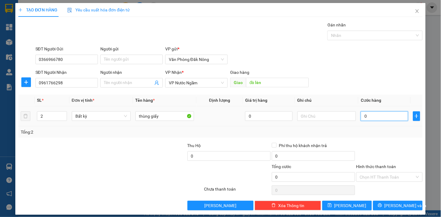
click at [369, 118] on input "0" at bounding box center [384, 117] width 47 height 10
type input "3"
type input "30"
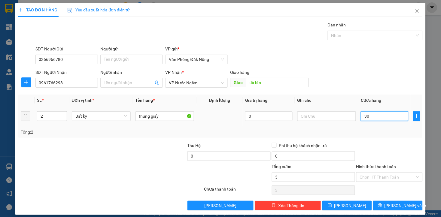
type input "30"
click at [369, 119] on input "30" at bounding box center [384, 117] width 47 height 10
type input "6"
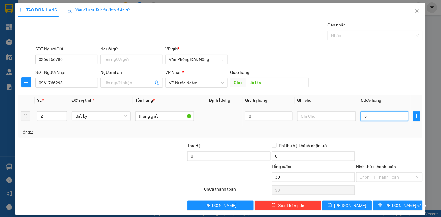
type input "6"
type input "60"
type input "600"
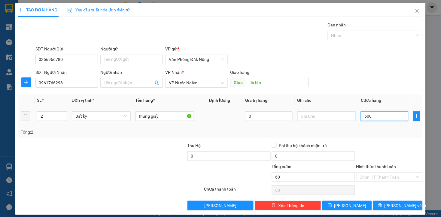
type input "600"
type input "6.000"
type input "60.000"
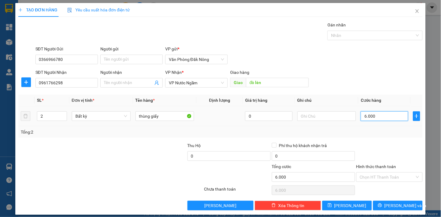
type input "60.000"
type input "600.000"
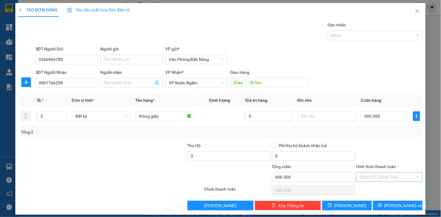
click at [369, 178] on input "Hình thức thanh toán" at bounding box center [387, 177] width 55 height 9
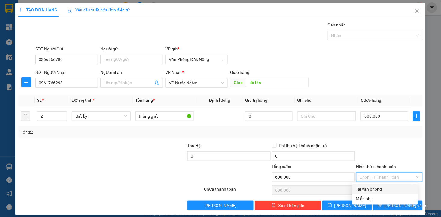
click at [378, 188] on div "Tại văn phòng" at bounding box center [385, 189] width 58 height 7
type input "0"
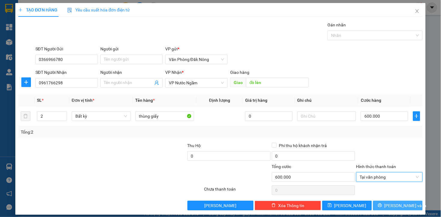
click at [388, 205] on button "[PERSON_NAME] và In" at bounding box center [398, 206] width 50 height 10
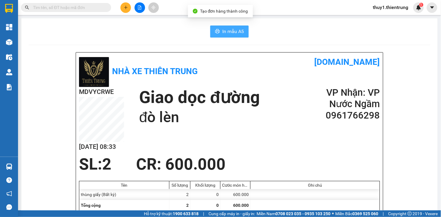
click at [237, 30] on span "In mẫu A5" at bounding box center [234, 32] width 22 height 8
drag, startPoint x: 290, startPoint y: 160, endPoint x: 256, endPoint y: 143, distance: 37.8
click at [282, 154] on div "Nhà xe Thiên Trung vexere.com MDVYCRWE 13/08 08:33 Giao dọc đường đò lèn VP Nhậ…" at bounding box center [229, 148] width 307 height 190
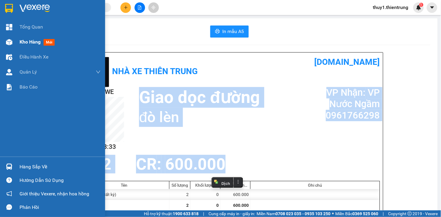
click at [10, 41] on img at bounding box center [9, 42] width 6 height 6
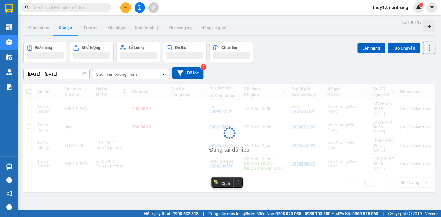
click at [241, 137] on div "Đang tải dữ liệu" at bounding box center [229, 138] width 413 height 109
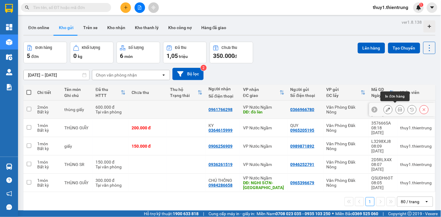
click at [398, 108] on icon at bounding box center [400, 110] width 4 height 4
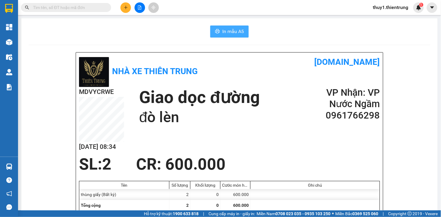
click at [229, 32] on span "In mẫu A5" at bounding box center [234, 32] width 22 height 8
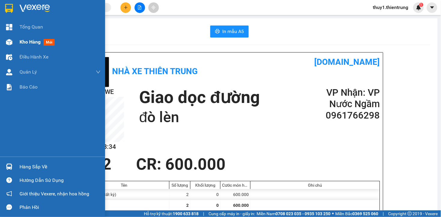
click at [14, 41] on div "Kho hàng mới" at bounding box center [52, 42] width 105 height 15
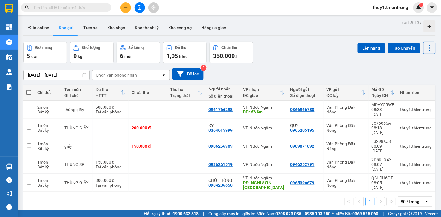
click at [322, 50] on div "Đơn hàng 5 đơn Khối lượng 0 kg Số lượng 6 món Đã thu 1,05 triệu Chưa thu 350.00…" at bounding box center [229, 53] width 413 height 22
click at [253, 71] on div "[DATE] – [DATE] Press the down arrow key to interact with the calendar and sele…" at bounding box center [229, 74] width 413 height 12
click at [291, 54] on div "Đơn hàng 5 đơn Khối lượng 0 kg Số lượng 6 món Đã thu 1,05 triệu Chưa thu 350.00…" at bounding box center [229, 53] width 413 height 22
click at [137, 7] on button at bounding box center [140, 7] width 11 height 11
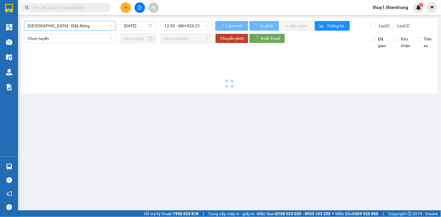
click at [87, 24] on span "[GEOGRAPHIC_DATA] - Đăk Nông" at bounding box center [70, 25] width 85 height 9
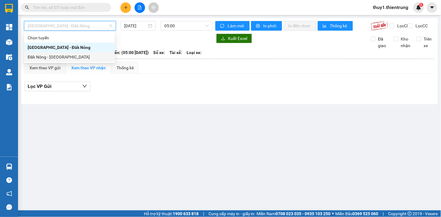
drag, startPoint x: 56, startPoint y: 59, endPoint x: 149, endPoint y: 33, distance: 96.0
click at [56, 59] on div "Đăk Nông - [GEOGRAPHIC_DATA]" at bounding box center [70, 57] width 84 height 7
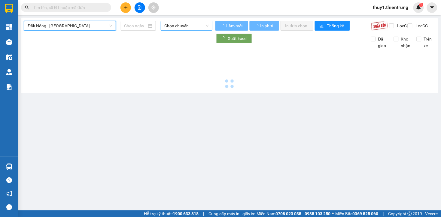
type input "[DATE]"
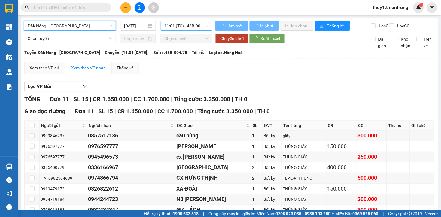
click at [176, 26] on span "11:01 (TC) - 48B-004.78" at bounding box center [186, 25] width 45 height 9
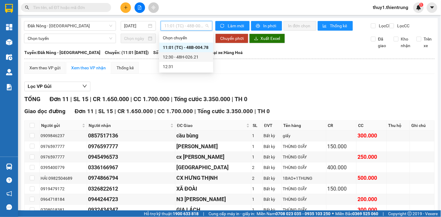
drag, startPoint x: 199, startPoint y: 57, endPoint x: 241, endPoint y: 103, distance: 62.3
click at [198, 57] on div "12:30 - 48H-026.21" at bounding box center [186, 57] width 47 height 7
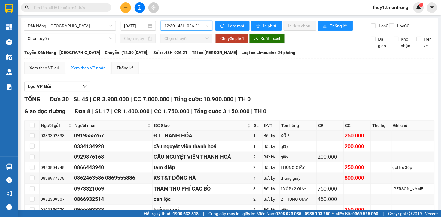
click at [186, 27] on span "12:30 - 48H-026.21" at bounding box center [186, 25] width 45 height 9
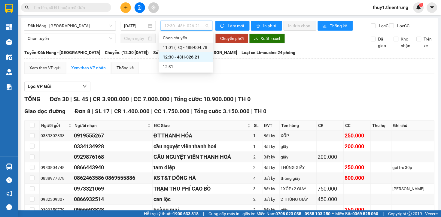
click at [186, 47] on div "11:01 (TC) - 48B-004.78" at bounding box center [186, 47] width 47 height 7
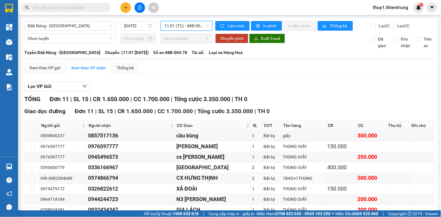
scroll to position [67, 0]
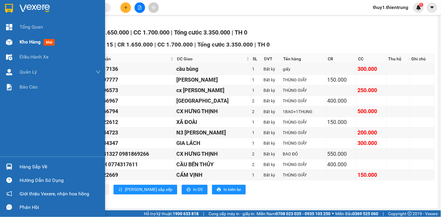
click at [9, 38] on div at bounding box center [9, 42] width 11 height 11
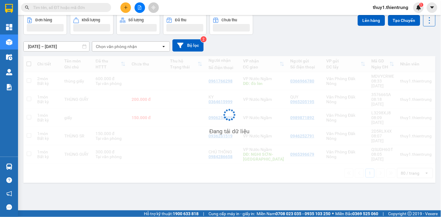
scroll to position [28, 0]
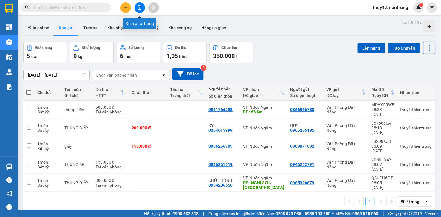
click at [139, 8] on icon "file-add" at bounding box center [139, 7] width 3 height 4
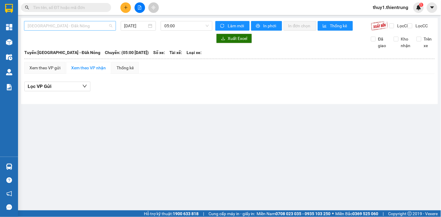
click at [85, 25] on span "[GEOGRAPHIC_DATA] - Đăk Nông" at bounding box center [70, 25] width 85 height 9
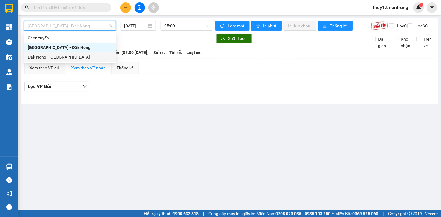
click at [74, 56] on div "Đăk Nông - [GEOGRAPHIC_DATA]" at bounding box center [70, 57] width 85 height 7
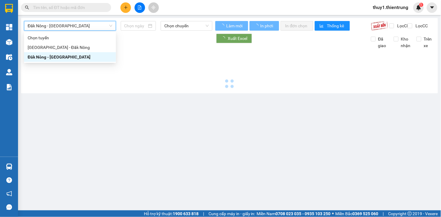
type input "[DATE]"
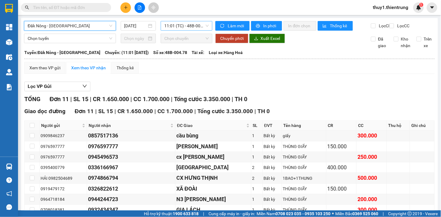
click at [181, 27] on span "11:01 (TC) - 48B-004.78" at bounding box center [186, 25] width 45 height 9
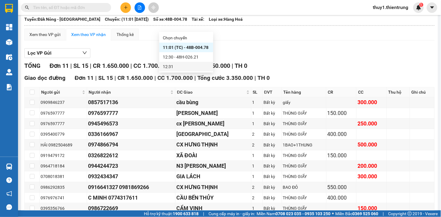
scroll to position [73, 0]
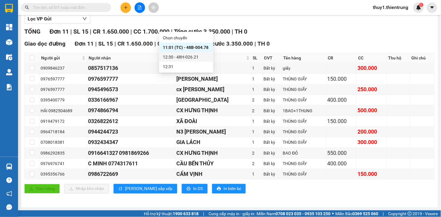
click at [195, 58] on div "12:30 - 48H-026.21" at bounding box center [186, 57] width 47 height 7
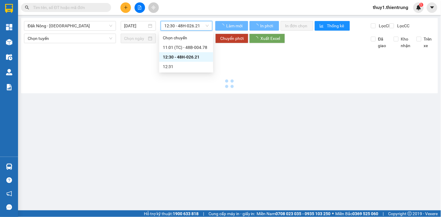
scroll to position [0, 0]
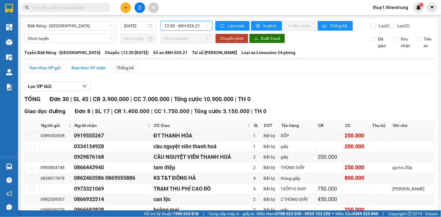
click at [41, 71] on div "Xem theo VP gửi" at bounding box center [44, 68] width 31 height 7
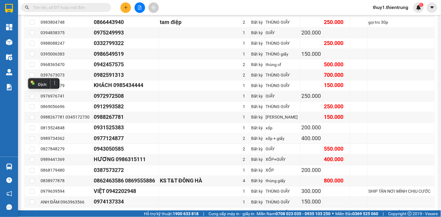
scroll to position [267, 0]
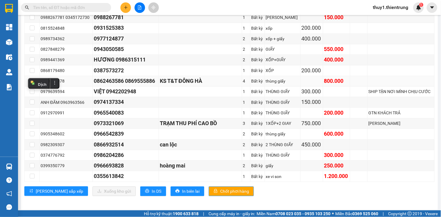
click at [32, 84] on input "checkbox" at bounding box center [32, 81] width 5 height 5
checkbox input "true"
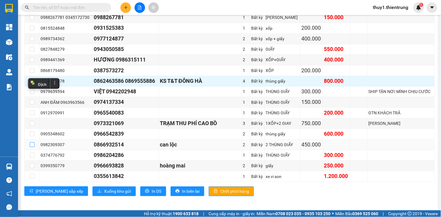
click at [32, 147] on input "checkbox" at bounding box center [32, 145] width 5 height 5
checkbox input "true"
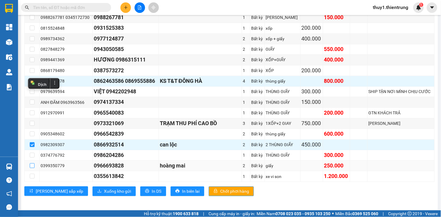
click at [31, 168] on input "checkbox" at bounding box center [32, 166] width 5 height 5
checkbox input "true"
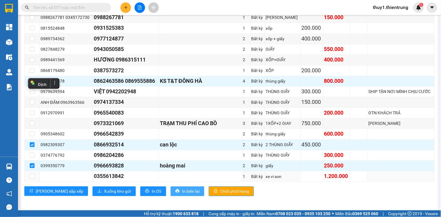
scroll to position [275, 0]
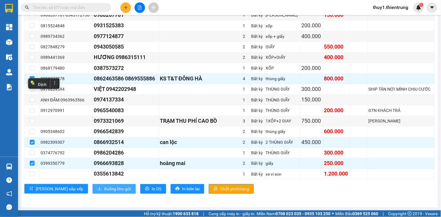
click at [104, 188] on span "Xuống kho gửi" at bounding box center [117, 189] width 27 height 7
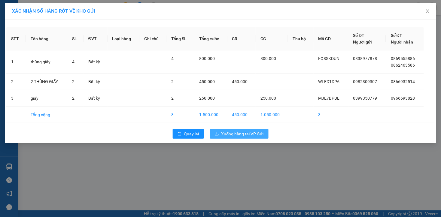
click at [229, 133] on span "Xuống hàng tại VP Gửi" at bounding box center [243, 134] width 42 height 7
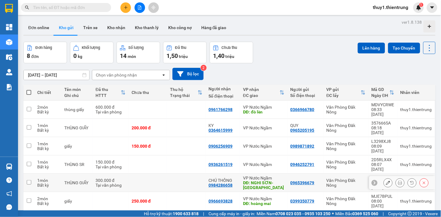
scroll to position [32, 0]
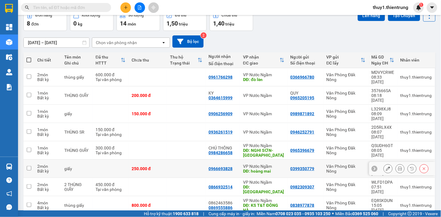
click at [231, 167] on div "0966693828" at bounding box center [223, 169] width 29 height 5
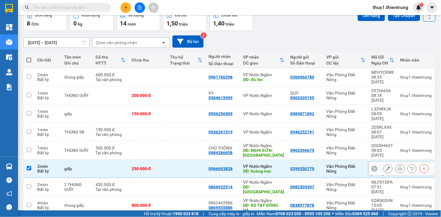
checkbox input "true"
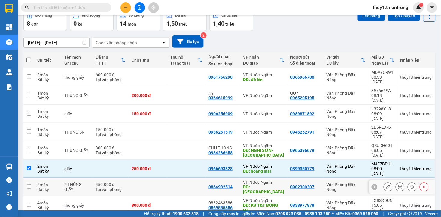
click at [229, 185] on div "0866932514" at bounding box center [221, 187] width 24 height 5
click at [221, 201] on div "0862463586" at bounding box center [223, 203] width 29 height 5
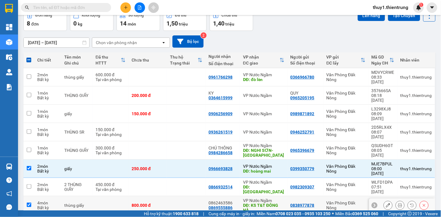
checkbox input "true"
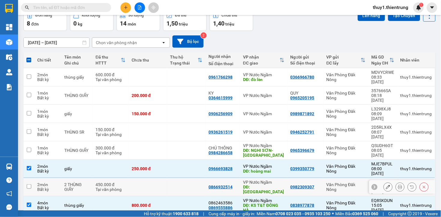
click at [91, 178] on td "2 THÙNG GIẤY" at bounding box center [76, 187] width 31 height 18
checkbox input "true"
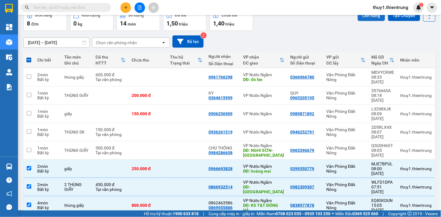
click at [374, 18] on button "Lên hàng" at bounding box center [371, 15] width 27 height 11
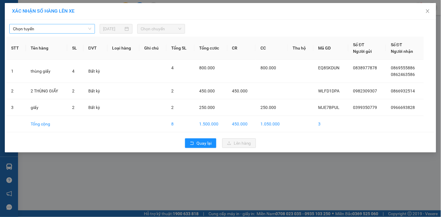
click at [60, 29] on span "Chọn tuyến" at bounding box center [52, 28] width 78 height 9
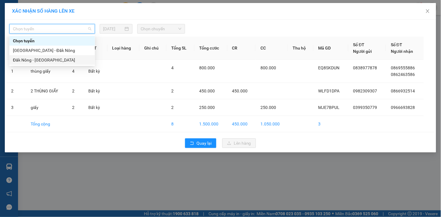
click at [46, 63] on div "Đăk Nông - [GEOGRAPHIC_DATA]" at bounding box center [52, 60] width 86 height 10
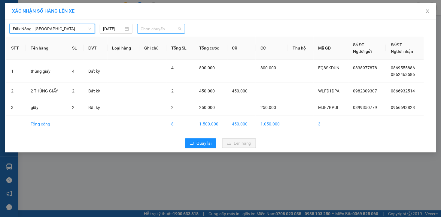
click at [153, 28] on span "Chọn chuyến" at bounding box center [161, 28] width 41 height 9
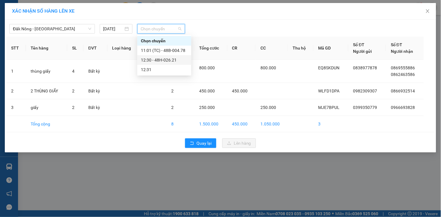
click at [166, 58] on div "12:30 - 48H-026.21" at bounding box center [164, 60] width 47 height 7
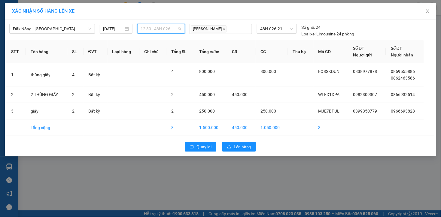
click at [170, 31] on span "12:30 - 48H-026.21" at bounding box center [161, 28] width 41 height 9
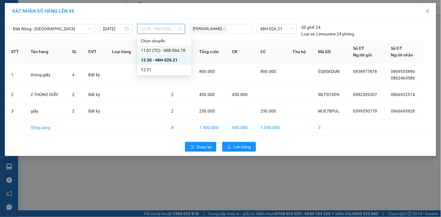
click at [171, 50] on div "11:01 (TC) - 48B-004.78" at bounding box center [164, 50] width 47 height 7
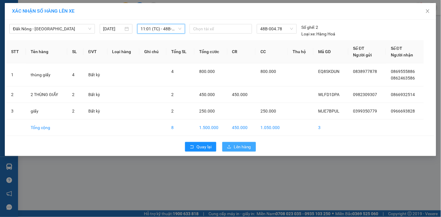
click at [240, 145] on span "Lên hàng" at bounding box center [242, 147] width 17 height 7
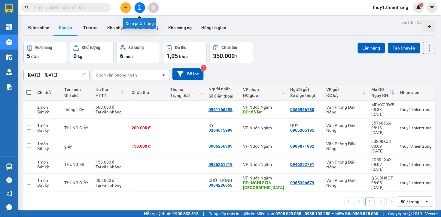
click at [139, 8] on icon "file-add" at bounding box center [140, 7] width 4 height 4
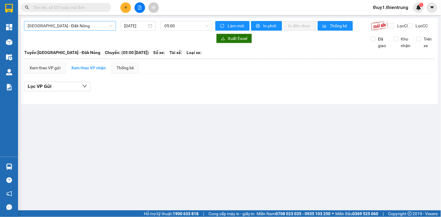
click at [95, 27] on span "[GEOGRAPHIC_DATA] - Đăk Nông" at bounding box center [70, 25] width 85 height 9
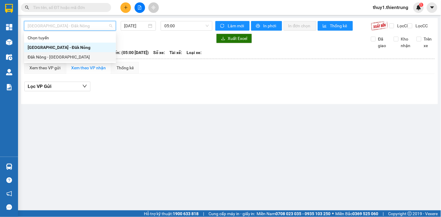
click at [68, 57] on div "Đăk Nông - [GEOGRAPHIC_DATA]" at bounding box center [70, 57] width 85 height 7
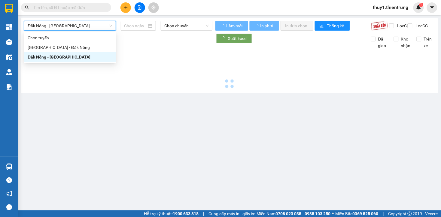
type input "[DATE]"
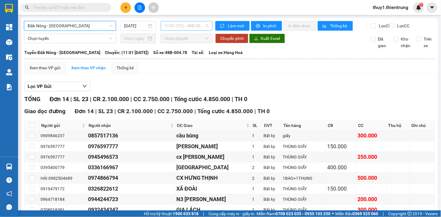
click at [183, 26] on span "11:01 (TC) - 48B-004.78" at bounding box center [186, 25] width 45 height 9
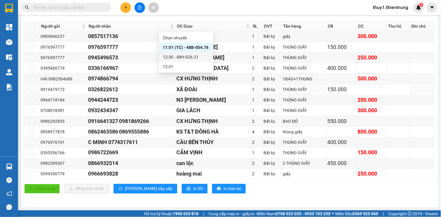
scroll to position [33, 0]
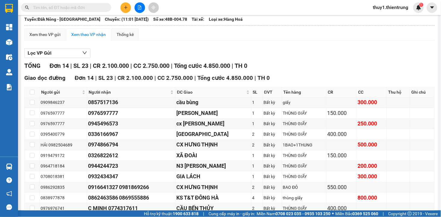
click at [291, 79] on div "Giao dọc đường Đơn 14 | SL 23 | CR 2.100.000 | CC 2.750.000 | Tổng cước 4.850.0…" at bounding box center [229, 78] width 411 height 9
click at [320, 67] on div "TỔNG Đơn 14 | SL 23 | CR 2.100.000 | CC 2.750.000 | Tổng cước 4.850.000 | TH 0" at bounding box center [229, 65] width 411 height 9
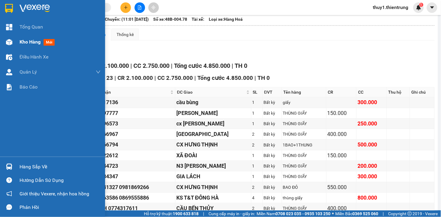
click at [11, 39] on img at bounding box center [9, 42] width 6 height 6
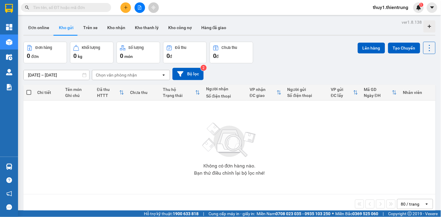
click at [71, 29] on button "Kho gửi" at bounding box center [66, 27] width 24 height 14
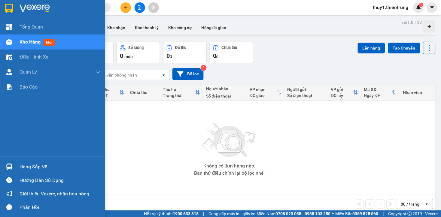
click at [10, 45] on div at bounding box center [9, 42] width 11 height 11
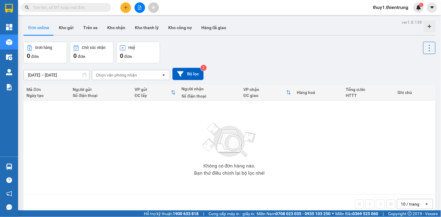
click at [142, 10] on button at bounding box center [140, 7] width 11 height 11
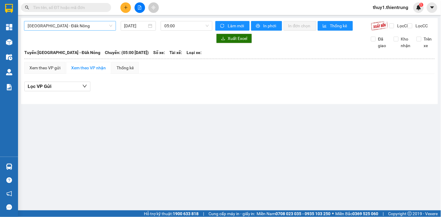
click at [63, 26] on span "[GEOGRAPHIC_DATA] - Đăk Nông" at bounding box center [70, 25] width 85 height 9
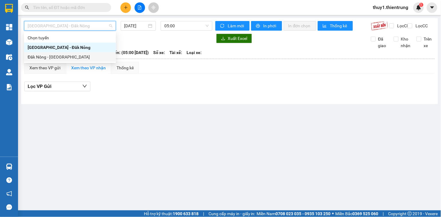
drag, startPoint x: 53, startPoint y: 60, endPoint x: 115, endPoint y: 49, distance: 62.8
click at [53, 60] on div "Đăk Nông - [GEOGRAPHIC_DATA]" at bounding box center [70, 57] width 85 height 7
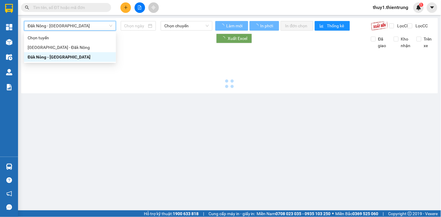
type input "[DATE]"
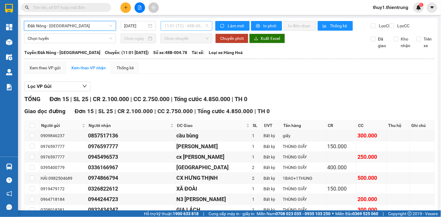
click at [172, 26] on span "11:01 (TC) - 48B-004.78" at bounding box center [186, 25] width 45 height 9
click at [149, 92] on div "Lọc VP Gửi" at bounding box center [229, 87] width 411 height 10
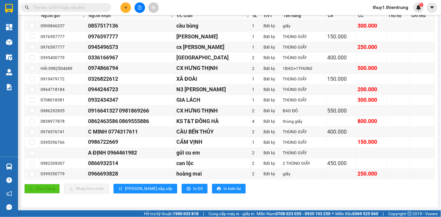
scroll to position [16, 0]
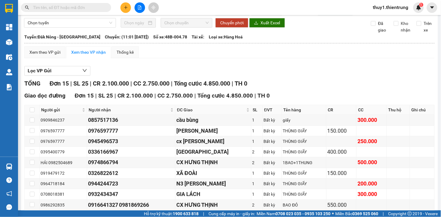
click at [161, 71] on div "Lọc VP Gửi" at bounding box center [229, 71] width 411 height 10
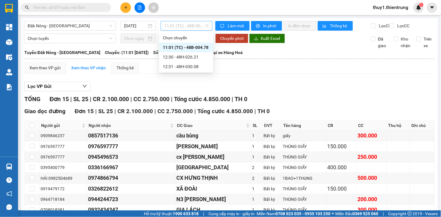
click at [190, 27] on span "11:01 (TC) - 48B-004.78" at bounding box center [186, 25] width 45 height 9
click at [154, 83] on div "Xem theo VP gửi Xem theo VP nhận Thống kê Lọc VP Gửi TỔNG Đơn 15 | SL 25 | CR …" at bounding box center [229, 187] width 411 height 250
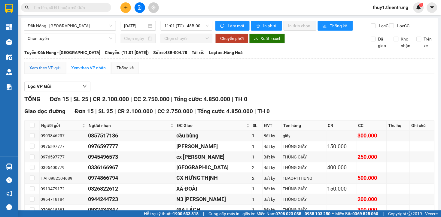
click at [58, 71] on div "Xem theo VP gửi" at bounding box center [44, 68] width 31 height 7
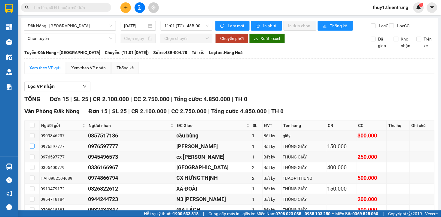
click at [32, 149] on input "checkbox" at bounding box center [32, 146] width 5 height 5
checkbox input "true"
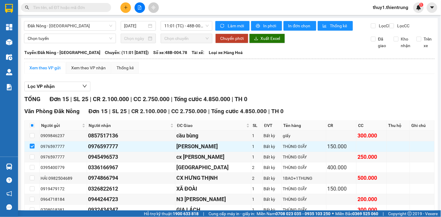
scroll to position [116, 0]
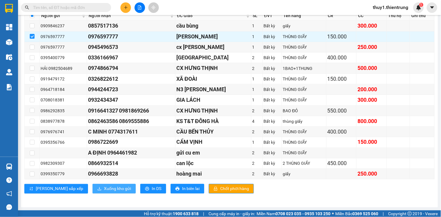
click at [104, 189] on span "Xuống kho gửi" at bounding box center [117, 189] width 27 height 7
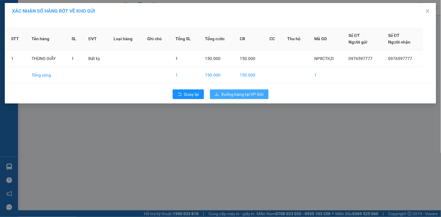
click at [244, 95] on span "Xuống hàng tại VP Gửi" at bounding box center [243, 94] width 42 height 7
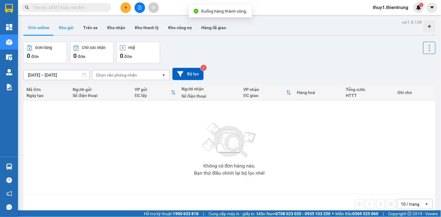
drag, startPoint x: 67, startPoint y: 25, endPoint x: 67, endPoint y: 28, distance: 3.1
click at [67, 28] on button "Kho gửi" at bounding box center [66, 27] width 24 height 14
type input "[DATE] – [DATE]"
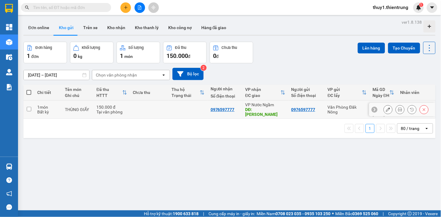
click at [386, 108] on icon at bounding box center [388, 110] width 4 height 4
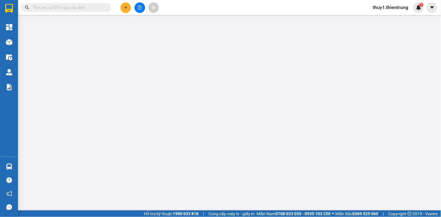
type input "0976597777"
type input "QUỲNH LƯU"
type input "150.000"
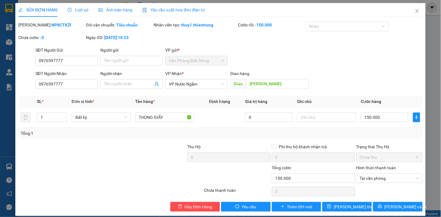
click at [97, 82] on div "SĐT Người Nhận 0976597777" at bounding box center [66, 80] width 65 height 21
drag, startPoint x: 97, startPoint y: 82, endPoint x: 85, endPoint y: 84, distance: 12.1
click at [93, 83] on div "SĐT Người Nhận 0976597777" at bounding box center [66, 80] width 65 height 21
click at [84, 84] on input "0976597777" at bounding box center [66, 84] width 63 height 10
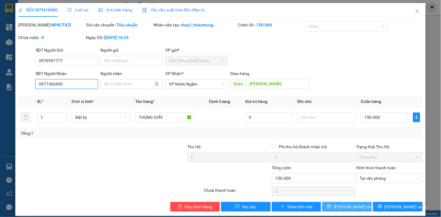
type input "0971360456"
drag, startPoint x: 339, startPoint y: 207, endPoint x: 271, endPoint y: 201, distance: 68.6
click at [340, 207] on span "Lưu thay đổi" at bounding box center [358, 207] width 48 height 7
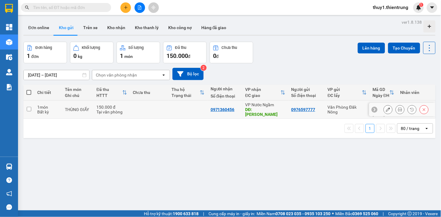
click at [396, 107] on button at bounding box center [400, 110] width 8 height 11
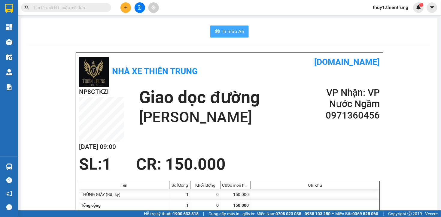
click at [226, 27] on button "In mẫu A5" at bounding box center [229, 32] width 38 height 12
drag, startPoint x: 242, startPoint y: 143, endPoint x: 244, endPoint y: 147, distance: 4.8
click at [244, 147] on div "NP8CTKZI 13/08 09:00 Giao dọc đường QUỲNH LƯU VP Nhận: VP Nước Ngầm 0971360456" at bounding box center [229, 121] width 301 height 68
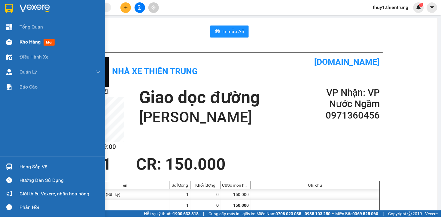
click at [9, 44] on img at bounding box center [9, 42] width 6 height 6
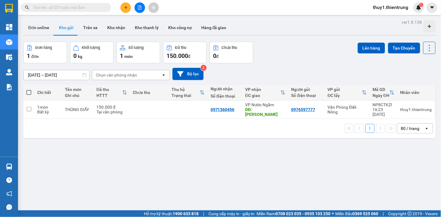
click at [214, 181] on div "ver 1.8.138 Đơn online Kho gửi Trên xe Kho nhận Kho thanh lý Kho công nợ Hàng đ…" at bounding box center [229, 126] width 417 height 217
click at [224, 76] on div "11/08/2025 – 13/08/2025 Press the down arrow key to interact with the calendar …" at bounding box center [229, 74] width 413 height 12
click at [263, 26] on div "Đơn online Kho gửi Trên xe Kho nhận Kho thanh lý Kho công nợ Hàng đã giao" at bounding box center [229, 28] width 413 height 16
click at [237, 73] on div "11/08/2025 – 13/08/2025 Press the down arrow key to interact with the calendar …" at bounding box center [229, 74] width 413 height 12
click at [284, 56] on div "Đơn hàng 1 đơn Khối lượng 0 kg Số lượng 1 món Đã thu 150.000 đ Chưa thu 0 đ Lên…" at bounding box center [229, 53] width 413 height 22
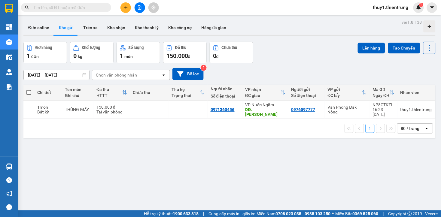
click at [141, 6] on icon "file-add" at bounding box center [140, 7] width 4 height 4
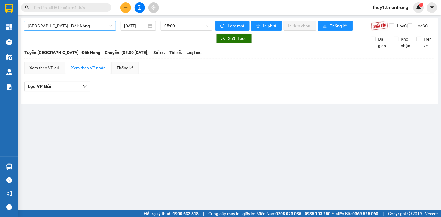
click at [66, 25] on span "[GEOGRAPHIC_DATA] - Đăk Nông" at bounding box center [70, 25] width 85 height 9
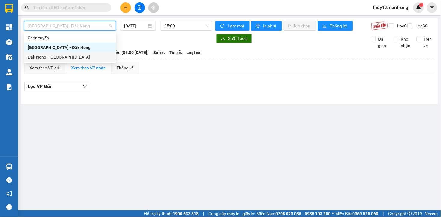
drag, startPoint x: 62, startPoint y: 59, endPoint x: 161, endPoint y: 40, distance: 101.3
click at [62, 59] on div "Đăk Nông - [GEOGRAPHIC_DATA]" at bounding box center [70, 57] width 85 height 7
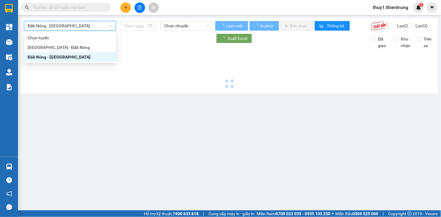
type input "[DATE]"
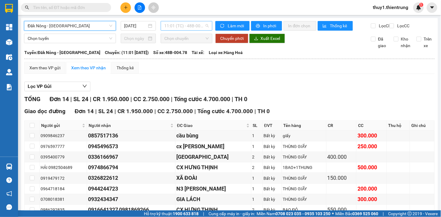
click at [179, 28] on span "11:01 (TC) - 48B-004.78" at bounding box center [186, 25] width 45 height 9
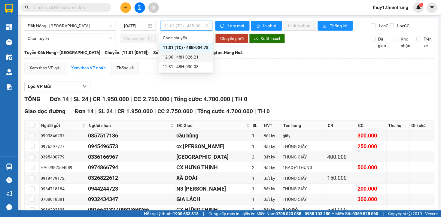
drag, startPoint x: 185, startPoint y: 57, endPoint x: 239, endPoint y: 104, distance: 71.0
click at [187, 57] on div "12:30 - 48H-026.21" at bounding box center [186, 57] width 47 height 7
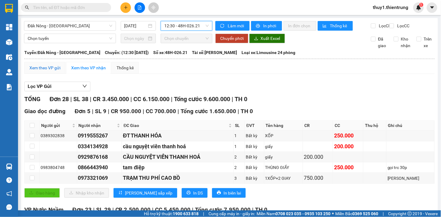
click at [41, 71] on div "Xem theo VP gửi" at bounding box center [44, 68] width 31 height 7
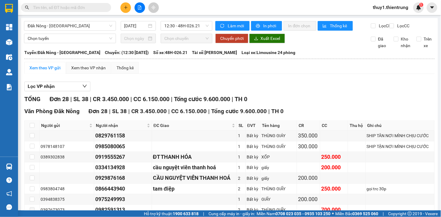
scroll to position [100, 0]
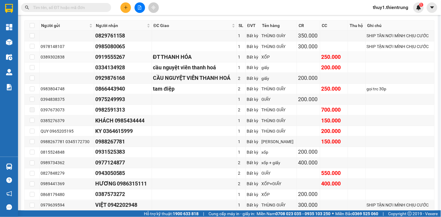
click at [45, 60] on div "0389302838" at bounding box center [67, 57] width 53 height 7
click at [62, 72] on td at bounding box center [67, 68] width 55 height 11
click at [34, 60] on input "checkbox" at bounding box center [32, 57] width 5 height 5
checkbox input "true"
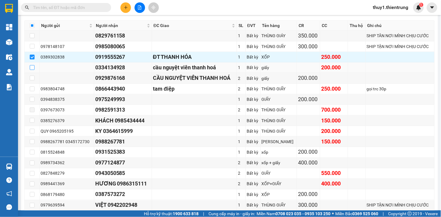
click at [33, 70] on input "checkbox" at bounding box center [32, 67] width 5 height 5
checkbox input "true"
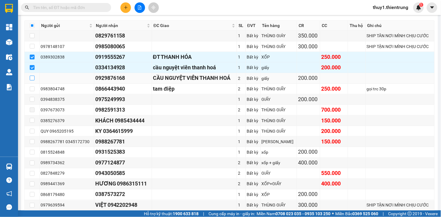
click at [32, 81] on input "checkbox" at bounding box center [32, 78] width 5 height 5
checkbox input "true"
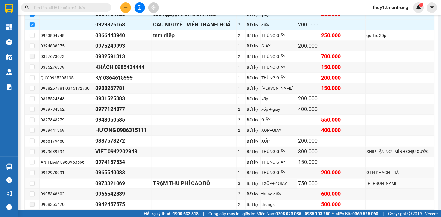
scroll to position [87, 0]
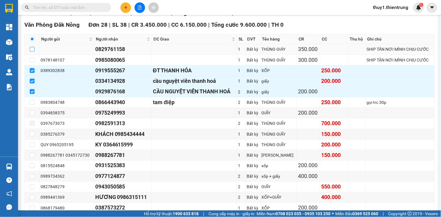
drag, startPoint x: 32, startPoint y: 56, endPoint x: 55, endPoint y: 64, distance: 24.4
click at [32, 52] on input "checkbox" at bounding box center [32, 49] width 5 height 5
checkbox input "true"
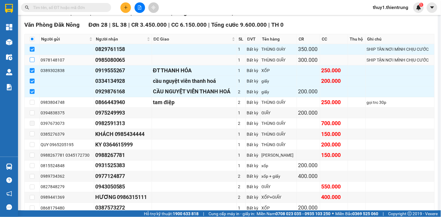
click at [34, 62] on input "checkbox" at bounding box center [32, 59] width 5 height 5
checkbox input "true"
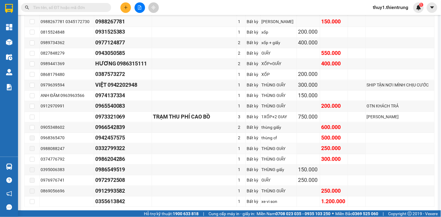
scroll to position [254, 0]
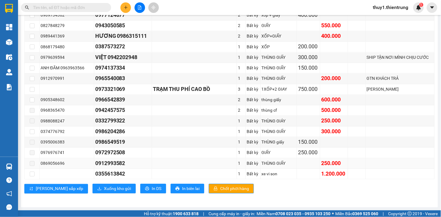
click at [33, 164] on span at bounding box center [32, 163] width 5 height 5
click at [32, 164] on span at bounding box center [32, 163] width 5 height 5
click at [33, 164] on span at bounding box center [32, 163] width 5 height 5
click at [104, 189] on span "Xuống kho gửi" at bounding box center [117, 189] width 27 height 7
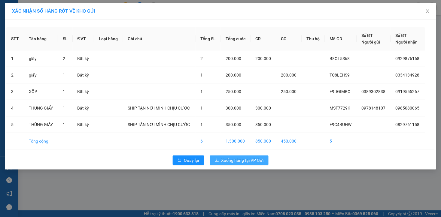
click at [241, 160] on span "Xuống hàng tại VP Gửi" at bounding box center [243, 160] width 42 height 7
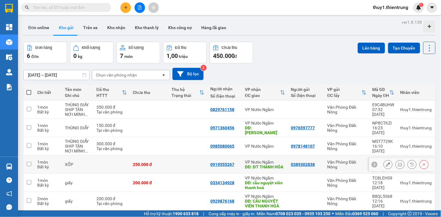
scroll to position [28, 0]
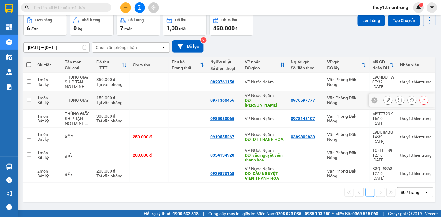
click at [28, 98] on input "checkbox" at bounding box center [29, 100] width 5 height 5
checkbox input "true"
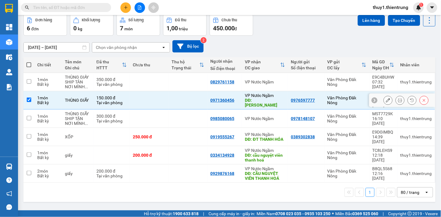
scroll to position [0, 0]
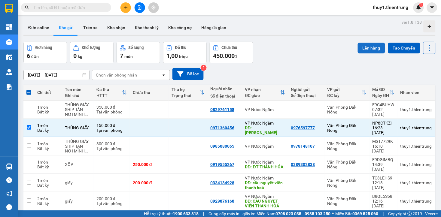
click at [359, 48] on button "Lên hàng" at bounding box center [371, 48] width 27 height 11
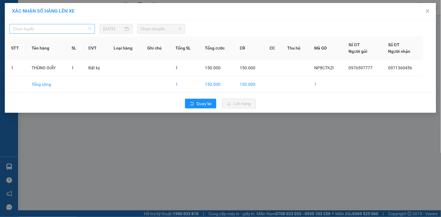
click at [58, 28] on span "Chọn tuyến" at bounding box center [52, 28] width 78 height 9
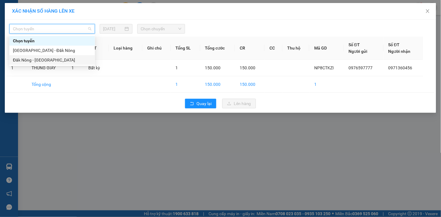
click at [40, 61] on div "Đăk Nông - [GEOGRAPHIC_DATA]" at bounding box center [52, 60] width 78 height 7
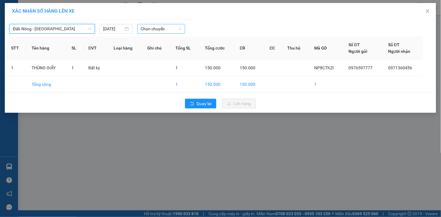
click at [161, 31] on span "Chọn chuyến" at bounding box center [161, 28] width 41 height 9
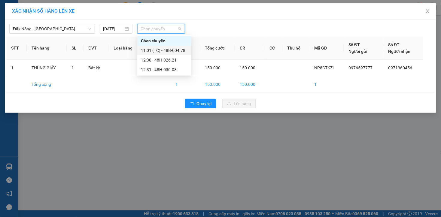
click at [181, 50] on div "11:01 (TC) - 48B-004.78" at bounding box center [164, 50] width 47 height 7
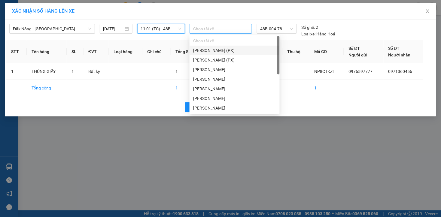
click at [216, 28] on div at bounding box center [221, 28] width 60 height 7
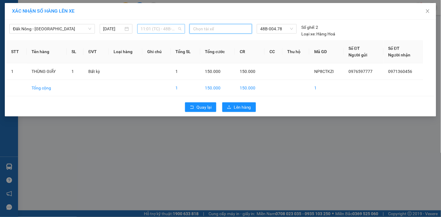
click at [164, 30] on span "11:01 (TC) - 48B-004.78" at bounding box center [161, 28] width 41 height 9
click at [233, 108] on button "Lên hàng" at bounding box center [240, 108] width 34 height 10
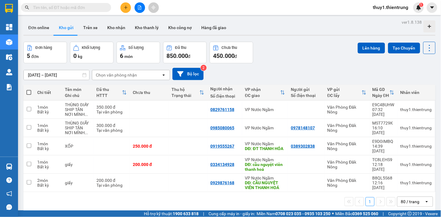
click at [140, 2] on div "Kết quả tìm kiếm ( 0 ) Bộ lọc No Data thuy1.thientrung 1" at bounding box center [220, 7] width 441 height 15
click at [136, 6] on button at bounding box center [140, 7] width 11 height 11
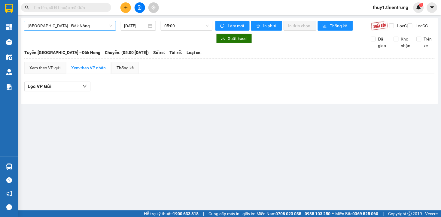
click at [67, 24] on span "[GEOGRAPHIC_DATA] - Đăk Nông" at bounding box center [70, 25] width 85 height 9
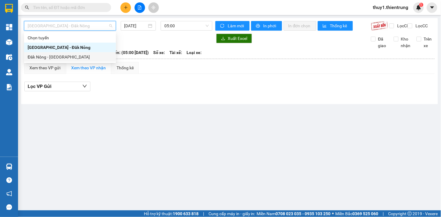
click at [49, 58] on div "Đăk Nông - [GEOGRAPHIC_DATA]" at bounding box center [70, 57] width 85 height 7
type input "[DATE]"
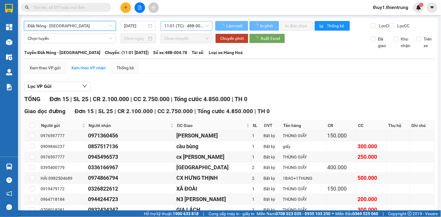
click at [175, 26] on span "11:01 (TC) - 48B-004.78" at bounding box center [186, 25] width 45 height 9
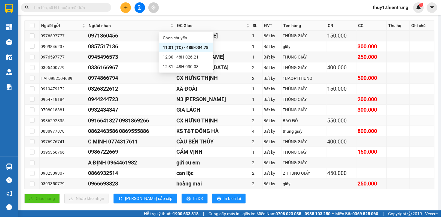
scroll to position [116, 0]
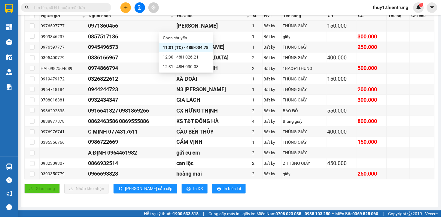
click at [240, 195] on div "Giao dọc đường Đơn 15 | SL 25 | CR 2.100.000 | CC 2.750.000 | Tổng cước 4.850.0…" at bounding box center [229, 97] width 411 height 201
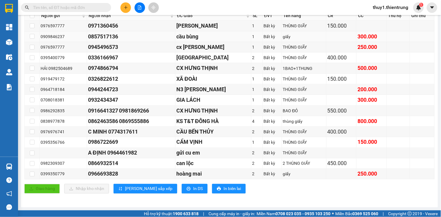
scroll to position [0, 0]
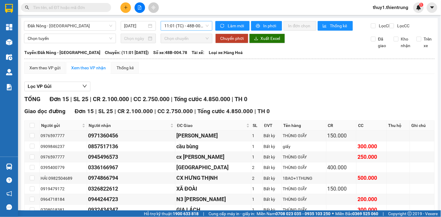
click at [170, 24] on span "11:01 (TC) - 48B-004.78" at bounding box center [186, 25] width 45 height 9
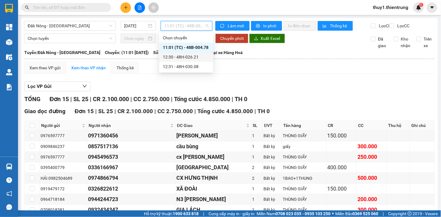
drag, startPoint x: 191, startPoint y: 58, endPoint x: 210, endPoint y: 123, distance: 67.9
click at [192, 58] on div "12:30 - 48H-026.21" at bounding box center [186, 57] width 47 height 7
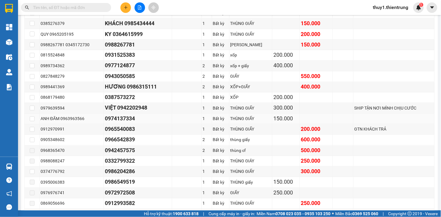
scroll to position [246, 0]
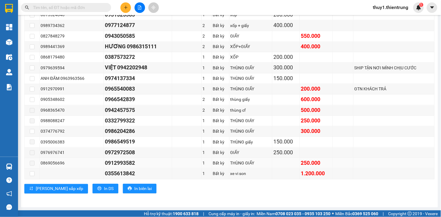
click at [32, 164] on span at bounding box center [32, 163] width 5 height 5
click at [33, 69] on input "checkbox" at bounding box center [32, 68] width 5 height 5
checkbox input "true"
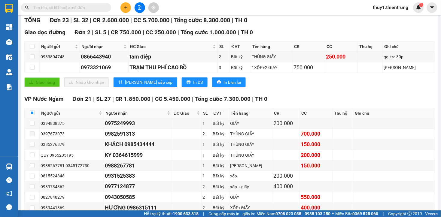
scroll to position [0, 0]
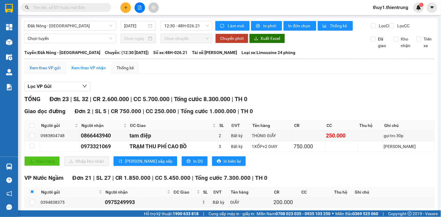
click at [53, 71] on div "Xem theo VP gửi" at bounding box center [44, 68] width 31 height 7
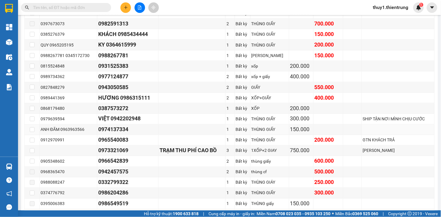
scroll to position [201, 0]
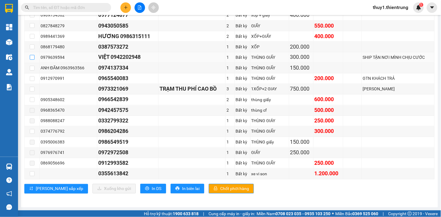
click at [33, 58] on input "checkbox" at bounding box center [32, 57] width 5 height 5
checkbox input "true"
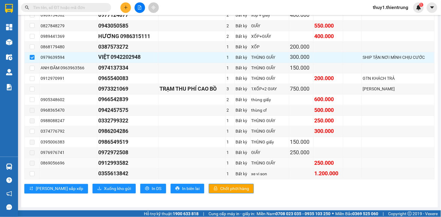
click at [31, 164] on span at bounding box center [32, 163] width 5 height 5
click at [34, 133] on input "checkbox" at bounding box center [32, 131] width 5 height 5
checkbox input "true"
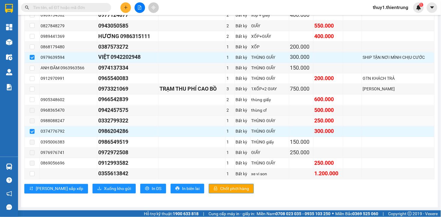
click at [45, 121] on div "0988088247" at bounding box center [69, 121] width 56 height 7
click at [46, 121] on div "0988088247" at bounding box center [69, 121] width 56 height 7
click at [31, 121] on span at bounding box center [32, 121] width 5 height 5
click at [32, 121] on span at bounding box center [32, 121] width 5 height 5
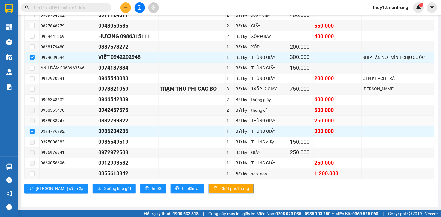
click at [34, 121] on span at bounding box center [32, 121] width 5 height 5
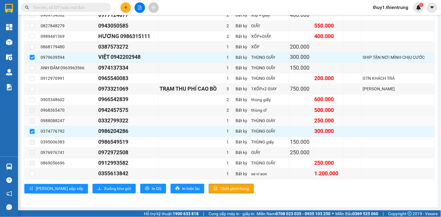
click at [34, 121] on span at bounding box center [32, 121] width 5 height 5
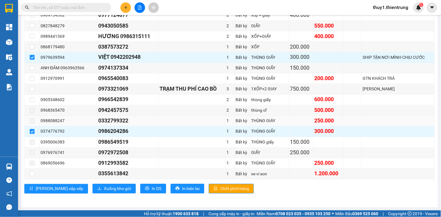
click at [52, 126] on td "0988088247" at bounding box center [69, 121] width 58 height 11
click at [104, 189] on span "Xuống kho gửi" at bounding box center [117, 189] width 27 height 7
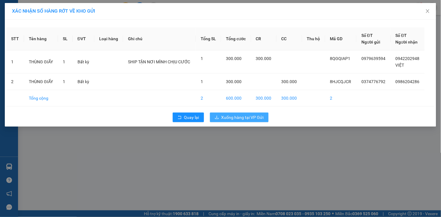
click at [243, 120] on span "Xuống hàng tại VP Gửi" at bounding box center [243, 117] width 42 height 7
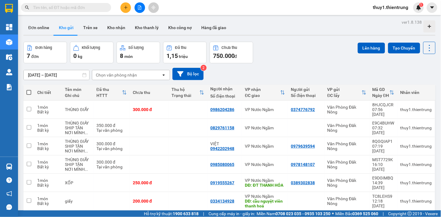
click at [139, 8] on icon "file-add" at bounding box center [140, 7] width 4 height 4
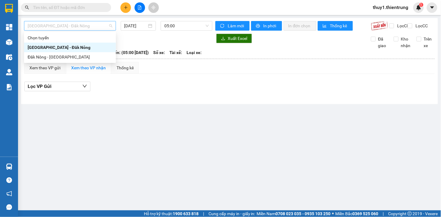
click at [54, 24] on span "[GEOGRAPHIC_DATA] - Đăk Nông" at bounding box center [70, 25] width 85 height 9
click at [49, 59] on div "Đăk Nông - [GEOGRAPHIC_DATA]" at bounding box center [70, 57] width 85 height 7
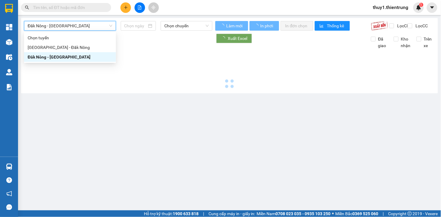
type input "[DATE]"
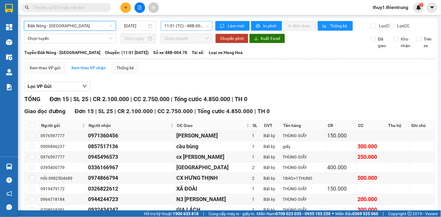
click at [188, 23] on span "11:01 (TC) - 48B-004.78" at bounding box center [186, 25] width 45 height 9
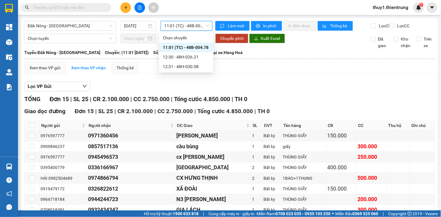
click at [276, 92] on div at bounding box center [229, 91] width 411 height 0
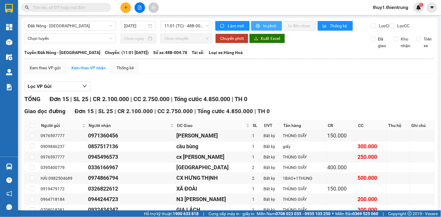
click at [265, 24] on span "In phơi" at bounding box center [271, 26] width 14 height 7
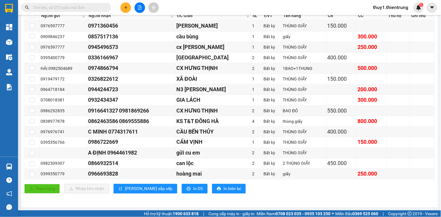
click at [151, 201] on div "TỔNG Đơn 15 | SL 25 | CR 2.100.000 | CC 2.750.000 | Tổng cước 4.850.000 | TH 0 …" at bounding box center [229, 93] width 411 height 217
click at [149, 204] on div "Đăk Nông - Hà Nội 13/08/2025 11:01 (TC) - 48B-004.78 Làm mới In phơi In đơn chọ…" at bounding box center [229, 58] width 417 height 300
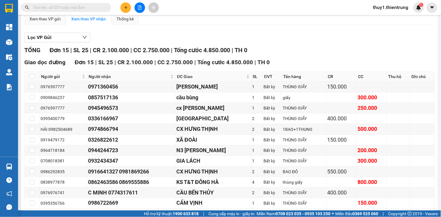
click at [275, 53] on div "TỔNG Đơn 15 | SL 25 | CR 2.100.000 | CC 2.750.000 | Tổng cước 4.850.000 | TH 0" at bounding box center [229, 50] width 411 height 9
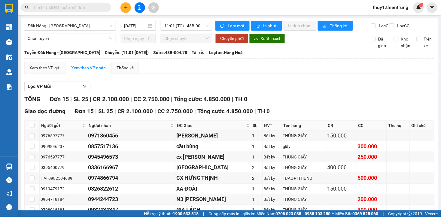
click at [194, 84] on div "Lọc VP Gửi TỔNG Đơn 15 | SL 25 | CR 2.100.000 | CC 2.750.000 | Tổng cước 4.850…" at bounding box center [229, 195] width 411 height 233
click at [181, 23] on span "11:01 (TC) - 48B-004.78" at bounding box center [186, 25] width 45 height 9
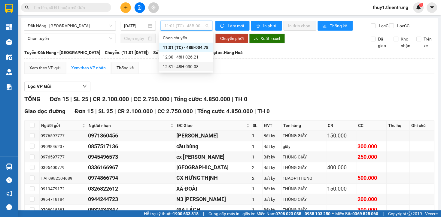
click at [198, 67] on div "12:31 - 48H-030.08" at bounding box center [186, 66] width 47 height 7
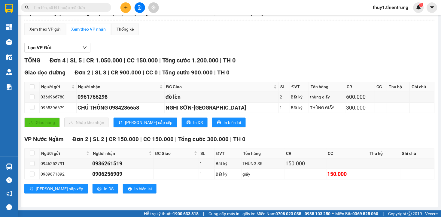
scroll to position [11, 0]
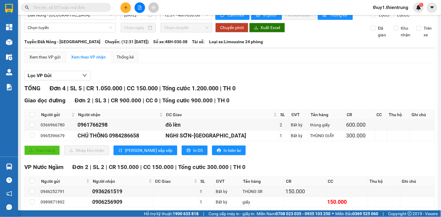
click at [213, 75] on div "Lọc VP Gửi TỔNG Đơn 4 | SL 5 | CR 1.050.000 | CC 150.000 | Tổng cước 1.200.000…" at bounding box center [229, 148] width 411 height 161
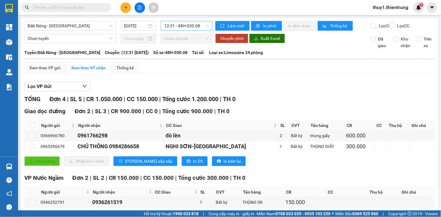
click at [174, 21] on span "12:31 - 48H-030.08" at bounding box center [186, 25] width 45 height 9
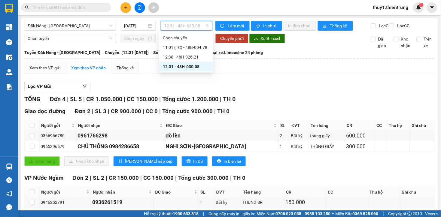
click at [196, 64] on div "12:31 - 48H-030.08" at bounding box center [186, 66] width 47 height 7
click at [194, 29] on span "12:31 - 48H-030.08" at bounding box center [186, 25] width 45 height 9
click at [195, 47] on div "11:01 (TC) - 48B-004.78" at bounding box center [186, 47] width 47 height 7
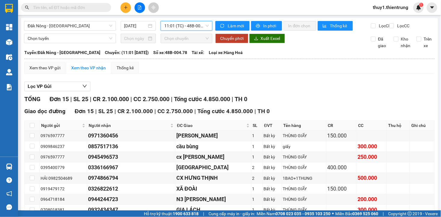
click at [197, 26] on span "11:01 (TC) - 48B-004.78" at bounding box center [186, 25] width 45 height 9
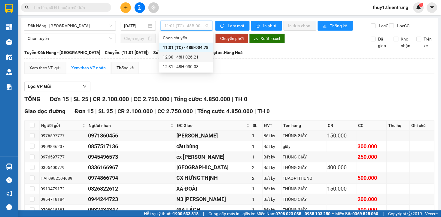
click at [195, 56] on div "12:30 - 48H-026.21" at bounding box center [186, 57] width 47 height 7
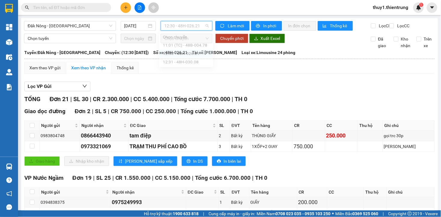
click at [203, 26] on span "12:30 - 48H-026.21" at bounding box center [186, 25] width 45 height 9
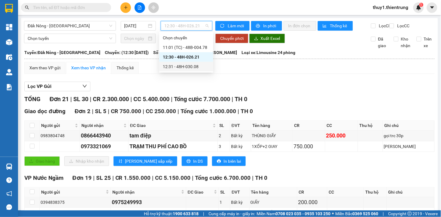
drag, startPoint x: 196, startPoint y: 67, endPoint x: 237, endPoint y: 96, distance: 49.5
click at [197, 67] on div "12:31 - 48H-030.08" at bounding box center [186, 66] width 47 height 7
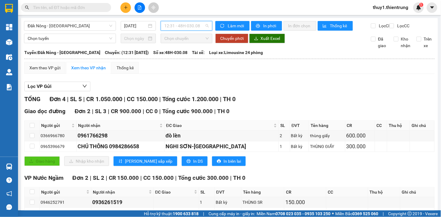
click at [173, 28] on span "12:31 - 48H-030.08" at bounding box center [186, 25] width 45 height 9
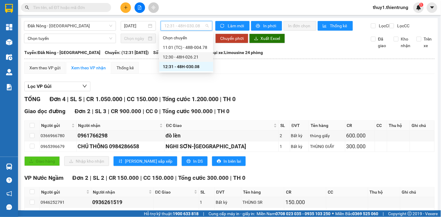
click at [193, 55] on div "12:30 - 48H-026.21" at bounding box center [186, 57] width 47 height 7
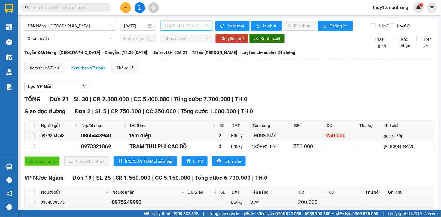
click at [201, 28] on span "12:30 - 48H-026.21" at bounding box center [186, 25] width 45 height 9
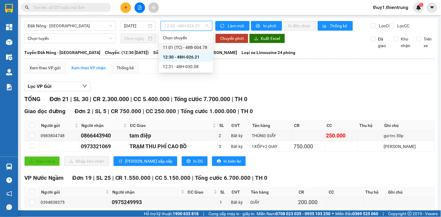
click at [197, 48] on div "11:01 (TC) - 48B-004.78" at bounding box center [186, 47] width 47 height 7
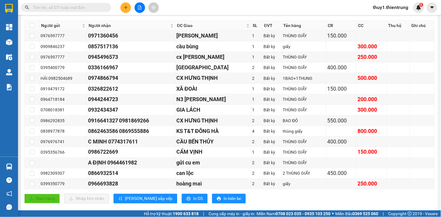
scroll to position [116, 0]
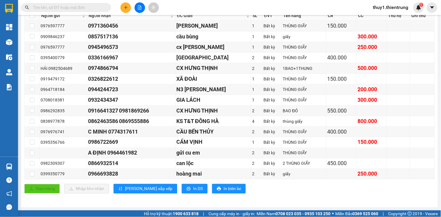
click at [126, 5] on icon "plus" at bounding box center [126, 7] width 4 height 4
click at [148, 20] on div "Tạo đơn hàng" at bounding box center [150, 22] width 26 height 7
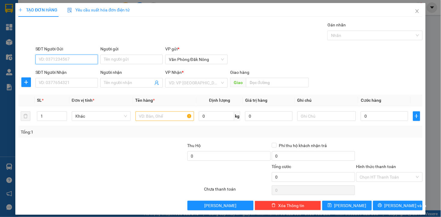
click at [88, 57] on input "SĐT Người Gửi" at bounding box center [66, 60] width 63 height 10
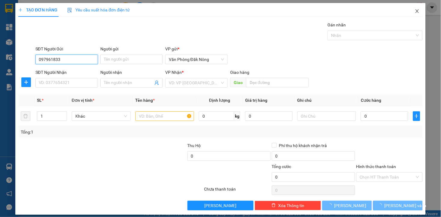
type input "0979618339"
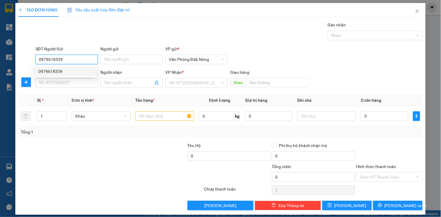
drag, startPoint x: 58, startPoint y: 73, endPoint x: 67, endPoint y: 75, distance: 9.8
click at [58, 72] on div "0979618339" at bounding box center [65, 71] width 55 height 7
type input "0981494562"
type input "0979618339"
type input "150.000"
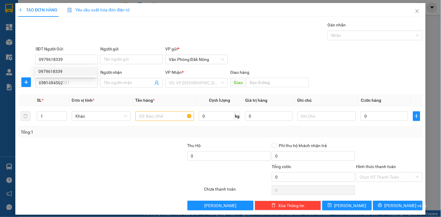
type input "150.000"
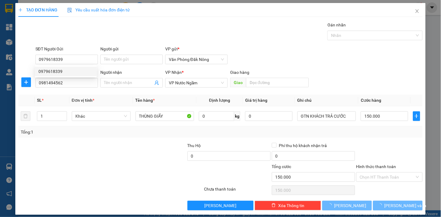
click at [82, 89] on div "SĐT Người Nhận 0981494562" at bounding box center [66, 79] width 63 height 21
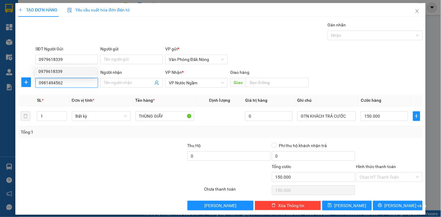
click at [82, 85] on input "0981494562" at bounding box center [66, 83] width 63 height 10
type input "0976710536"
click at [56, 92] on div "0976710536" at bounding box center [65, 95] width 55 height 7
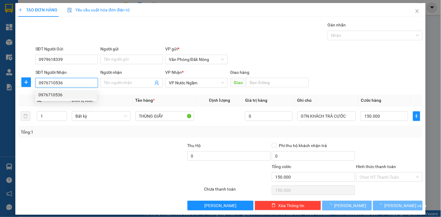
type input "250.000"
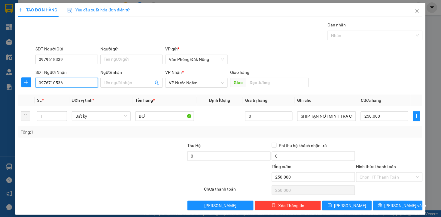
type input "0976710536"
click at [125, 169] on div at bounding box center [77, 174] width 118 height 21
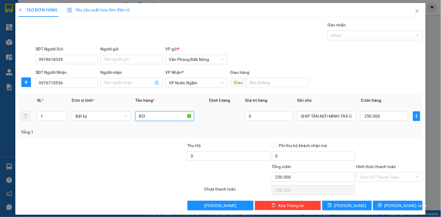
click at [152, 119] on input "BƠ" at bounding box center [165, 117] width 59 height 10
click at [153, 118] on input "BƠ" at bounding box center [165, 117] width 59 height 10
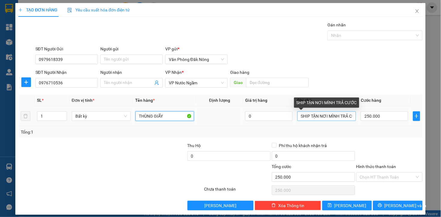
type input "THÙNG GIẤY"
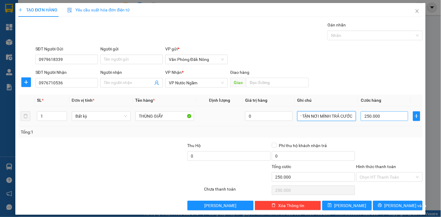
drag, startPoint x: 325, startPoint y: 116, endPoint x: 394, endPoint y: 121, distance: 69.3
click at [395, 121] on tr "1 Bất kỳ THÙNG GIẤY 0 SHIP TẬN NƠI MÌNH TRẢ CƯỚC 250.000" at bounding box center [220, 116] width 404 height 20
type input "SHIP TẬN NƠI KHÁCH TRẢ"
click at [394, 121] on input "250.000" at bounding box center [384, 117] width 47 height 10
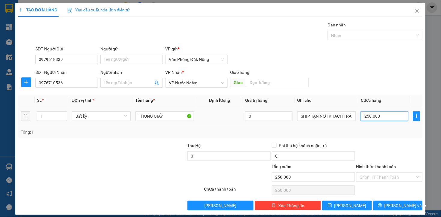
click at [394, 121] on input "250.000" at bounding box center [384, 117] width 47 height 10
type input "3"
type input "30"
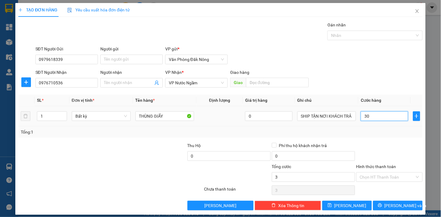
type input "30"
type input "300"
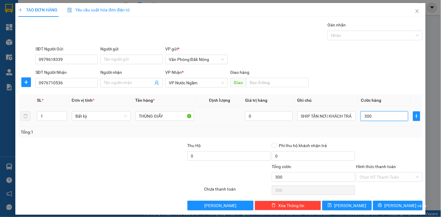
type input "3.000"
type input "30.000"
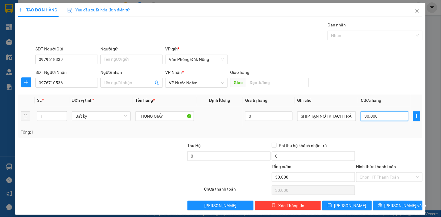
type input "300.000"
click at [164, 161] on div at bounding box center [144, 153] width 84 height 21
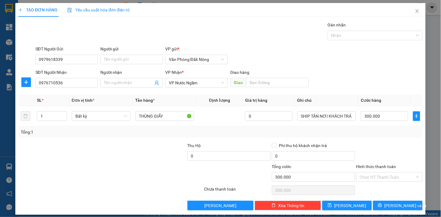
click at [400, 84] on div "SĐT Người Nhận 0976710536 Người nhận Tên người nhận VP Nhận * VP Nước Ngầm Gi…" at bounding box center [229, 79] width 390 height 21
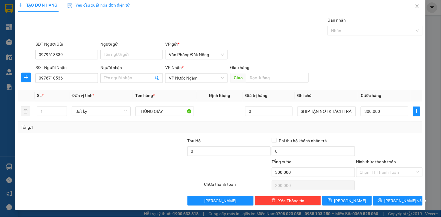
click at [390, 146] on div at bounding box center [390, 148] width 68 height 21
click at [382, 203] on icon "printer" at bounding box center [380, 201] width 4 height 4
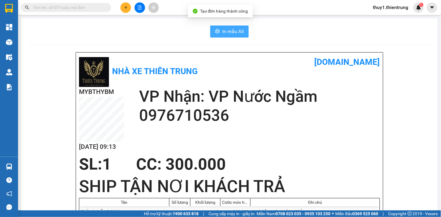
click at [224, 33] on span "In mẫu A5" at bounding box center [234, 32] width 22 height 8
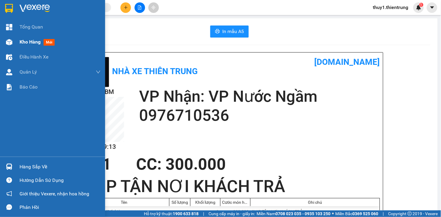
click at [7, 40] on img at bounding box center [9, 42] width 6 height 6
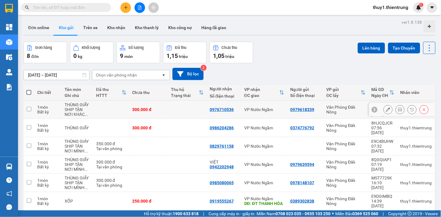
click at [386, 109] on icon at bounding box center [388, 110] width 4 height 4
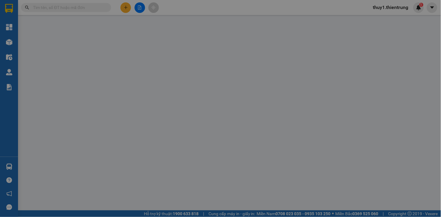
type input "0979618339"
type input "0976710536"
type input "300.000"
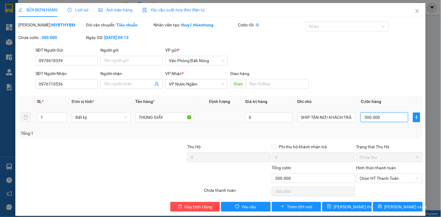
click at [384, 118] on input "300.000" at bounding box center [384, 118] width 47 height 10
type input "4"
type input "45"
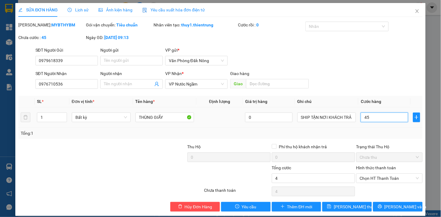
type input "45"
type input "450"
type input "4.500"
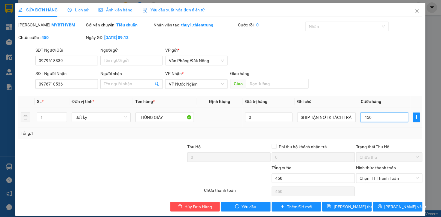
type input "4.500"
type input "45.000"
type input "450.000"
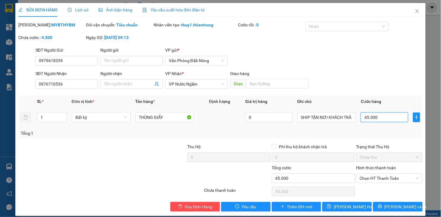
type input "450.000"
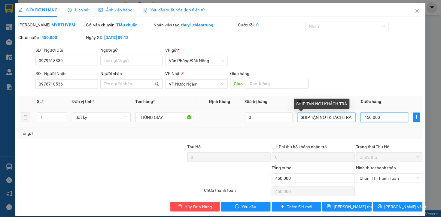
type input "450.000"
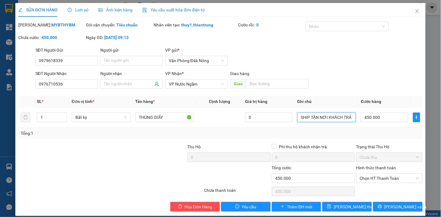
drag, startPoint x: 296, startPoint y: 117, endPoint x: 400, endPoint y: 131, distance: 105.3
click at [398, 131] on div "SL * Đơn vị tính * Tên hàng * Định lượng Giá trị hàng Ghi chú Cước hàng 1 Bất k…" at bounding box center [220, 117] width 404 height 43
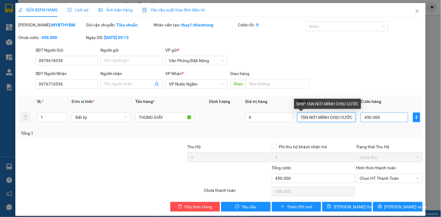
drag, startPoint x: 314, startPoint y: 116, endPoint x: 378, endPoint y: 115, distance: 64.1
click at [378, 115] on tr "1 Bất kỳ THÙNG GIẤY 0 SHIP TẬN NƠI MÌNH CHỊU CƯỚC 450.000" at bounding box center [220, 118] width 404 height 20
type input "SHIP TẬN NƠI KHÁCH TRRA CƯỚC"
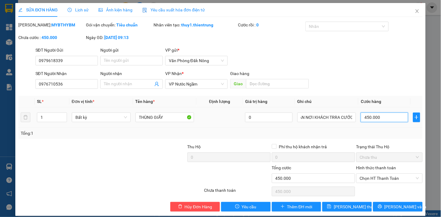
scroll to position [0, 0]
click at [392, 121] on input "450.000" at bounding box center [384, 118] width 47 height 10
type input "3"
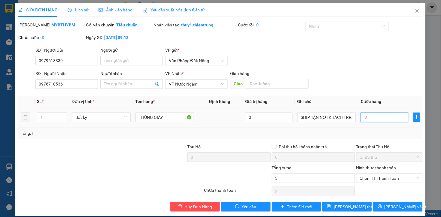
type input "30"
type input "300"
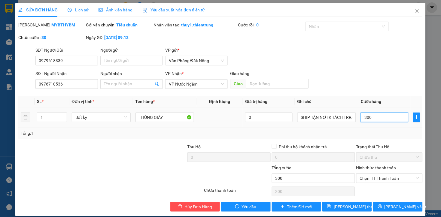
type input "3.000"
type input "30.000"
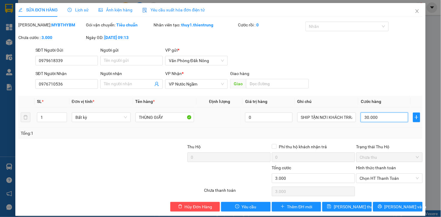
type input "30.000"
type input "300.000"
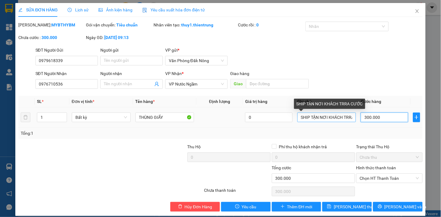
type input "300.000"
drag, startPoint x: 327, startPoint y: 118, endPoint x: 386, endPoint y: 118, distance: 58.9
click at [386, 118] on tr "1 Bất kỳ THÙNG GIẤY 0 SHIP TẬN NƠI KHÁCH TRRA CƯỚC 300.000" at bounding box center [220, 118] width 404 height 20
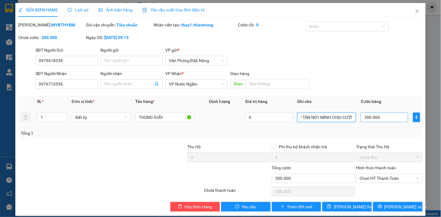
scroll to position [0, 11]
type input "SHIP TẬN NƠI MÌNH CHỊU CƯỚC"
click at [387, 119] on input "300.000" at bounding box center [384, 118] width 47 height 10
type input "4"
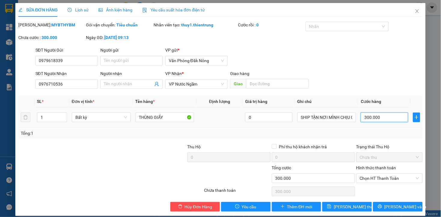
type input "4"
type input "45"
type input "450"
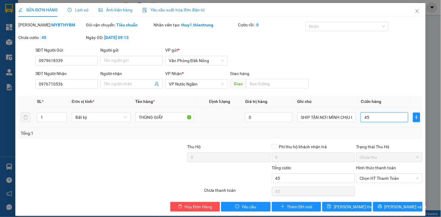
type input "450"
type input "4.500"
type input "45.000"
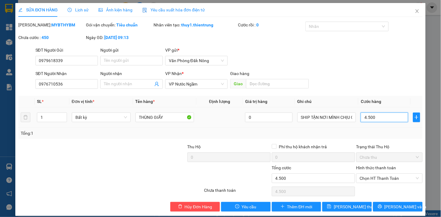
type input "45.000"
type input "450.000"
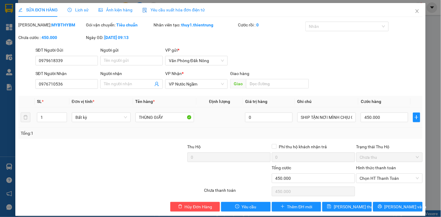
click at [388, 139] on div "Tổng: 1" at bounding box center [220, 133] width 404 height 11
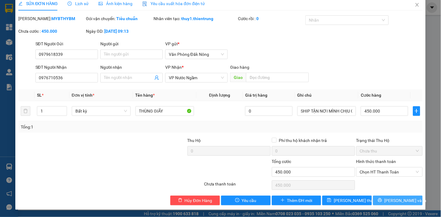
click at [384, 199] on button "Lưu và In" at bounding box center [398, 201] width 50 height 10
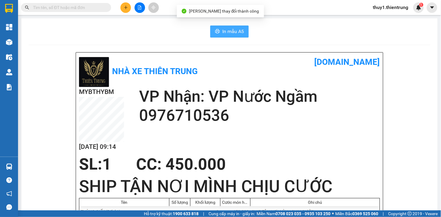
drag, startPoint x: 232, startPoint y: 32, endPoint x: 268, endPoint y: 41, distance: 36.8
click at [232, 33] on span "In mẫu A5" at bounding box center [234, 32] width 22 height 8
click at [313, 125] on div "MYBTHYBM 13/08 09:14 VP Nhận: VP Nước Ngầm 0976710536" at bounding box center [229, 121] width 301 height 68
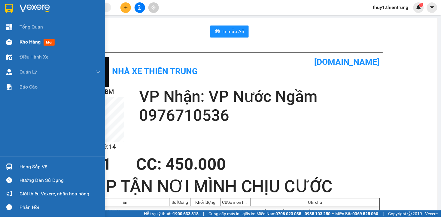
click at [16, 41] on div "Kho hàng mới" at bounding box center [52, 42] width 105 height 15
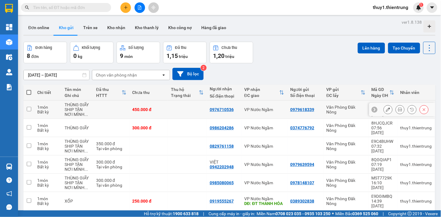
scroll to position [57, 0]
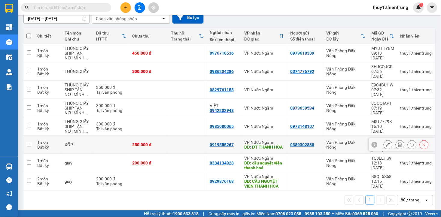
click at [220, 143] on div "0919555267" at bounding box center [222, 145] width 24 height 5
click at [75, 143] on td "XỐP" at bounding box center [78, 145] width 32 height 18
checkbox input "true"
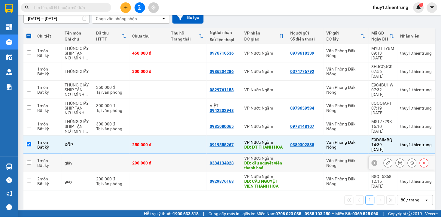
drag, startPoint x: 25, startPoint y: 155, endPoint x: 32, endPoint y: 166, distance: 13.0
click at [26, 157] on td at bounding box center [28, 163] width 11 height 18
checkbox input "true"
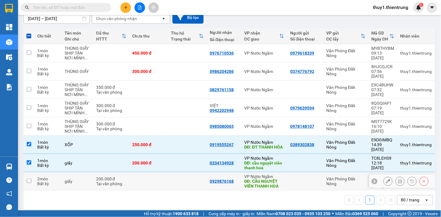
drag, startPoint x: 32, startPoint y: 178, endPoint x: 50, endPoint y: 183, distance: 18.8
click at [32, 178] on td at bounding box center [28, 182] width 11 height 18
checkbox input "true"
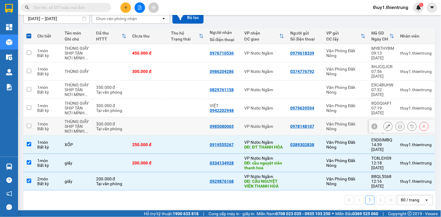
click at [142, 122] on td at bounding box center [149, 127] width 39 height 18
checkbox input "true"
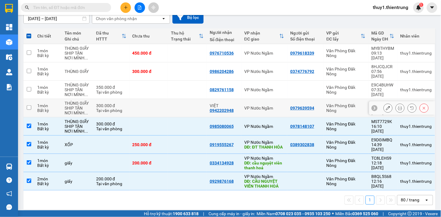
click at [138, 104] on td at bounding box center [149, 108] width 39 height 18
checkbox input "true"
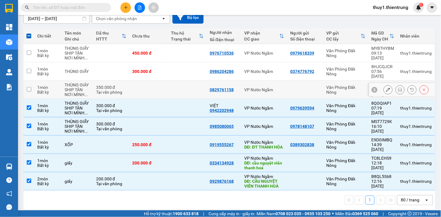
click at [144, 82] on td at bounding box center [149, 90] width 39 height 18
checkbox input "true"
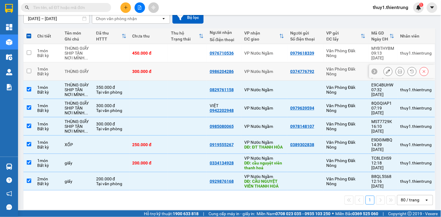
click at [165, 67] on td "300.000 đ" at bounding box center [149, 72] width 39 height 18
checkbox input "true"
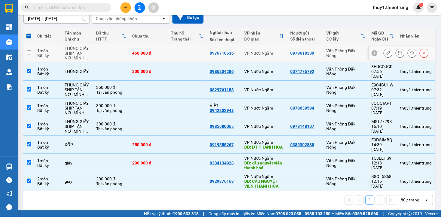
click at [173, 57] on td at bounding box center [187, 53] width 39 height 18
checkbox input "true"
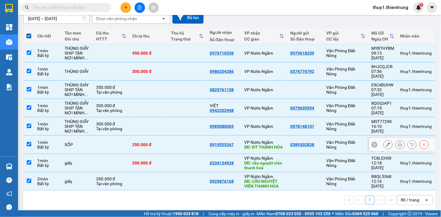
scroll to position [0, 0]
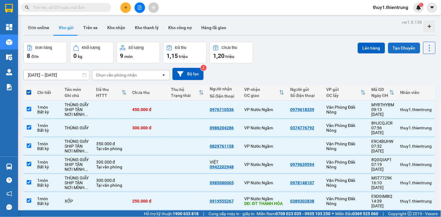
click at [400, 46] on button "Tạo Chuyến" at bounding box center [404, 48] width 32 height 11
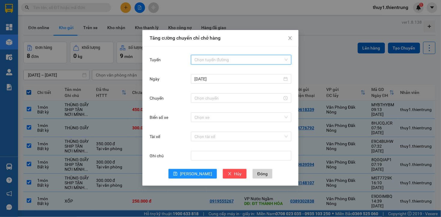
click at [219, 58] on input "Tuyến" at bounding box center [239, 59] width 89 height 9
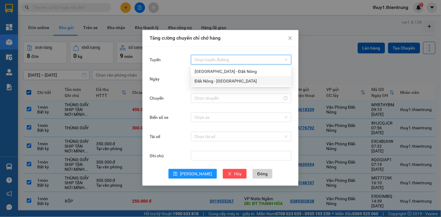
click at [217, 79] on div "Đăk Nông - [GEOGRAPHIC_DATA]" at bounding box center [241, 81] width 93 height 7
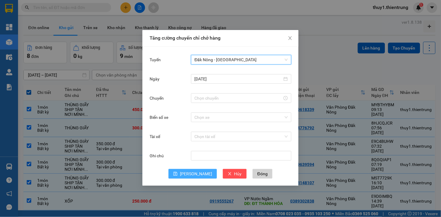
click at [195, 173] on span "Lưu" at bounding box center [196, 174] width 32 height 7
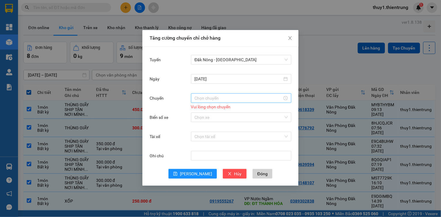
click at [223, 98] on input "Chuyến" at bounding box center [239, 98] width 88 height 7
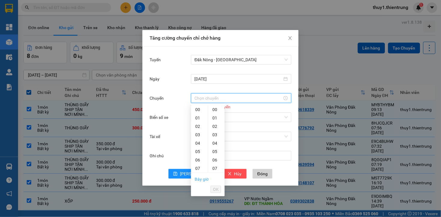
click at [204, 181] on link "Bây giờ" at bounding box center [202, 179] width 14 height 5
type input "09:15"
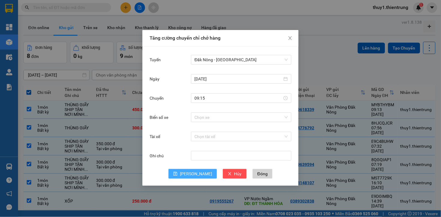
click at [194, 177] on span "Lưu" at bounding box center [196, 174] width 32 height 7
click at [192, 177] on button "Lưu" at bounding box center [193, 174] width 48 height 10
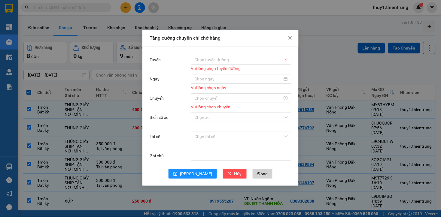
click at [312, 64] on div "Tăng cường chuyến chỉ chở hàng Tuyến Chọn tuyến đường Vui lòng chọn tuyến đường…" at bounding box center [220, 108] width 441 height 217
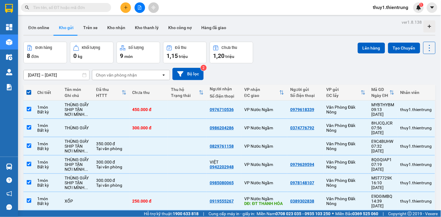
drag, startPoint x: 364, startPoint y: 48, endPoint x: 351, endPoint y: 47, distance: 12.6
click at [364, 47] on button "Lên hàng" at bounding box center [371, 48] width 27 height 11
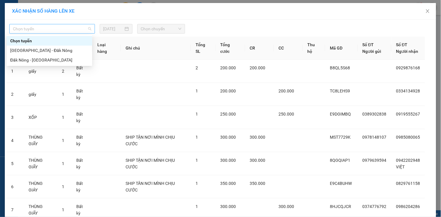
click at [49, 30] on span "Chọn tuyến" at bounding box center [52, 28] width 78 height 9
drag, startPoint x: 19, startPoint y: 59, endPoint x: 121, endPoint y: 60, distance: 102.2
click at [20, 60] on div "Đăk Nông - [GEOGRAPHIC_DATA]" at bounding box center [49, 60] width 78 height 7
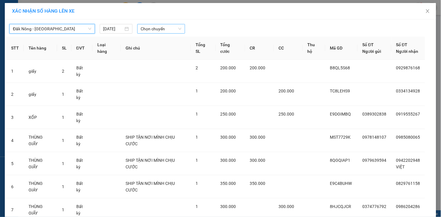
click at [160, 28] on span "Chọn chuyến" at bounding box center [161, 28] width 41 height 9
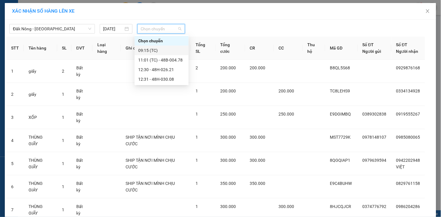
drag, startPoint x: 153, startPoint y: 50, endPoint x: 201, endPoint y: 37, distance: 50.3
click at [153, 50] on div "09:15 (TC)" at bounding box center [161, 50] width 47 height 7
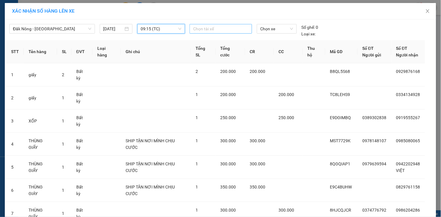
click at [207, 29] on div at bounding box center [221, 28] width 60 height 7
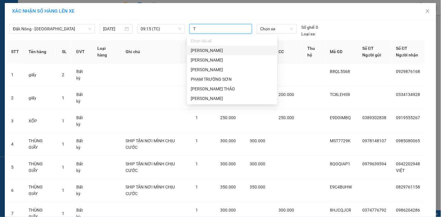
type input "TH"
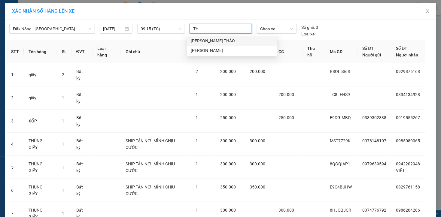
click at [220, 49] on div "[PERSON_NAME]" at bounding box center [232, 50] width 83 height 7
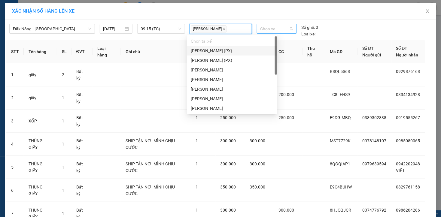
click at [275, 29] on span "Chọn xe" at bounding box center [277, 28] width 33 height 9
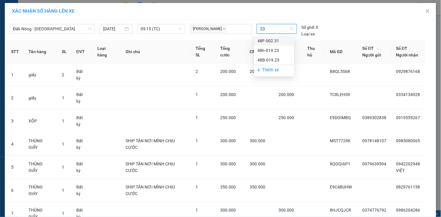
type input "231"
click at [275, 38] on div "48F-002.31" at bounding box center [274, 41] width 33 height 7
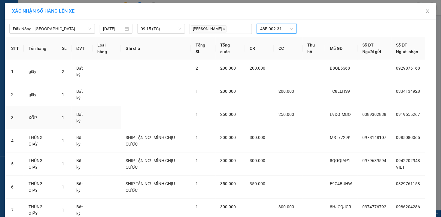
scroll to position [26, 0]
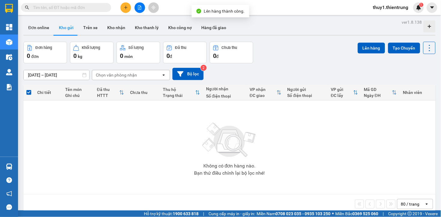
click at [141, 4] on button at bounding box center [140, 7] width 11 height 11
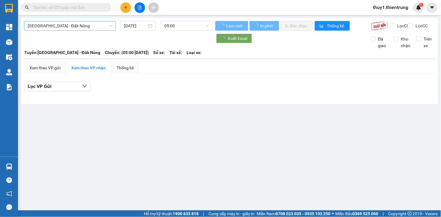
click at [53, 25] on span "[GEOGRAPHIC_DATA] - Đăk Nông" at bounding box center [70, 25] width 85 height 9
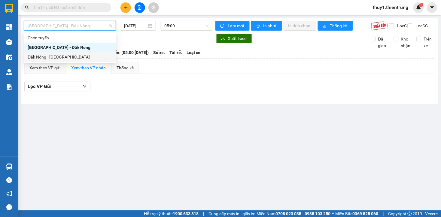
click at [47, 59] on div "Đăk Nông - [GEOGRAPHIC_DATA]" at bounding box center [70, 57] width 85 height 7
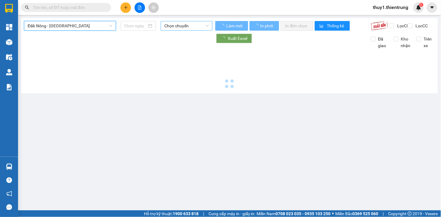
type input "[DATE]"
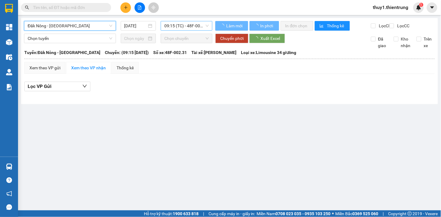
click at [172, 25] on span "09:15 (TC) - 48F-002.31" at bounding box center [186, 25] width 45 height 9
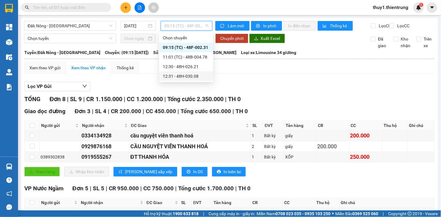
click at [194, 77] on div "12:31 - 48H-030.08" at bounding box center [186, 76] width 47 height 7
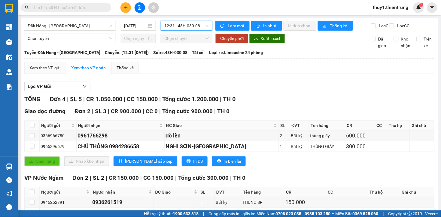
scroll to position [44, 0]
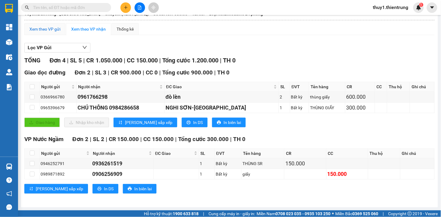
drag, startPoint x: 40, startPoint y: 29, endPoint x: 79, endPoint y: 59, distance: 49.2
click at [40, 29] on div "Xem theo VP gửi" at bounding box center [44, 29] width 31 height 7
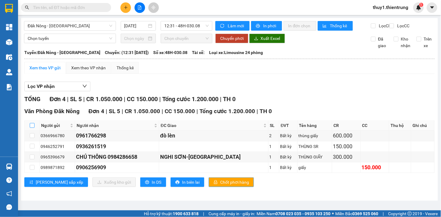
click at [32, 128] on input "checkbox" at bounding box center [32, 125] width 5 height 5
checkbox input "true"
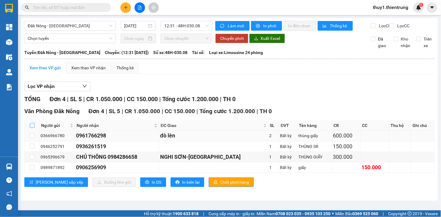
checkbox input "true"
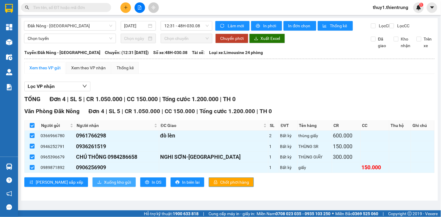
click at [93, 187] on button "Xuống kho gửi" at bounding box center [114, 183] width 43 height 10
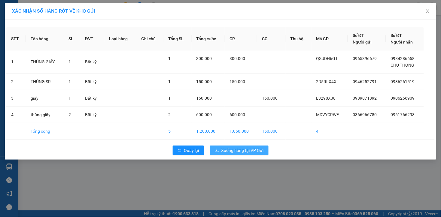
click at [227, 150] on span "Xuống hàng tại VP Gửi" at bounding box center [243, 150] width 42 height 7
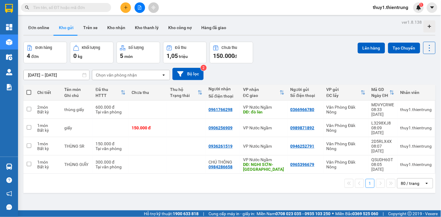
click at [276, 63] on div "Đơn hàng 4 đơn Khối lượng 0 kg Số lượng 5 món Đã thu 1,05 triệu Chưa thu 150.00…" at bounding box center [229, 53] width 413 height 22
click at [139, 4] on button at bounding box center [140, 7] width 11 height 11
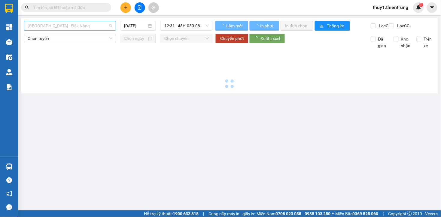
click at [71, 26] on span "[GEOGRAPHIC_DATA] - Đăk Nông" at bounding box center [70, 25] width 85 height 9
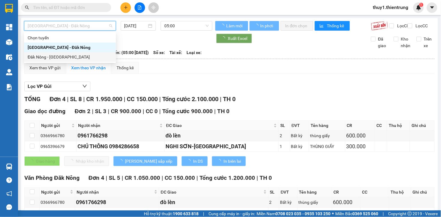
drag, startPoint x: 65, startPoint y: 54, endPoint x: 136, endPoint y: 41, distance: 71.7
click at [65, 55] on div "Đăk Nông - [GEOGRAPHIC_DATA]" at bounding box center [70, 57] width 85 height 7
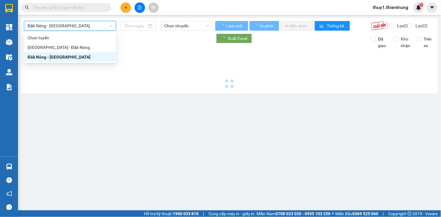
type input "[DATE]"
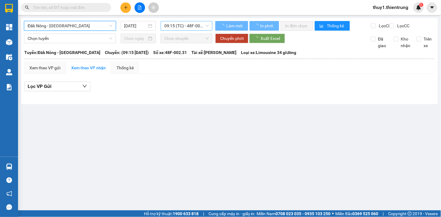
click at [190, 26] on span "09:15 (TC) - 48F-002.31" at bounding box center [186, 25] width 45 height 9
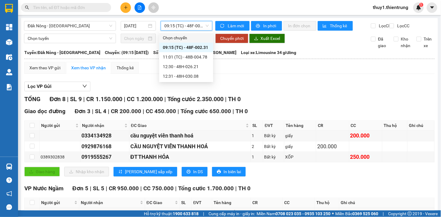
click at [195, 24] on span "09:15 (TC) - 48F-002.31" at bounding box center [186, 25] width 45 height 9
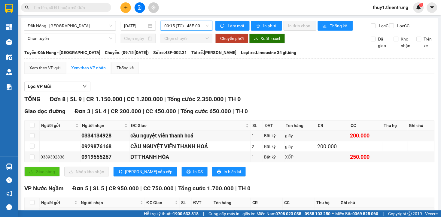
click at [202, 29] on span "09:15 (TC) - 48F-002.31" at bounding box center [186, 25] width 45 height 9
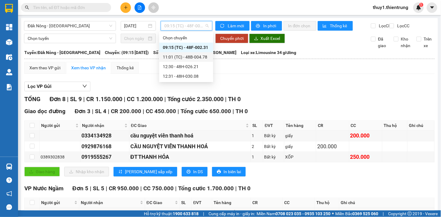
click at [205, 53] on div "11:01 (TC) - 48B-004.78" at bounding box center [186, 57] width 54 height 10
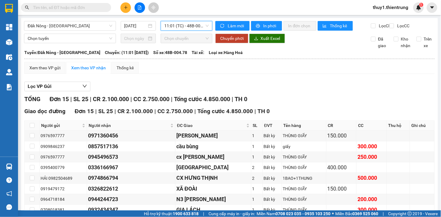
click at [185, 27] on span "11:01 (TC) - 48B-004.78" at bounding box center [186, 25] width 45 height 9
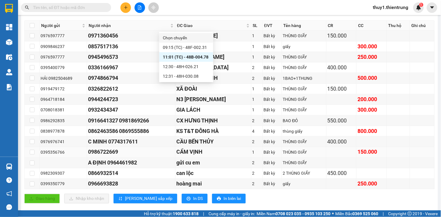
scroll to position [116, 0]
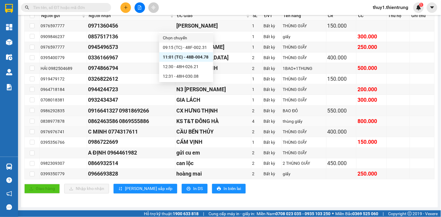
click at [172, 117] on div "0862463586 0869555886" at bounding box center [131, 121] width 87 height 8
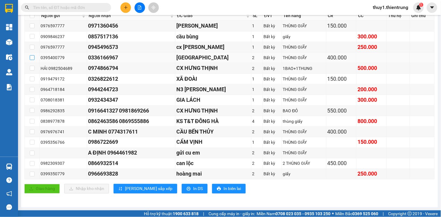
click at [32, 58] on input "checkbox" at bounding box center [32, 57] width 5 height 5
checkbox input "true"
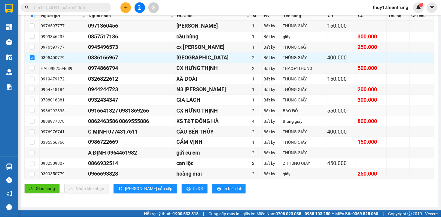
scroll to position [0, 0]
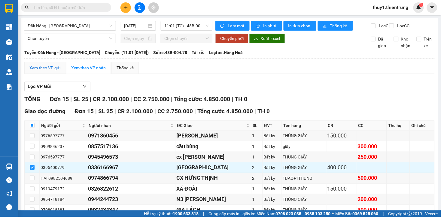
drag, startPoint x: 52, startPoint y: 73, endPoint x: 106, endPoint y: 131, distance: 80.0
click at [54, 71] on div "Xem theo VP gửi" at bounding box center [44, 68] width 31 height 7
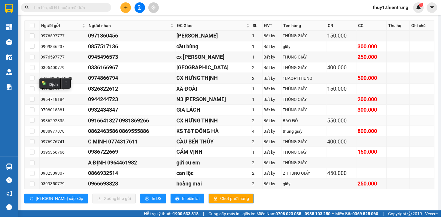
scroll to position [116, 0]
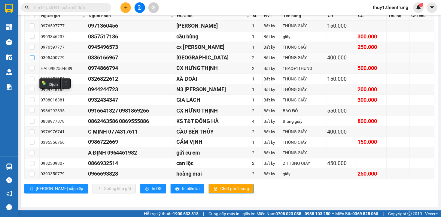
click at [31, 59] on input "checkbox" at bounding box center [32, 57] width 5 height 5
checkbox input "true"
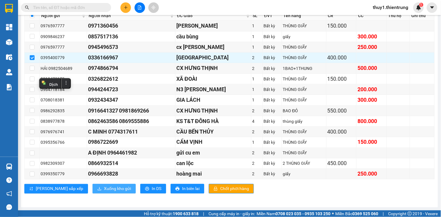
click at [104, 191] on span "Xuống kho gửi" at bounding box center [117, 189] width 27 height 7
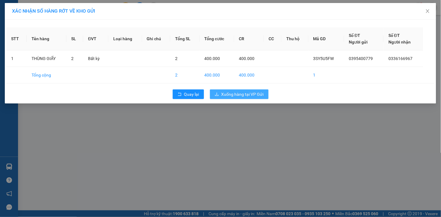
click at [217, 95] on icon "download" at bounding box center [217, 94] width 4 height 4
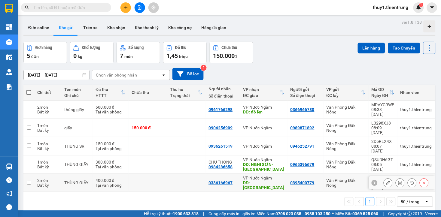
click at [27, 180] on input "checkbox" at bounding box center [29, 182] width 5 height 5
checkbox input "true"
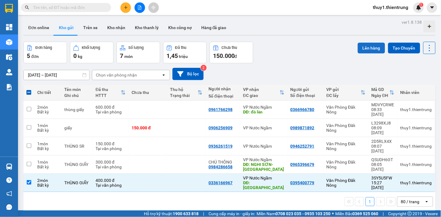
click at [361, 46] on button "Lên hàng" at bounding box center [371, 48] width 27 height 11
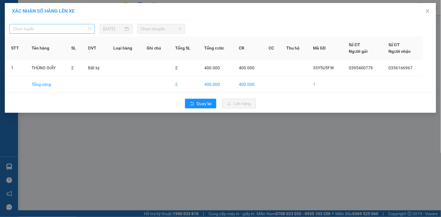
click at [59, 26] on span "Chọn tuyến" at bounding box center [52, 28] width 78 height 9
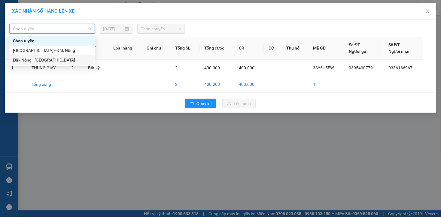
drag, startPoint x: 41, startPoint y: 60, endPoint x: 61, endPoint y: 58, distance: 19.9
click at [41, 61] on div "Đăk Nông - [GEOGRAPHIC_DATA]" at bounding box center [52, 60] width 78 height 7
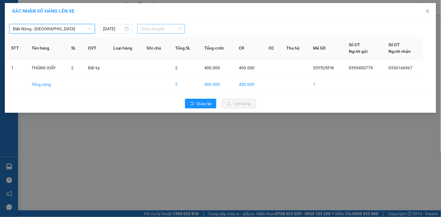
click at [173, 28] on span "Chọn chuyến" at bounding box center [161, 28] width 41 height 9
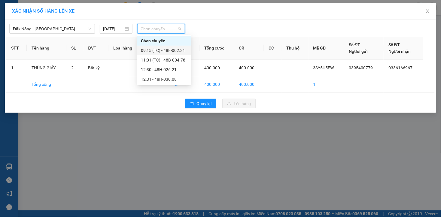
click at [181, 50] on div "09:15 (TC) - 48F-002.31" at bounding box center [164, 50] width 47 height 7
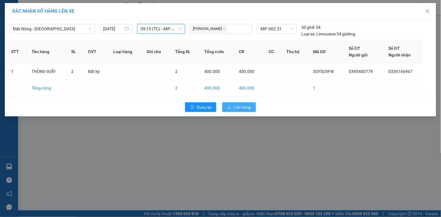
click at [248, 107] on span "Lên hàng" at bounding box center [242, 107] width 17 height 7
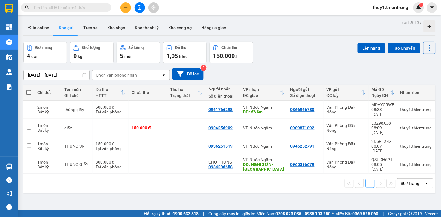
drag, startPoint x: 238, startPoint y: 77, endPoint x: 229, endPoint y: 74, distance: 9.9
click at [239, 77] on div "11/08/2025 – 13/08/2025 Press the down arrow key to interact with the calendar …" at bounding box center [229, 74] width 413 height 12
click at [140, 7] on icon "file-add" at bounding box center [140, 7] width 4 height 4
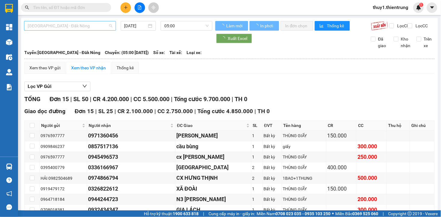
click at [97, 28] on span "[GEOGRAPHIC_DATA] - Đăk Nông" at bounding box center [70, 25] width 85 height 9
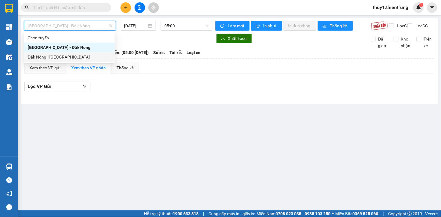
click at [71, 59] on div "Đăk Nông - [GEOGRAPHIC_DATA]" at bounding box center [70, 57] width 84 height 7
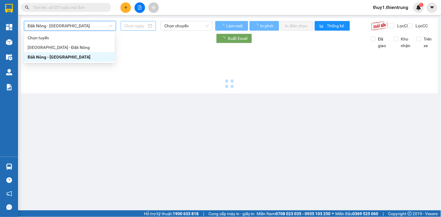
type input "[DATE]"
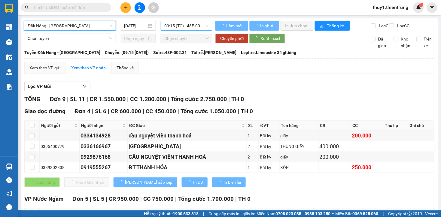
click at [170, 23] on span "09:15 (TC) - 48F-002.31" at bounding box center [186, 25] width 45 height 9
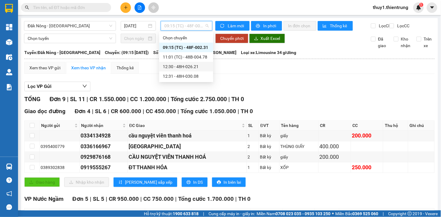
click at [194, 67] on div "12:30 - 48H-026.21" at bounding box center [186, 66] width 47 height 7
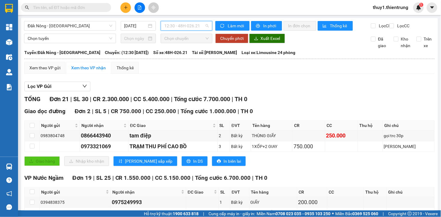
click at [176, 26] on span "12:30 - 48H-026.21" at bounding box center [186, 25] width 45 height 9
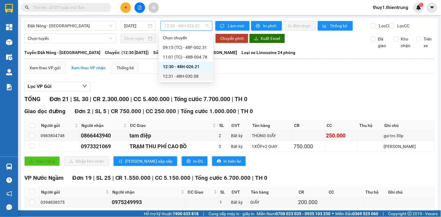
click at [182, 74] on div "12:31 - 48H-030.08" at bounding box center [186, 76] width 47 height 7
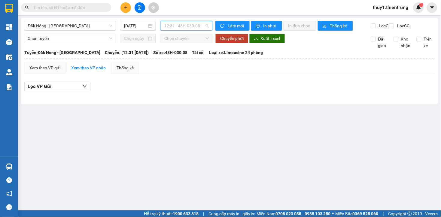
click at [187, 26] on span "12:31 - 48H-030.08" at bounding box center [186, 25] width 45 height 9
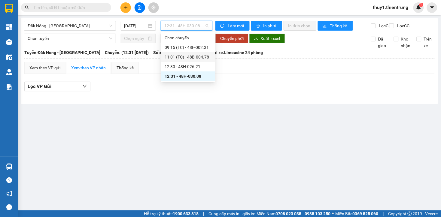
click at [195, 56] on div "11:01 (TC) - 48B-004.78" at bounding box center [188, 57] width 47 height 7
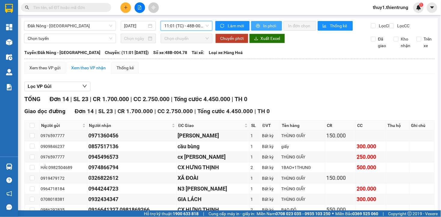
click at [269, 26] on span "In phơi" at bounding box center [271, 26] width 14 height 7
click at [340, 115] on div "Giao dọc đường Đơn 14 | SL 23 | CR 1.700.000 | CC 2.750.000 | Tổng cước 4.450.0…" at bounding box center [229, 111] width 411 height 9
drag, startPoint x: 340, startPoint y: 115, endPoint x: 339, endPoint y: 118, distance: 3.8
drag, startPoint x: 338, startPoint y: 119, endPoint x: 320, endPoint y: 106, distance: 22.3
click at [356, 100] on div "Lọc VP Gửi TỔNG Đơn 14 | SL 23 | CR 1.700.000 | CC 2.750.000 | Tổng cước 4.450…" at bounding box center [229, 190] width 411 height 222
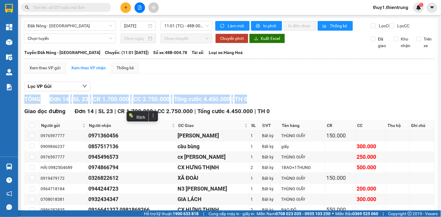
click at [309, 99] on div "Lọc VP Gửi TỔNG Đơn 14 | SL 23 | CR 1.700.000 | CC 2.750.000 | Tổng cước 4.450…" at bounding box center [229, 190] width 411 height 222
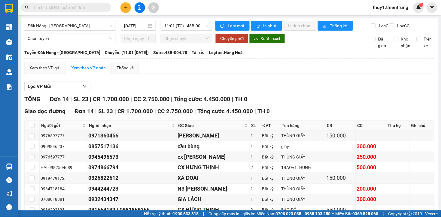
click at [205, 89] on div "Lọc VP Gửi" at bounding box center [229, 87] width 411 height 10
click at [206, 88] on div "Lọc VP Gửi" at bounding box center [229, 87] width 411 height 10
click at [207, 88] on div "Lọc VP Gửi" at bounding box center [229, 87] width 411 height 10
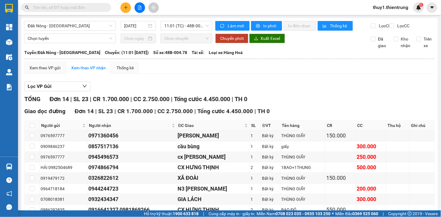
click at [207, 88] on div "Lọc VP Gửi" at bounding box center [229, 87] width 411 height 10
click at [281, 103] on div "TỔNG Đơn 14 | SL 23 | CR 1.700.000 | CC 2.750.000 | Tổng cước 4.450.000 | TH 0" at bounding box center [229, 99] width 411 height 9
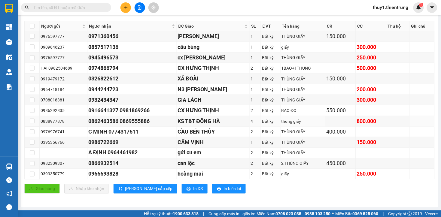
scroll to position [5, 0]
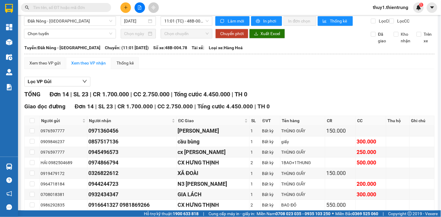
drag, startPoint x: 187, startPoint y: 90, endPoint x: 119, endPoint y: 79, distance: 68.2
click at [186, 87] on div "Lọc VP Gửi" at bounding box center [229, 82] width 411 height 10
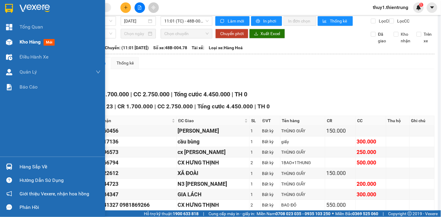
click at [10, 41] on img at bounding box center [9, 42] width 6 height 6
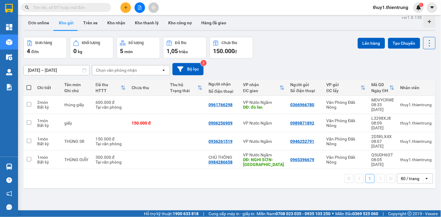
click at [235, 70] on div "11/08/2025 – 13/08/2025 Press the down arrow key to interact with the calendar …" at bounding box center [229, 69] width 413 height 12
click at [309, 179] on div "ver 1.8.138 Đơn online Kho gửi Trên xe Kho nhận Kho thanh lý Kho công nợ Hàng đ…" at bounding box center [229, 121] width 417 height 217
click at [336, 63] on div "11/08/2025 – 13/08/2025 Press the down arrow key to interact with the calendar …" at bounding box center [229, 69] width 413 height 12
click at [264, 65] on div "11/08/2025 – 13/08/2025 Press the down arrow key to interact with the calendar …" at bounding box center [229, 69] width 413 height 12
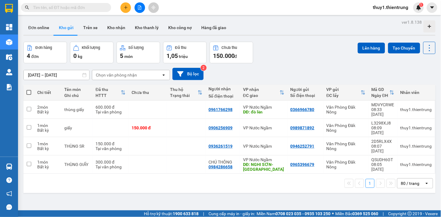
click at [138, 5] on button at bounding box center [140, 7] width 11 height 11
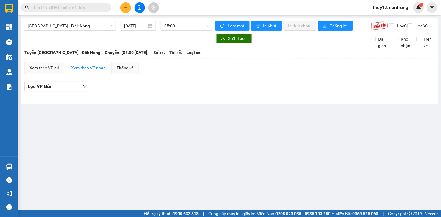
click at [77, 19] on div "[GEOGRAPHIC_DATA] - Đăk Nông [DATE] 05:00 Làm mới In phơi In đơn chọn Thống kê …" at bounding box center [229, 61] width 417 height 86
click at [76, 25] on span "[GEOGRAPHIC_DATA] - Đăk Nông" at bounding box center [70, 25] width 85 height 9
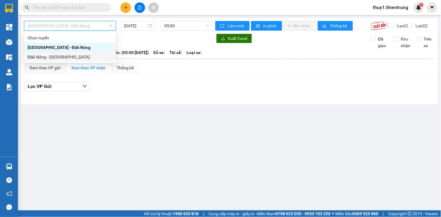
click at [51, 60] on div "Đăk Nông - [GEOGRAPHIC_DATA]" at bounding box center [70, 57] width 85 height 7
type input "[DATE]"
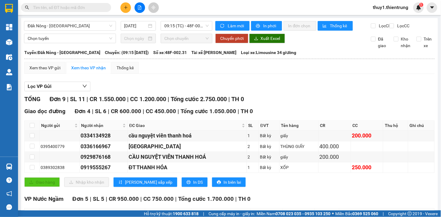
click at [83, 6] on input "text" at bounding box center [68, 7] width 71 height 7
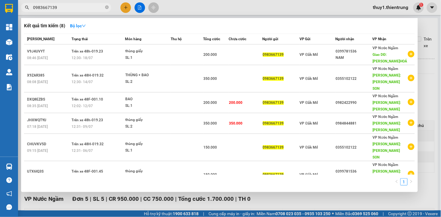
type input "0983667139"
click at [176, 8] on div at bounding box center [220, 108] width 441 height 217
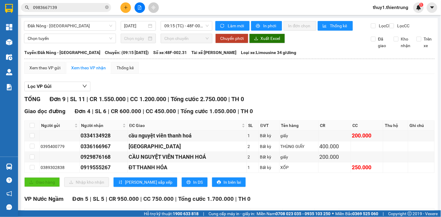
drag, startPoint x: 301, startPoint y: 92, endPoint x: 264, endPoint y: 86, distance: 37.5
click at [301, 92] on div "Lọc VP Gửi" at bounding box center [229, 87] width 411 height 10
click at [160, 87] on div "Lọc VP Gửi" at bounding box center [229, 87] width 411 height 10
drag, startPoint x: 158, startPoint y: 90, endPoint x: 136, endPoint y: 58, distance: 38.6
click at [158, 90] on div "Lọc VP Gửi" at bounding box center [229, 87] width 411 height 10
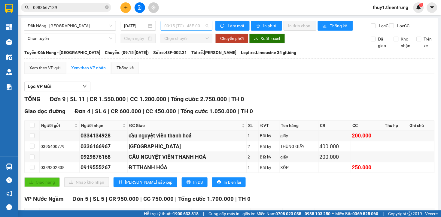
click at [173, 23] on span "09:15 (TC) - 48F-002.31" at bounding box center [186, 25] width 45 height 9
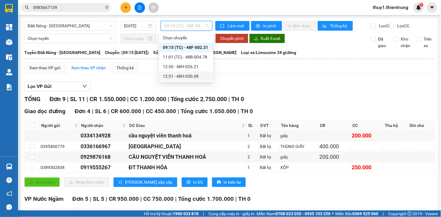
click at [197, 76] on div "12:31 - 48H-030.08" at bounding box center [186, 76] width 47 height 7
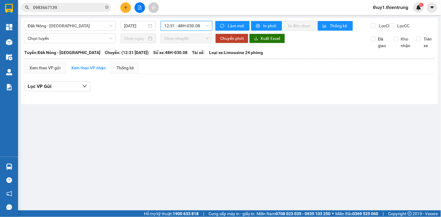
click at [177, 26] on span "12:31 - 48H-030.08" at bounding box center [186, 25] width 45 height 9
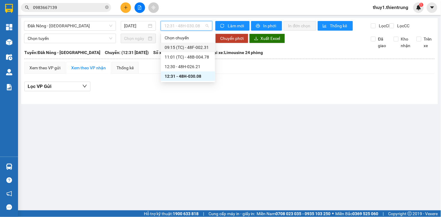
drag, startPoint x: 198, startPoint y: 47, endPoint x: 245, endPoint y: 122, distance: 88.8
click at [200, 48] on div "09:15 (TC) - 48F-002.31" at bounding box center [188, 47] width 47 height 7
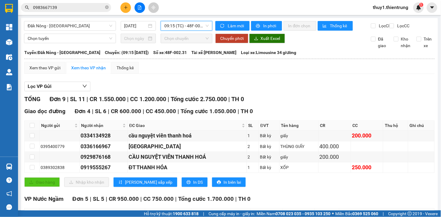
scroll to position [97, 0]
